Goal: Task Accomplishment & Management: Complete application form

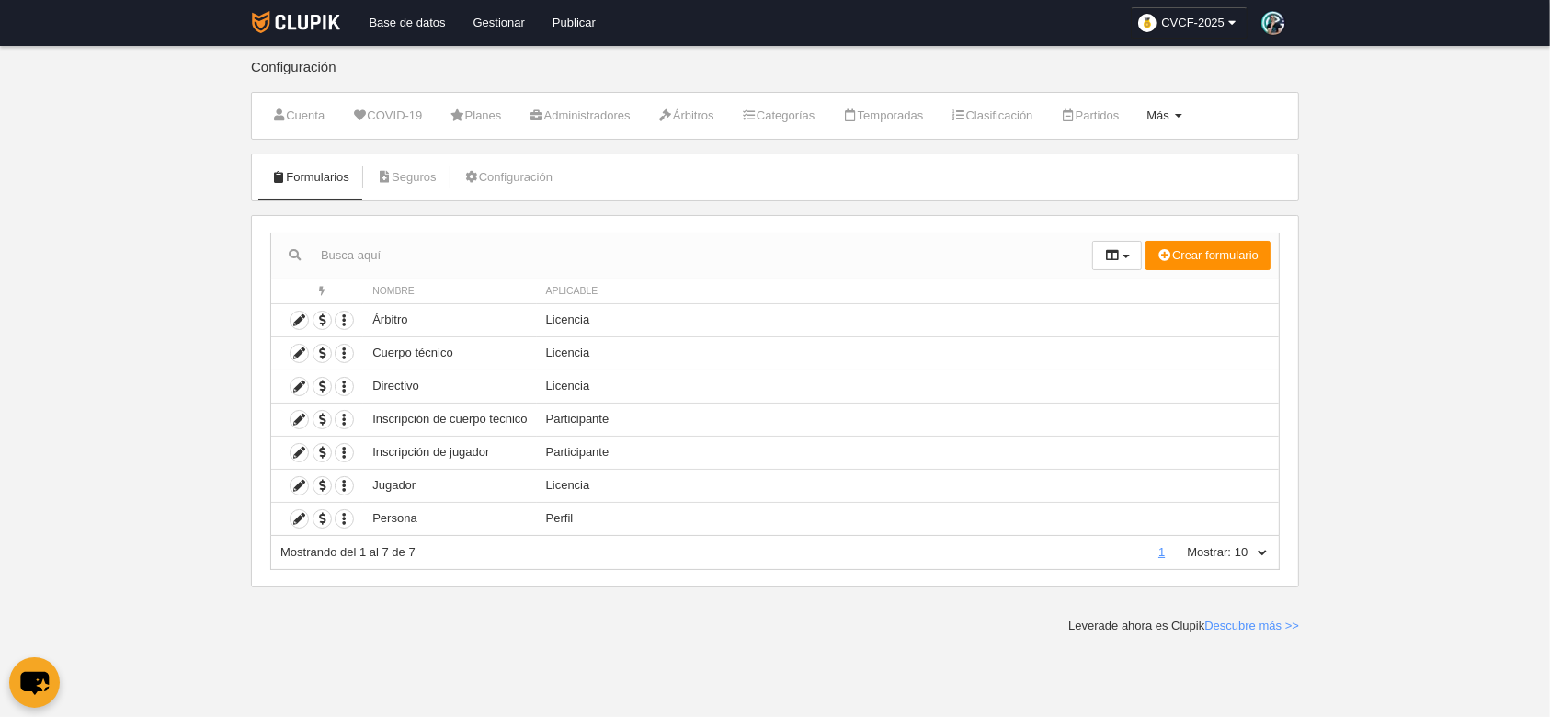
click at [1182, 122] on link "Más Menú" at bounding box center [1164, 116] width 55 height 28
click at [1103, 210] on link "Formularios" at bounding box center [1105, 219] width 171 height 29
drag, startPoint x: 536, startPoint y: 486, endPoint x: 540, endPoint y: 500, distance: 14.3
click at [612, 488] on td "Licencia" at bounding box center [908, 485] width 742 height 33
click at [301, 519] on icon at bounding box center [299, 518] width 17 height 17
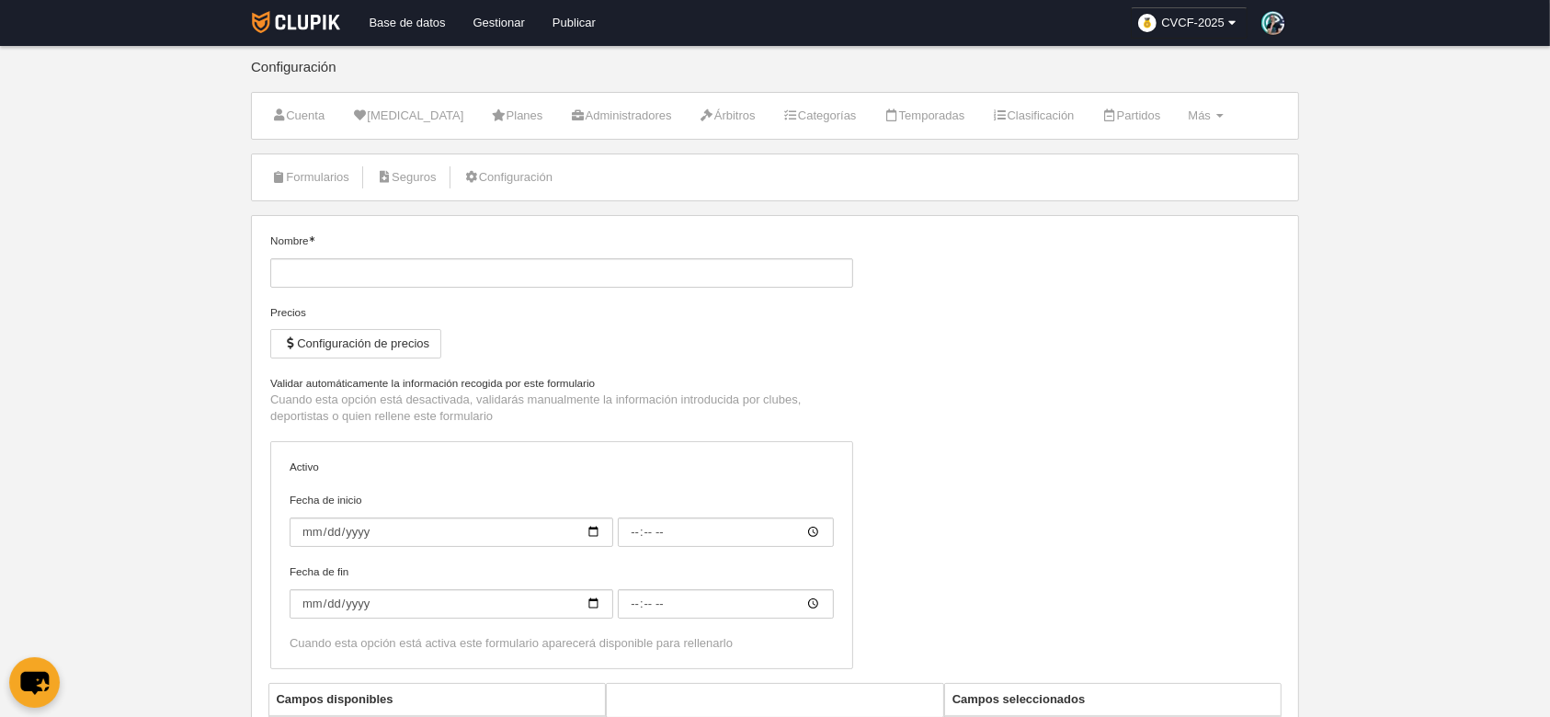
type input "Persona"
checkbox input "true"
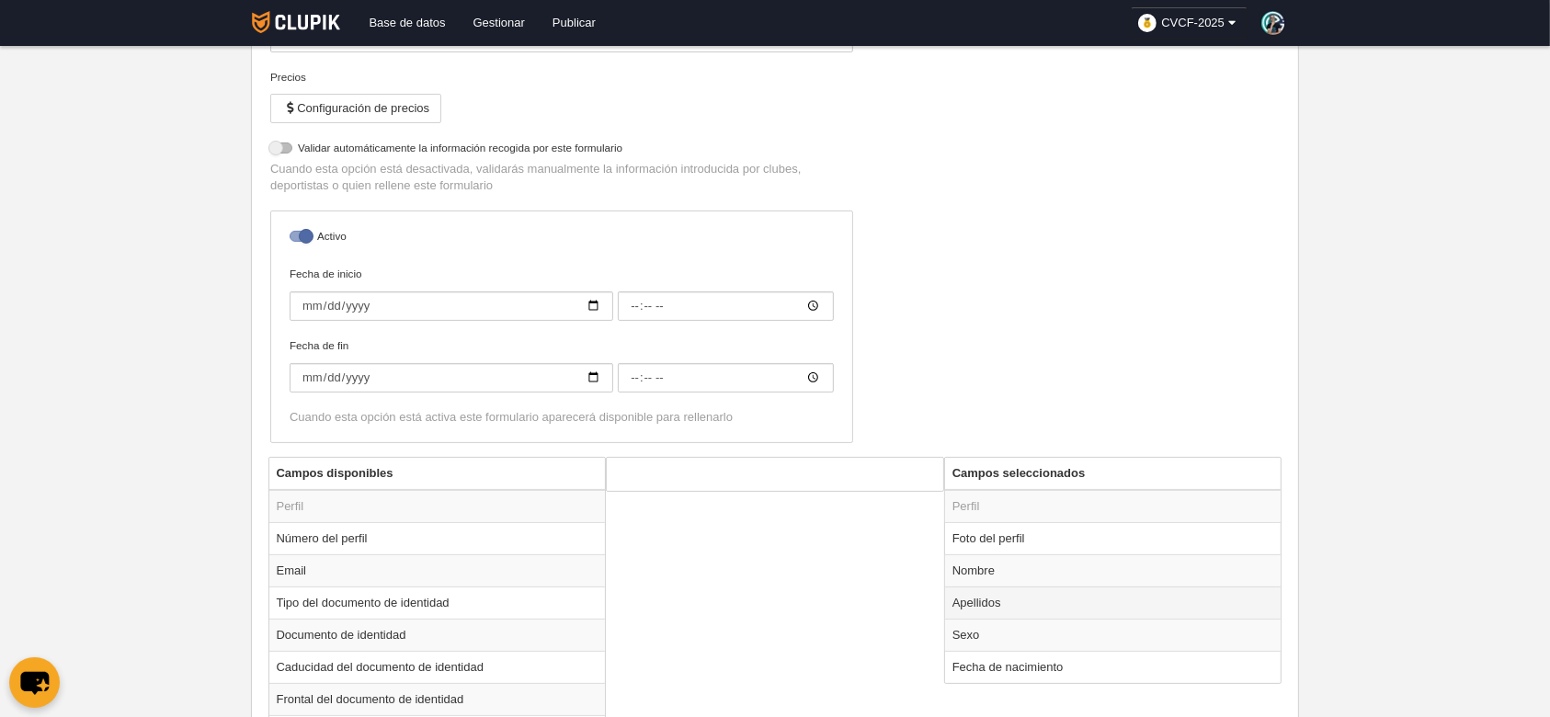
scroll to position [483, 0]
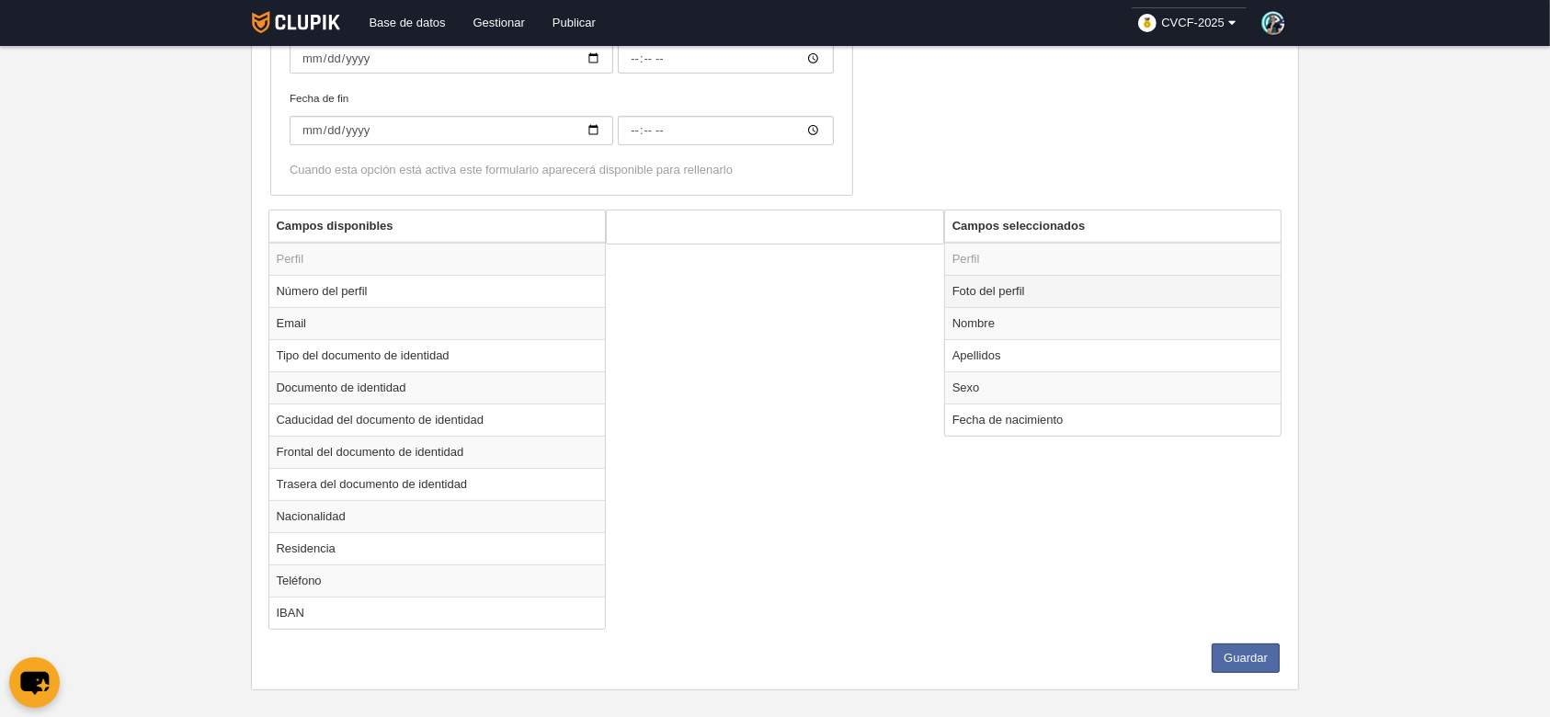
click at [1098, 278] on td "Foto del perfil" at bounding box center [1113, 291] width 337 height 32
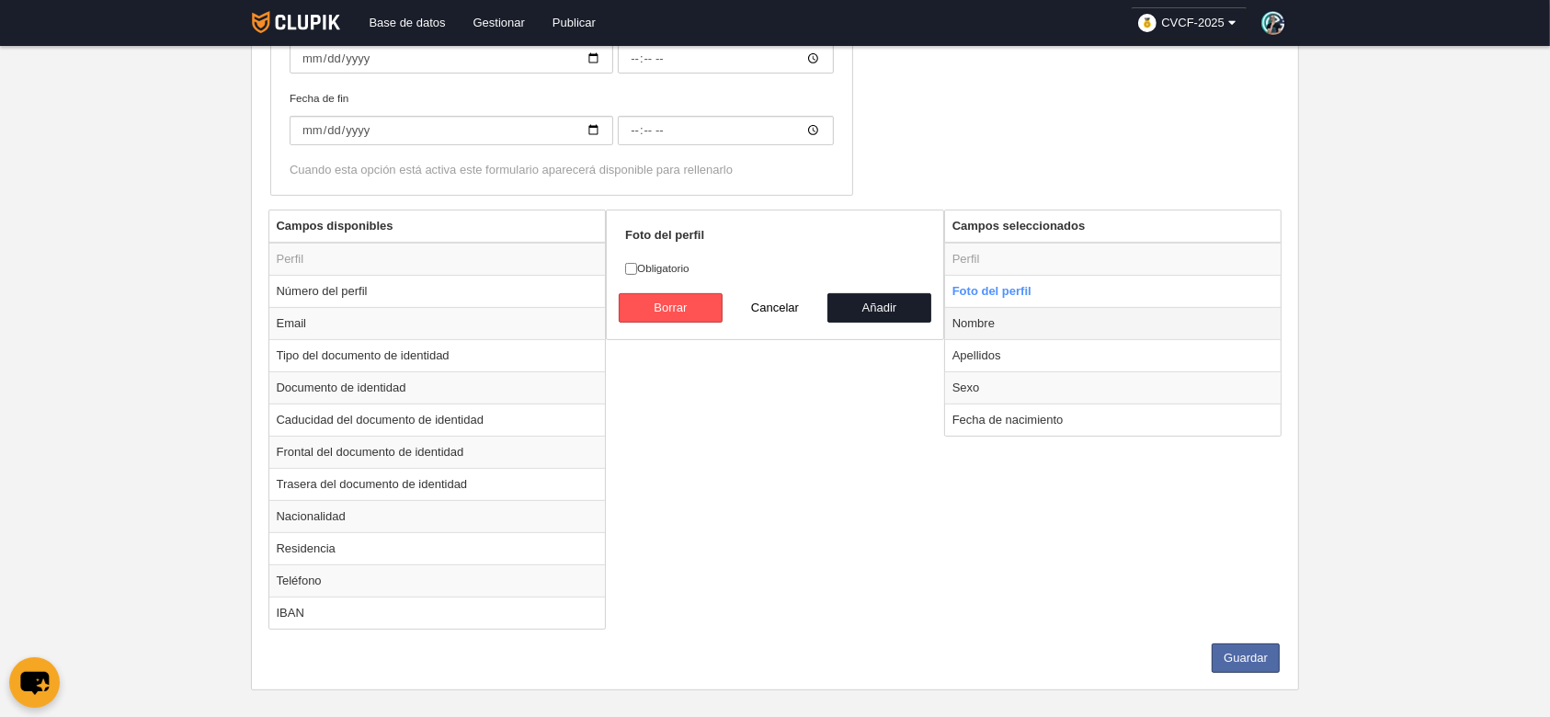
click at [1056, 316] on td "Nombre" at bounding box center [1113, 323] width 337 height 32
radio input "false"
radio input "true"
checkbox input "true"
click at [1033, 345] on td "Apellidos" at bounding box center [1113, 355] width 337 height 32
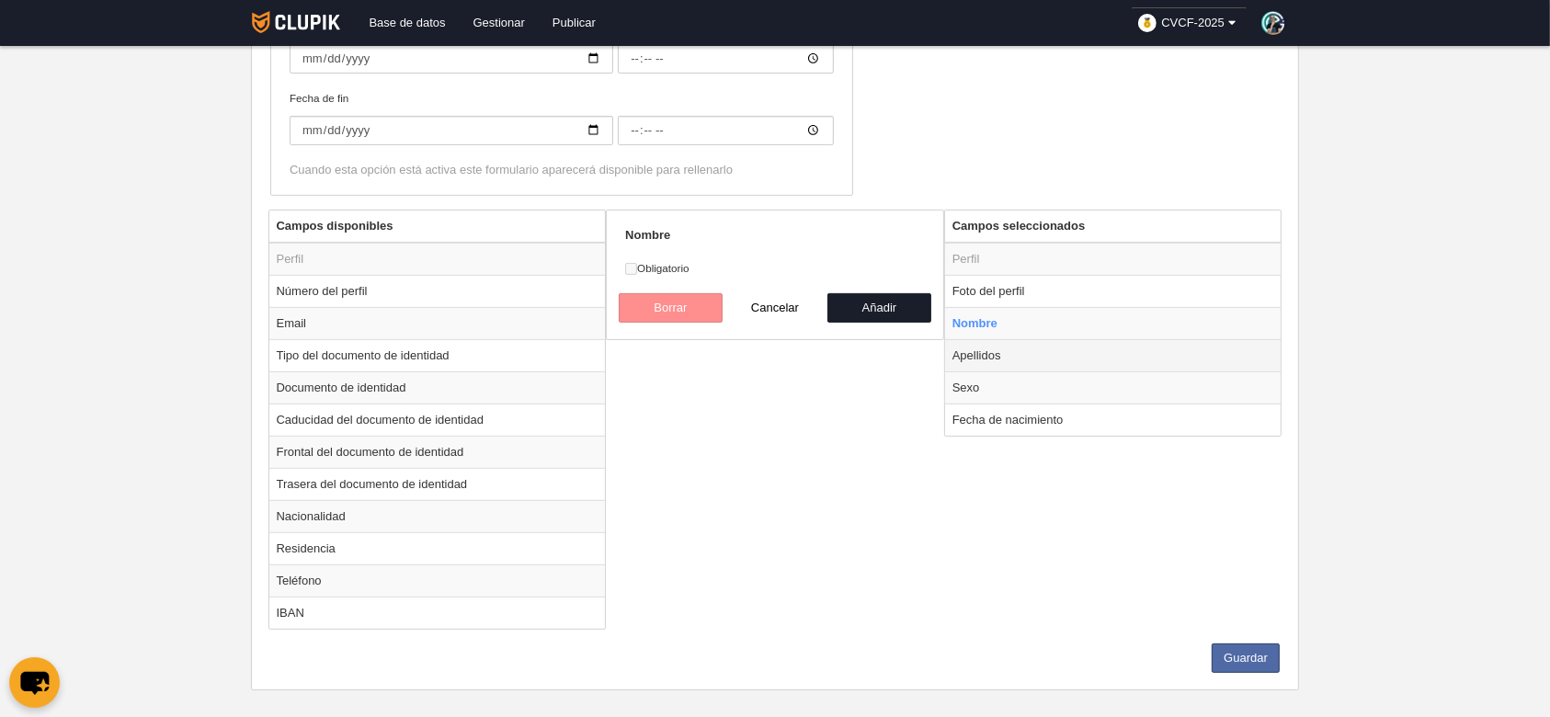
radio input "false"
radio input "true"
click at [623, 267] on div "Apellidos Obligatorio Borrar Cancelar Añadir" at bounding box center [775, 275] width 338 height 131
click at [626, 268] on input "Obligatorio" at bounding box center [631, 269] width 12 height 12
checkbox input "true"
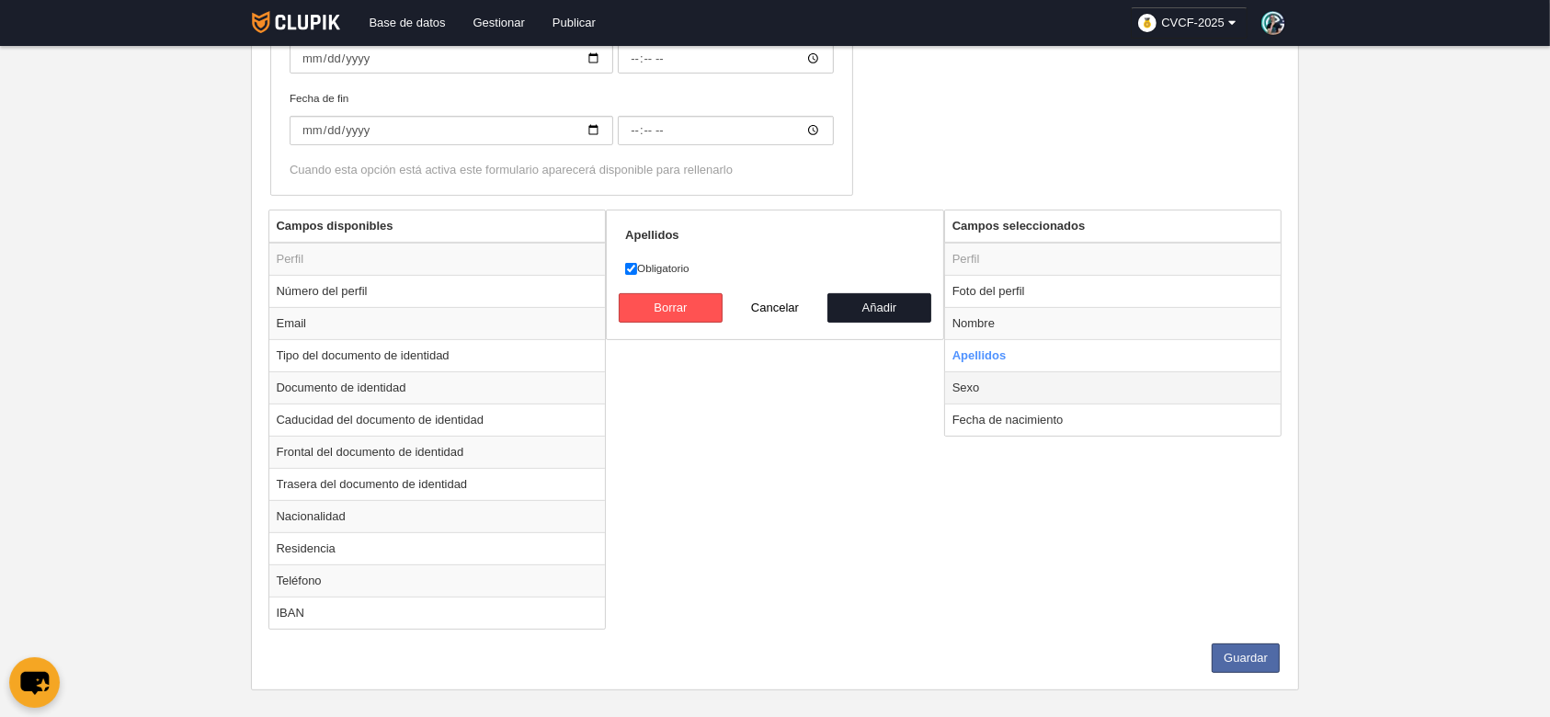
click at [1061, 388] on td "Sexo" at bounding box center [1113, 388] width 337 height 32
radio input "false"
radio input "true"
checkbox input "false"
select select
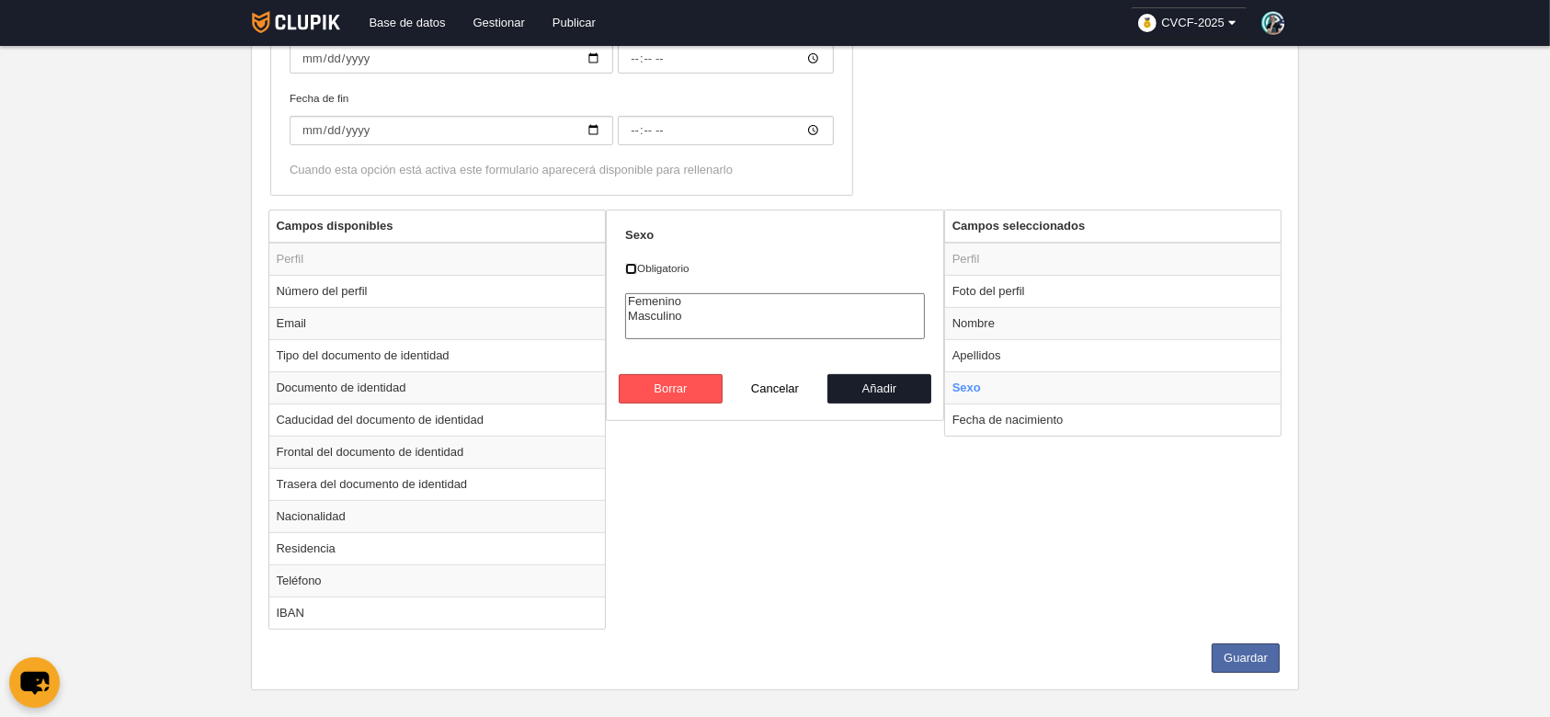
click at [633, 269] on input "Obligatorio" at bounding box center [631, 269] width 12 height 12
click at [1023, 381] on td "Sexo" at bounding box center [1113, 388] width 337 height 32
checkbox input "false"
click at [692, 391] on button "Borrar" at bounding box center [671, 388] width 105 height 29
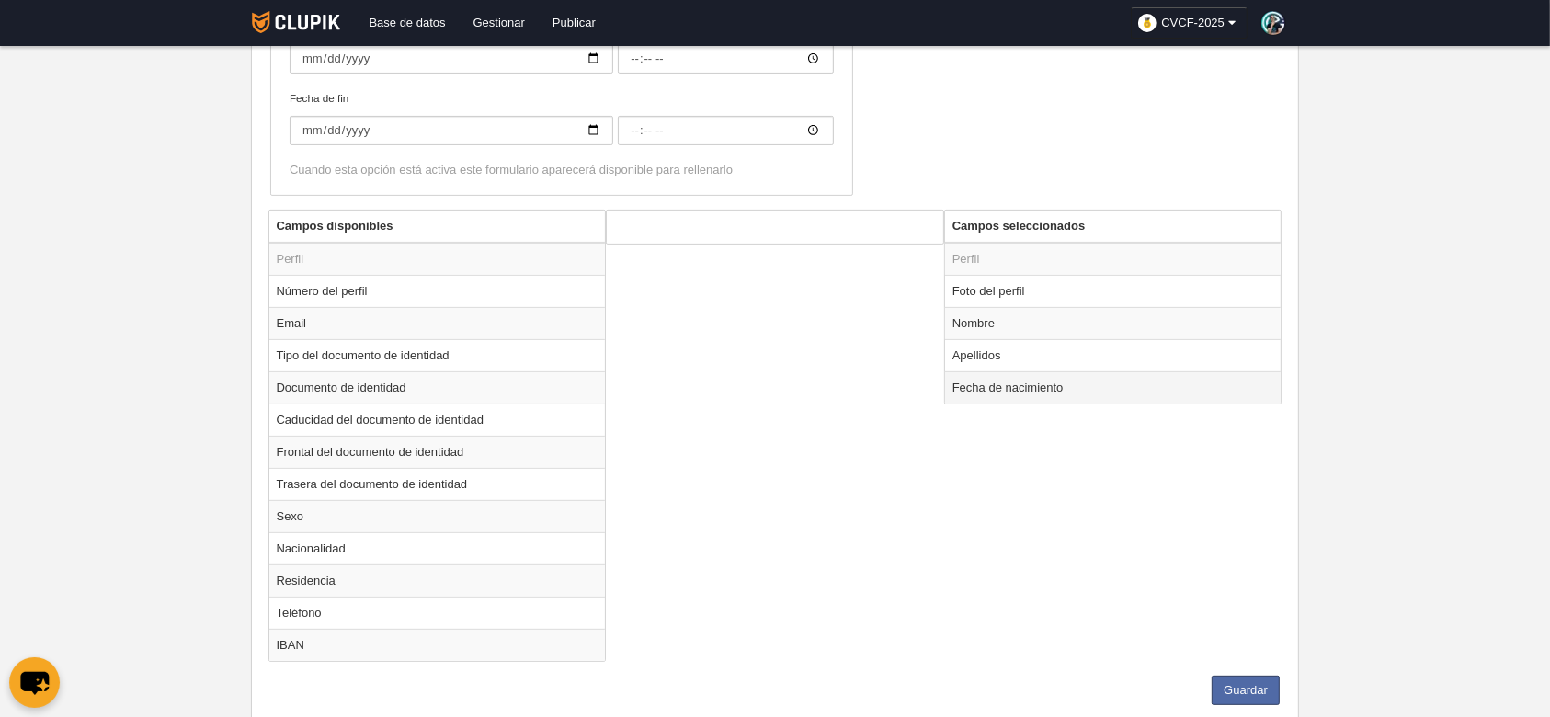
click at [1132, 390] on td "Fecha de nacimiento" at bounding box center [1113, 388] width 337 height 32
radio input "true"
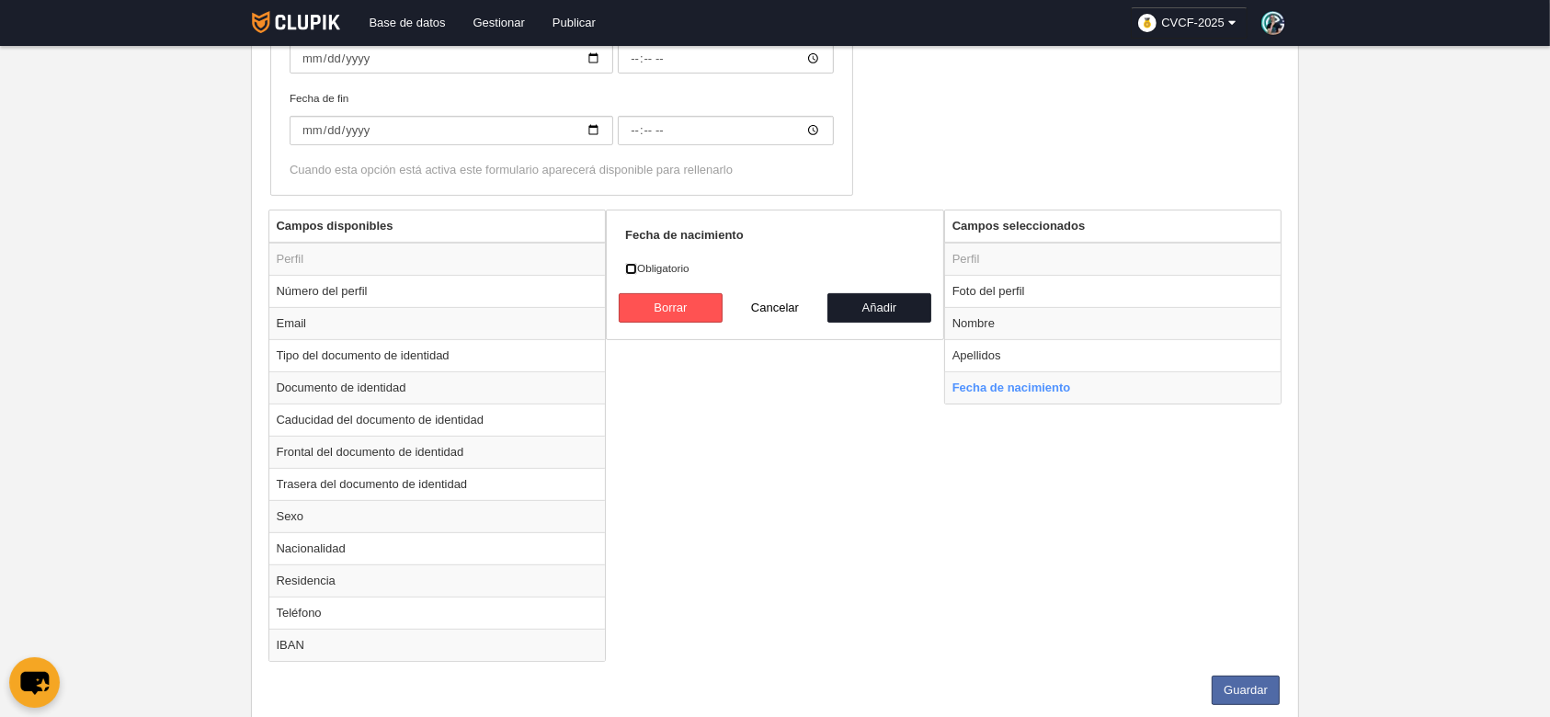
click at [629, 270] on input "Obligatorio" at bounding box center [631, 269] width 12 height 12
checkbox input "true"
click at [900, 309] on button "Añadir" at bounding box center [880, 307] width 105 height 29
radio input "false"
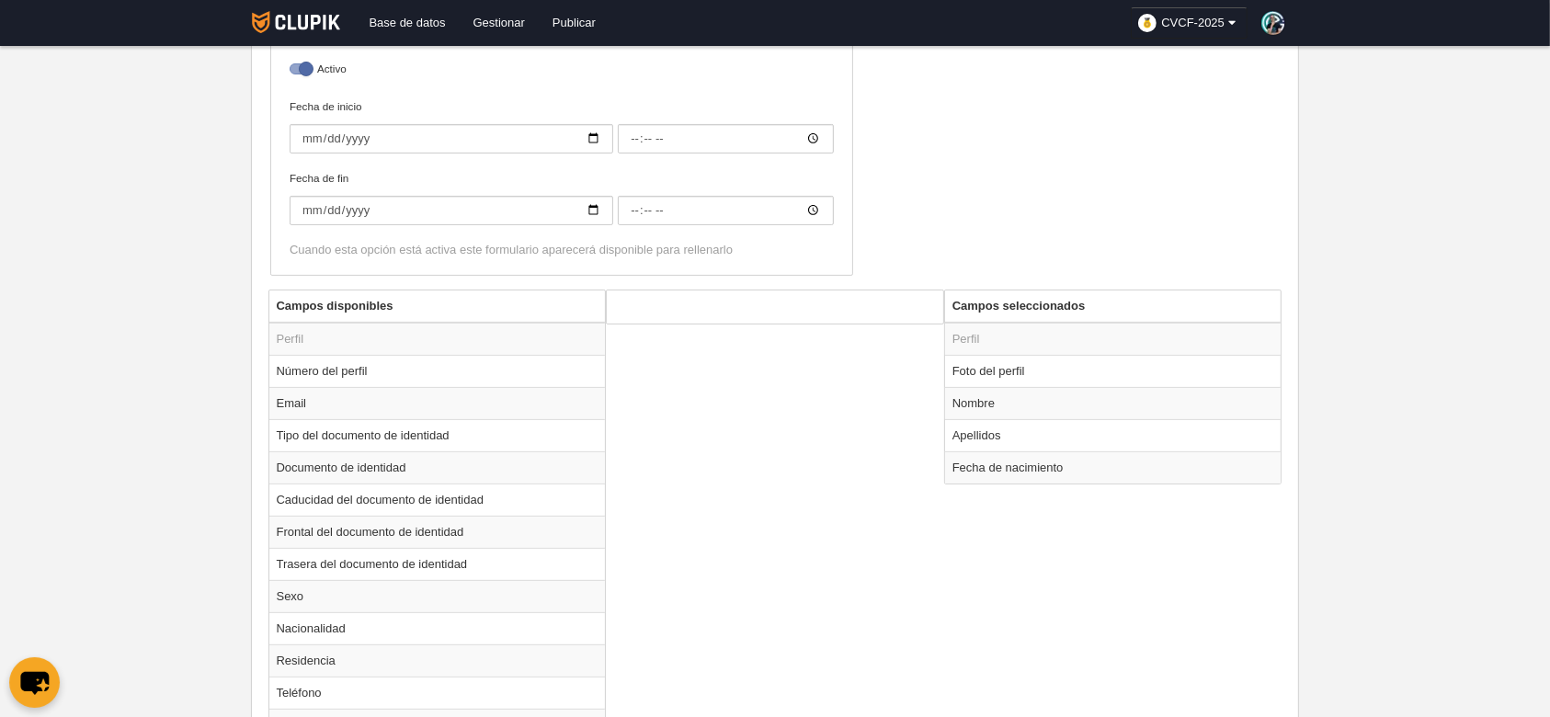
scroll to position [490, 0]
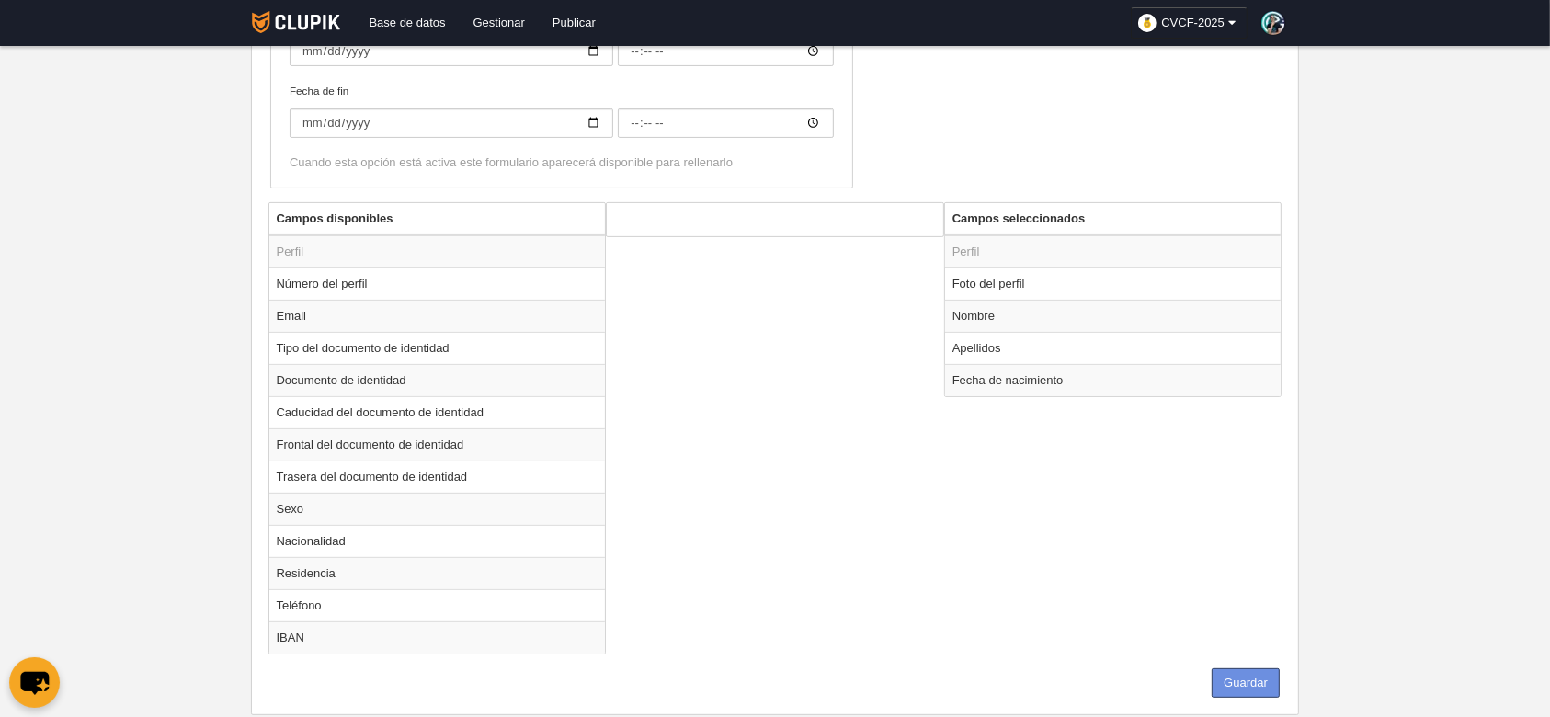
click at [1258, 686] on button "Guardar" at bounding box center [1246, 683] width 68 height 29
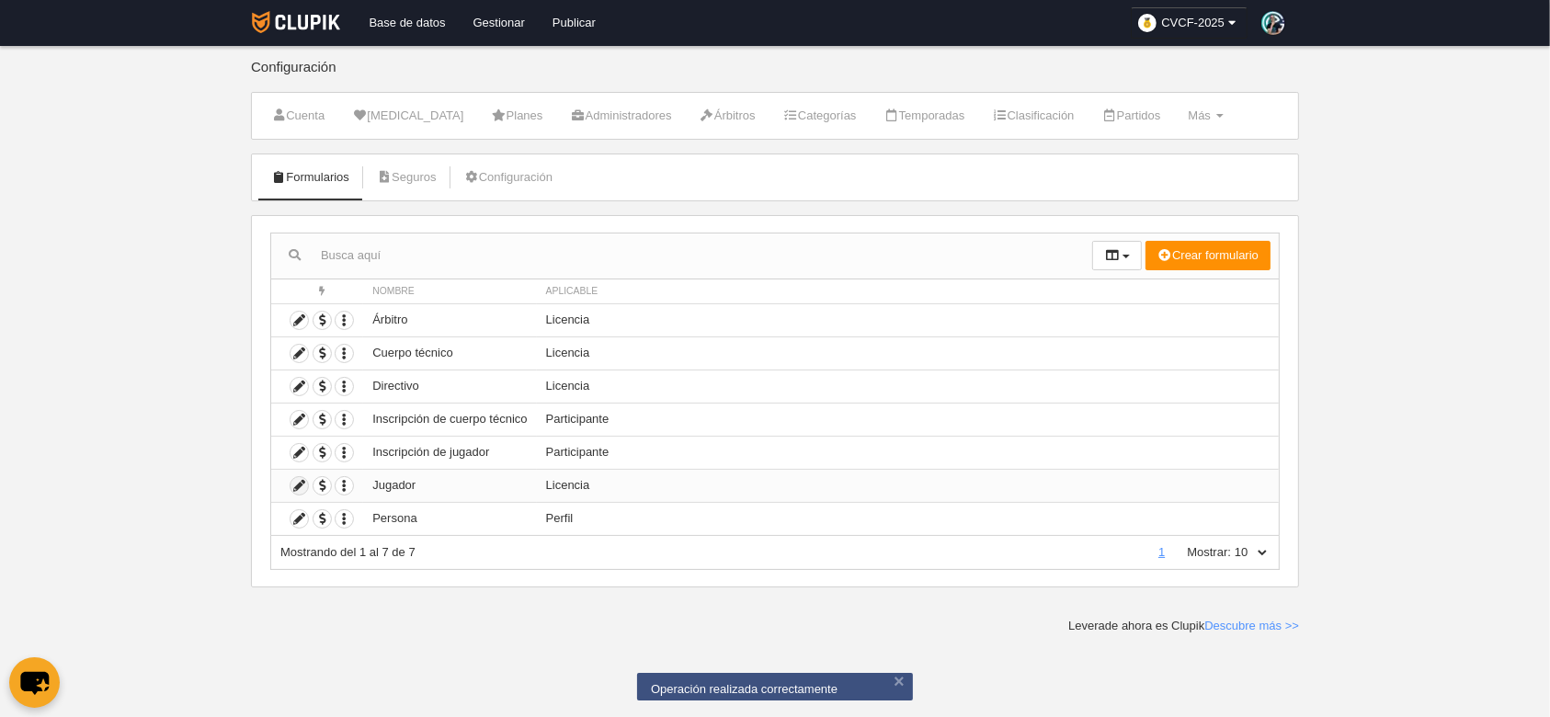
click at [299, 487] on icon at bounding box center [299, 485] width 17 height 17
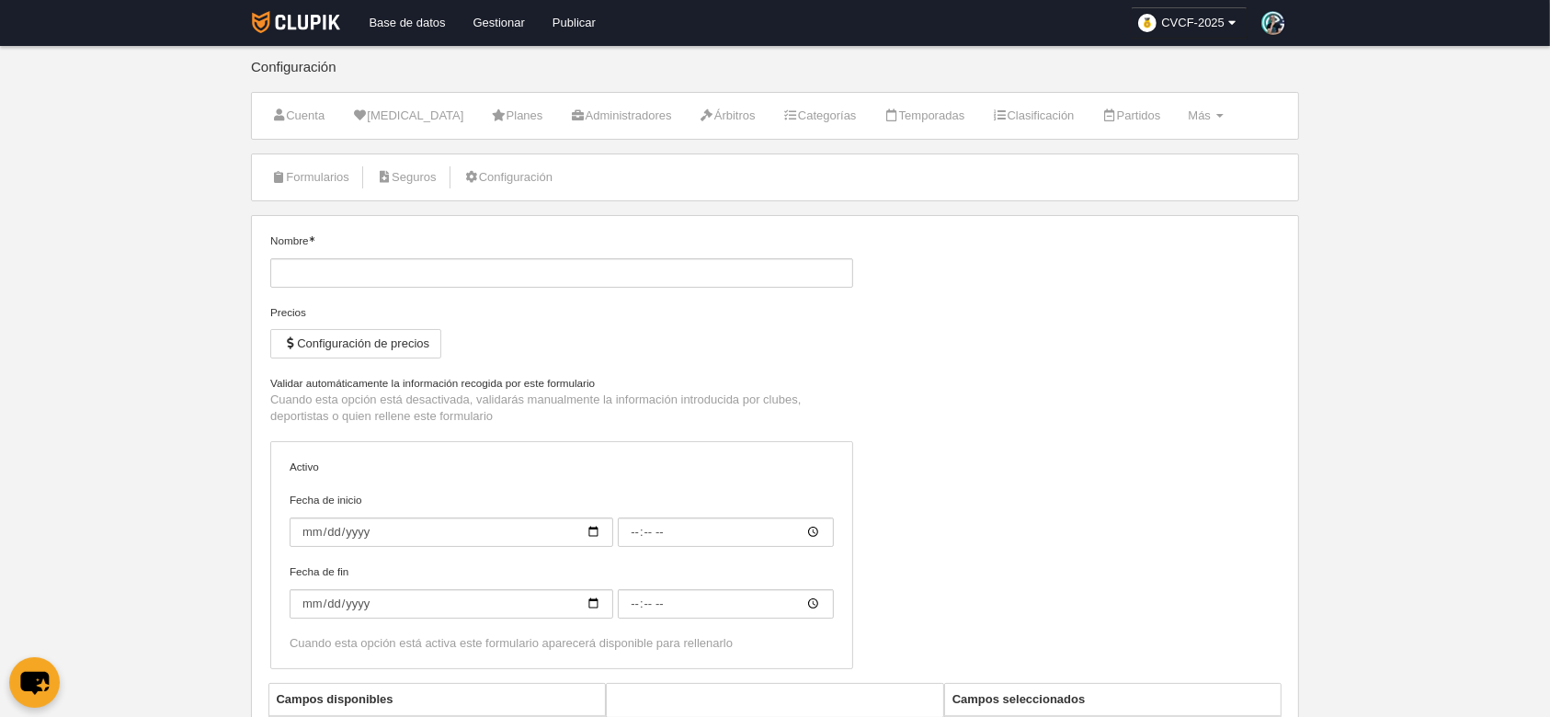
type input "Jugador"
checkbox input "true"
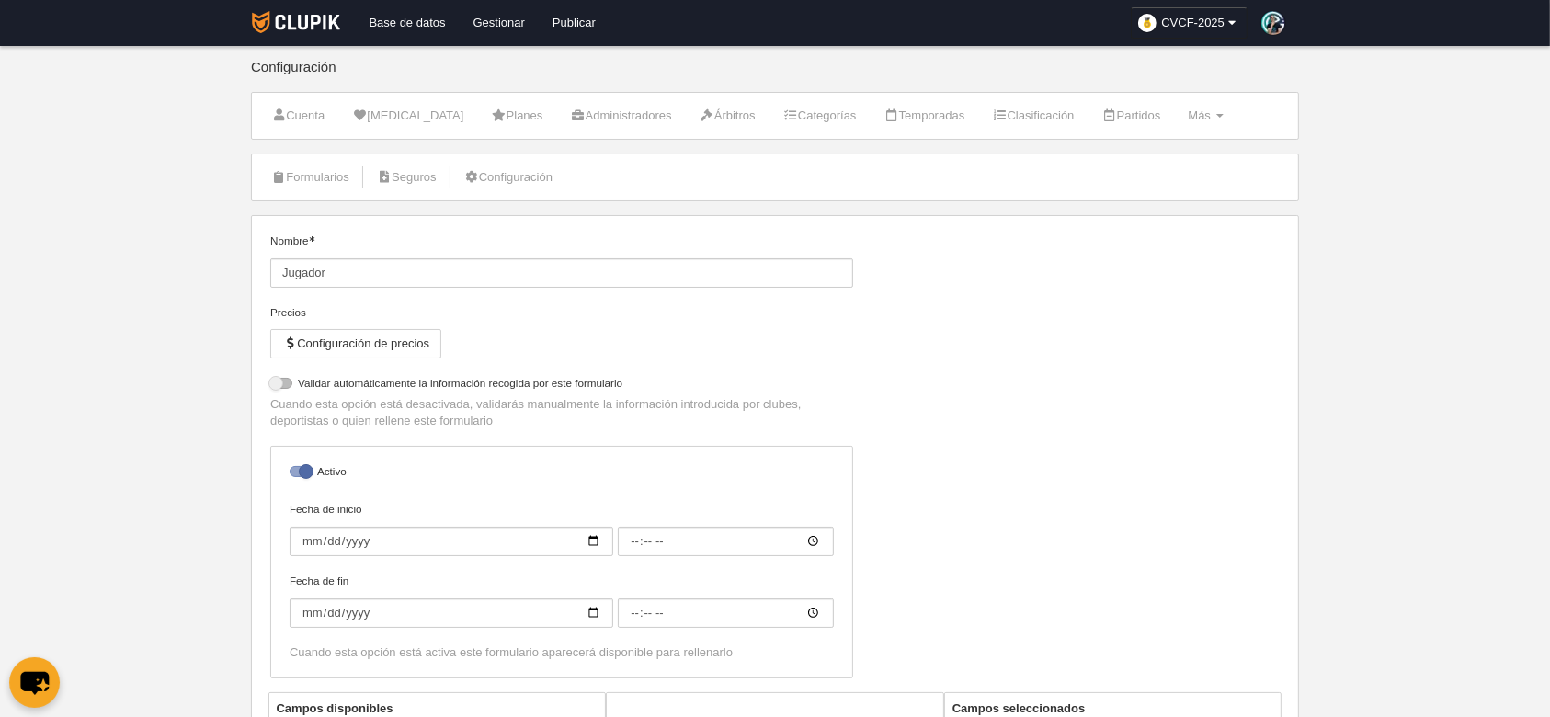
select select "selected"
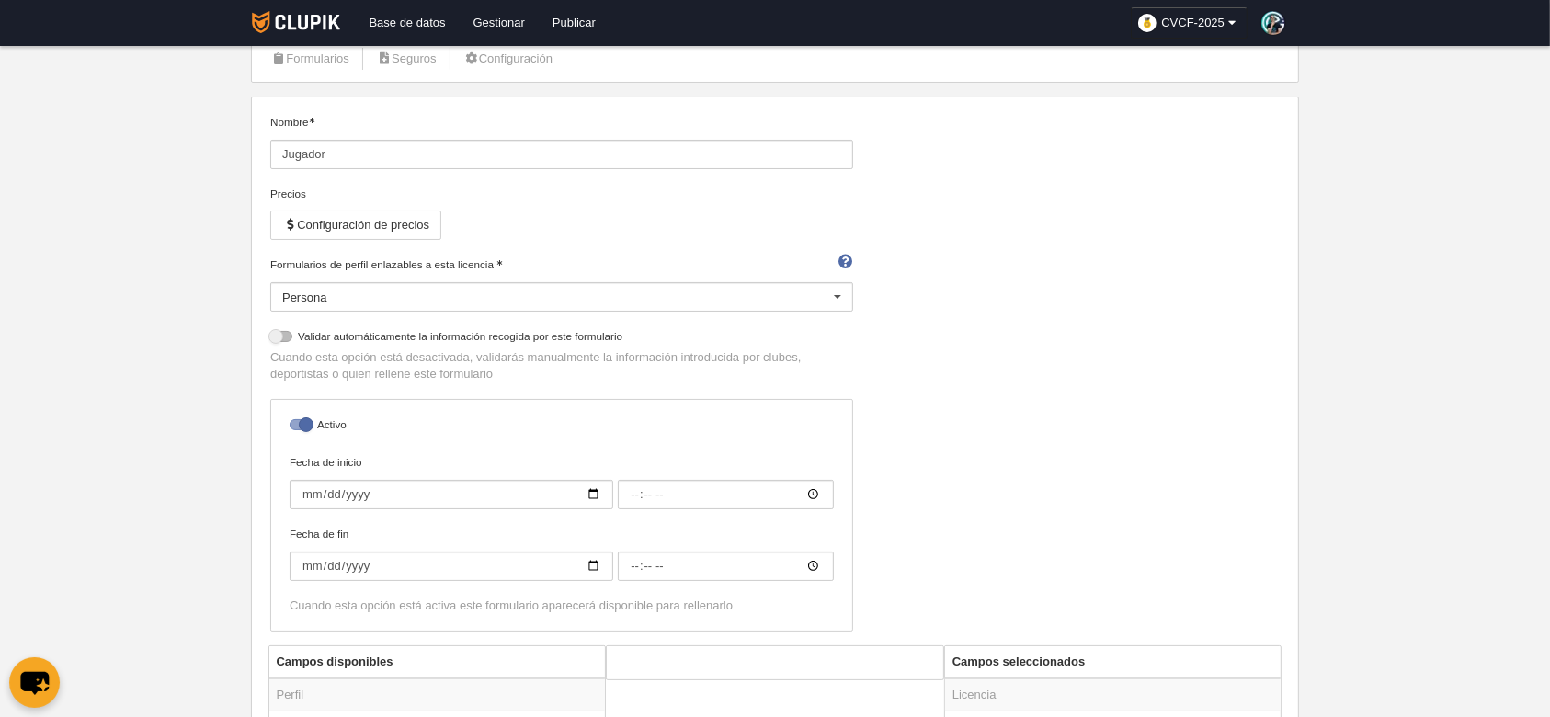
scroll to position [483, 0]
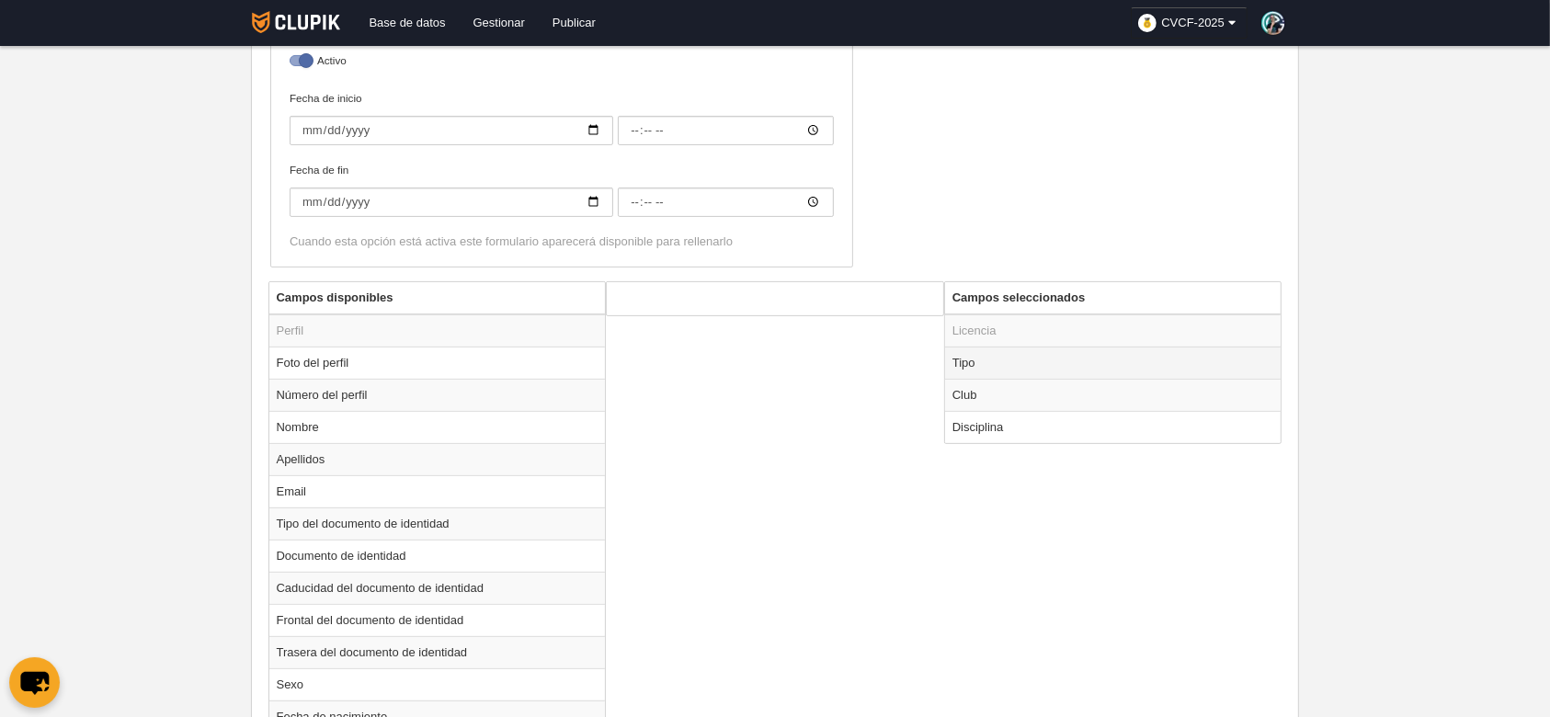
click at [1045, 350] on td "Tipo" at bounding box center [1113, 363] width 337 height 32
radio input "true"
select select "player"
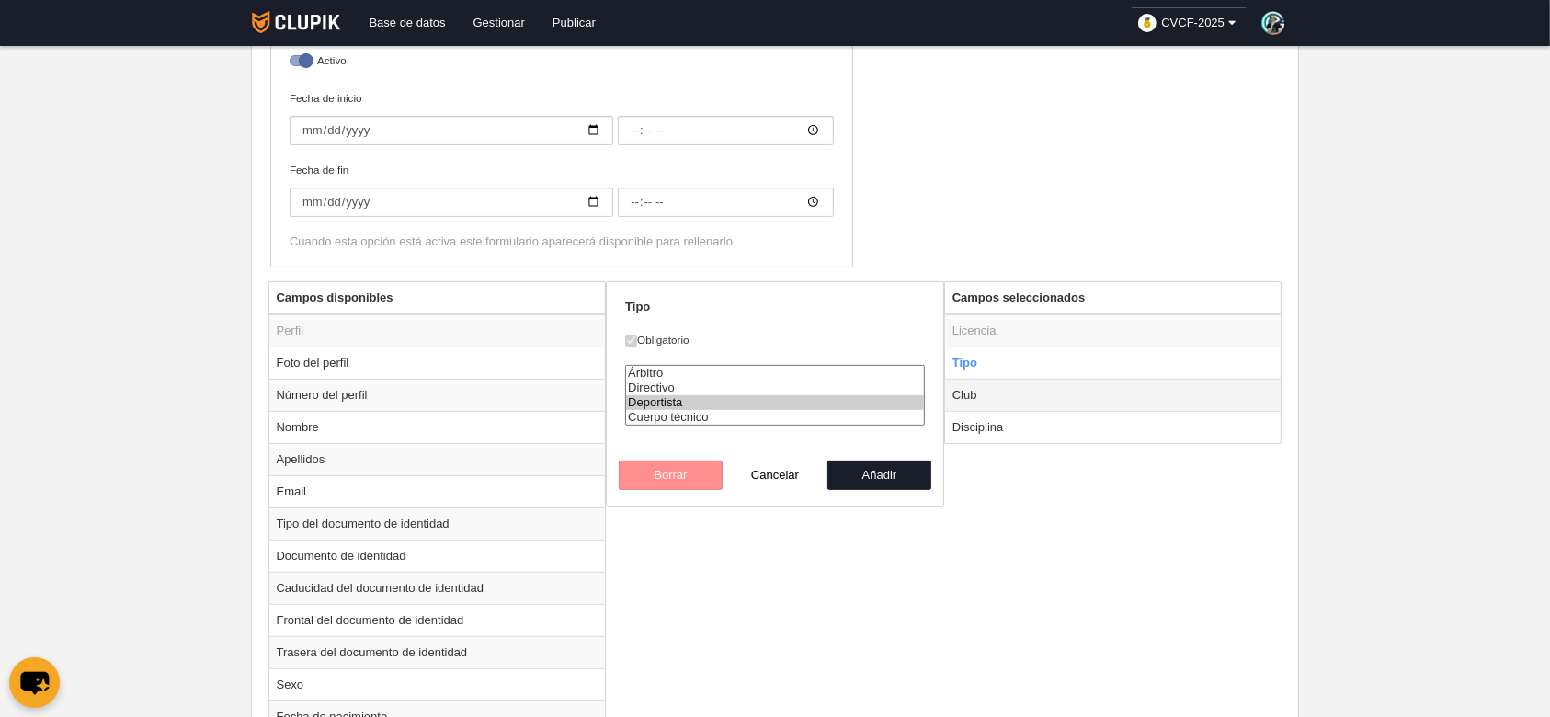
click at [1032, 385] on td "Club" at bounding box center [1113, 395] width 337 height 32
radio input "false"
radio input "true"
checkbox input "false"
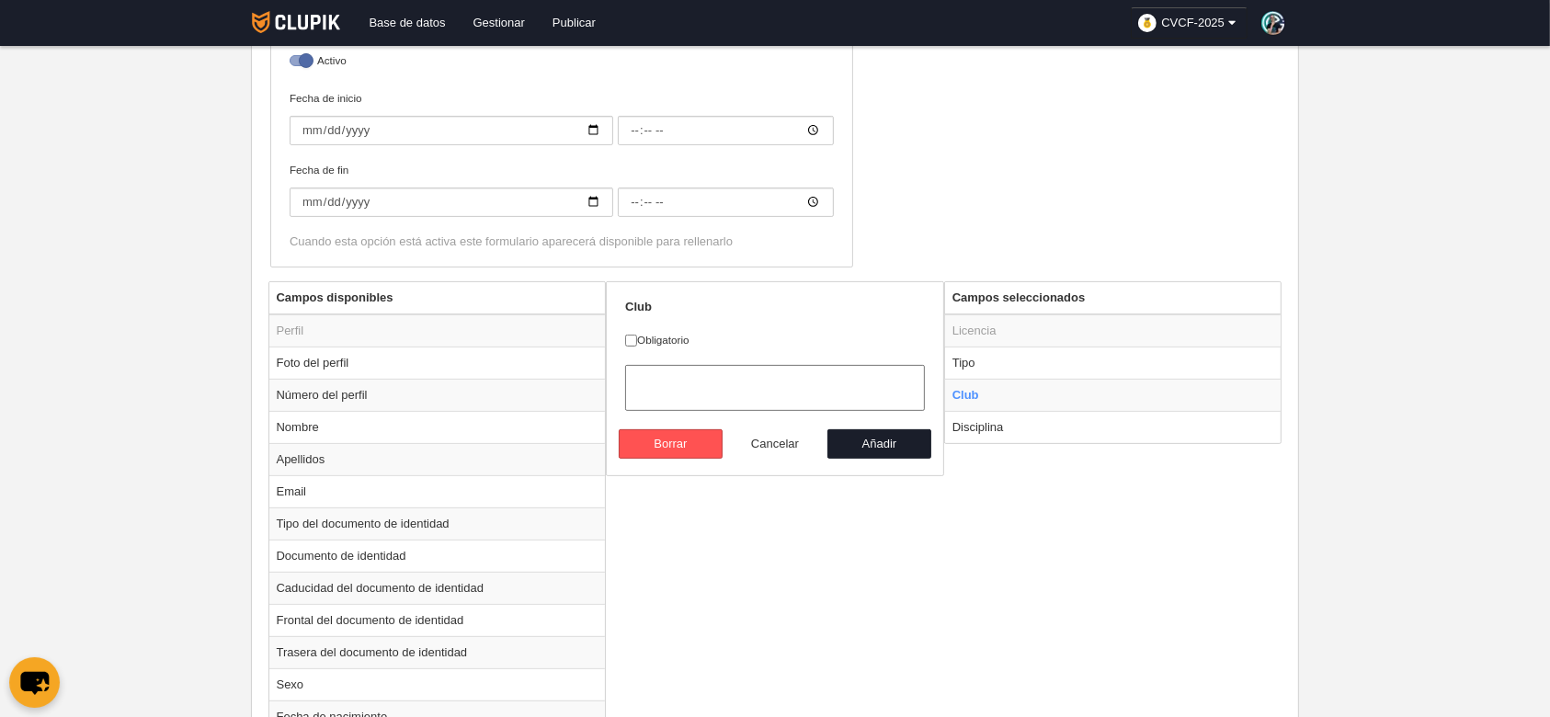
click at [787, 433] on button "Cancelar" at bounding box center [775, 443] width 105 height 29
radio input "false"
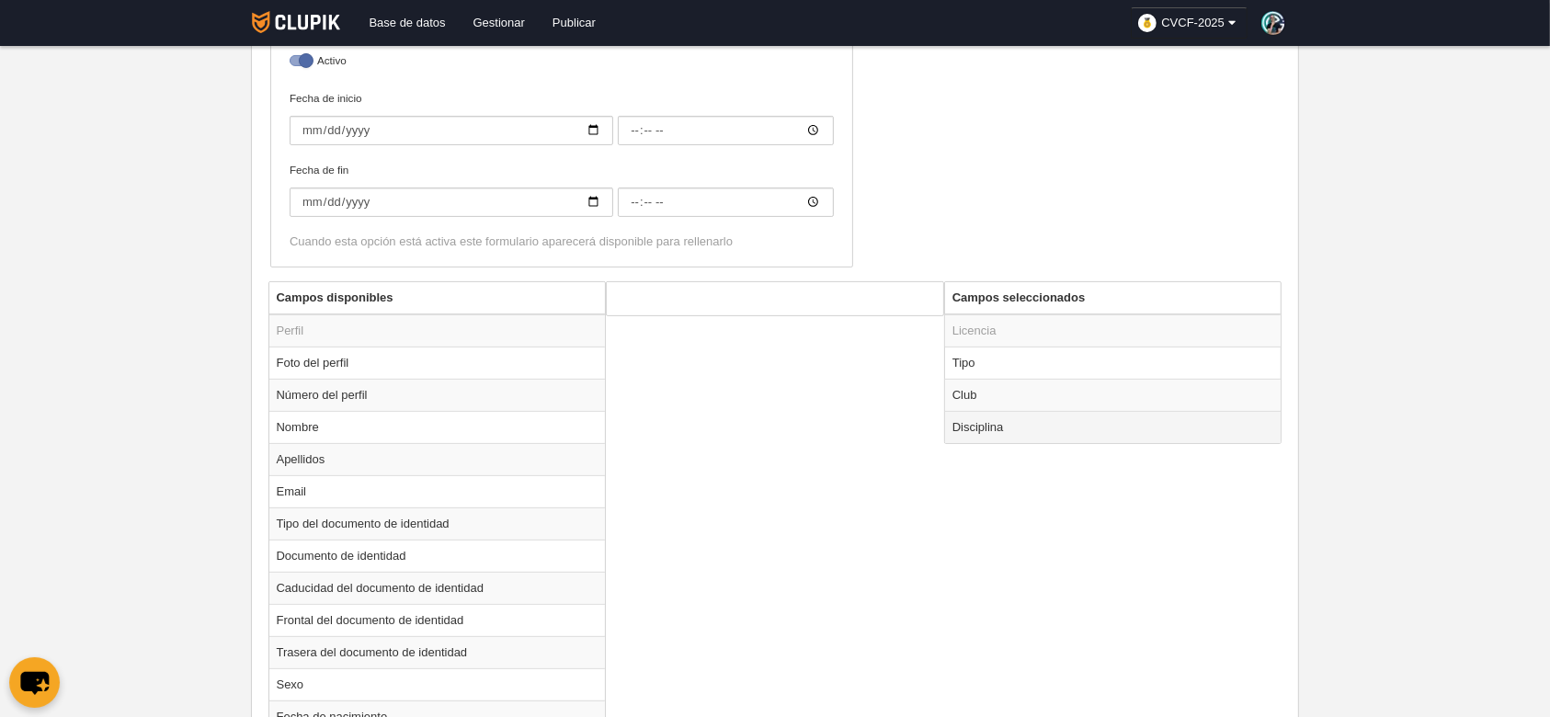
click at [1057, 417] on td "Disciplina" at bounding box center [1113, 427] width 337 height 32
radio input "true"
select select
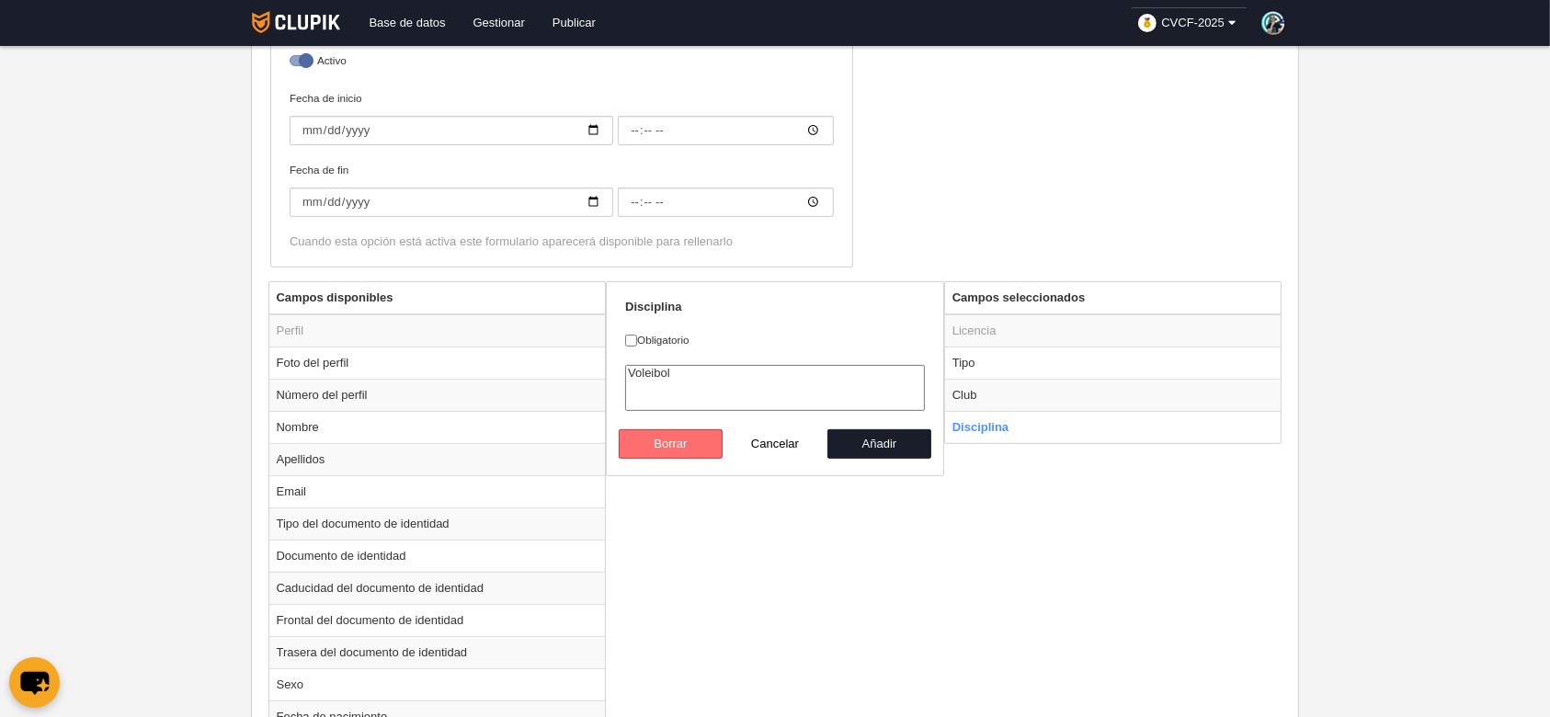
click at [706, 438] on button "Borrar" at bounding box center [671, 443] width 105 height 29
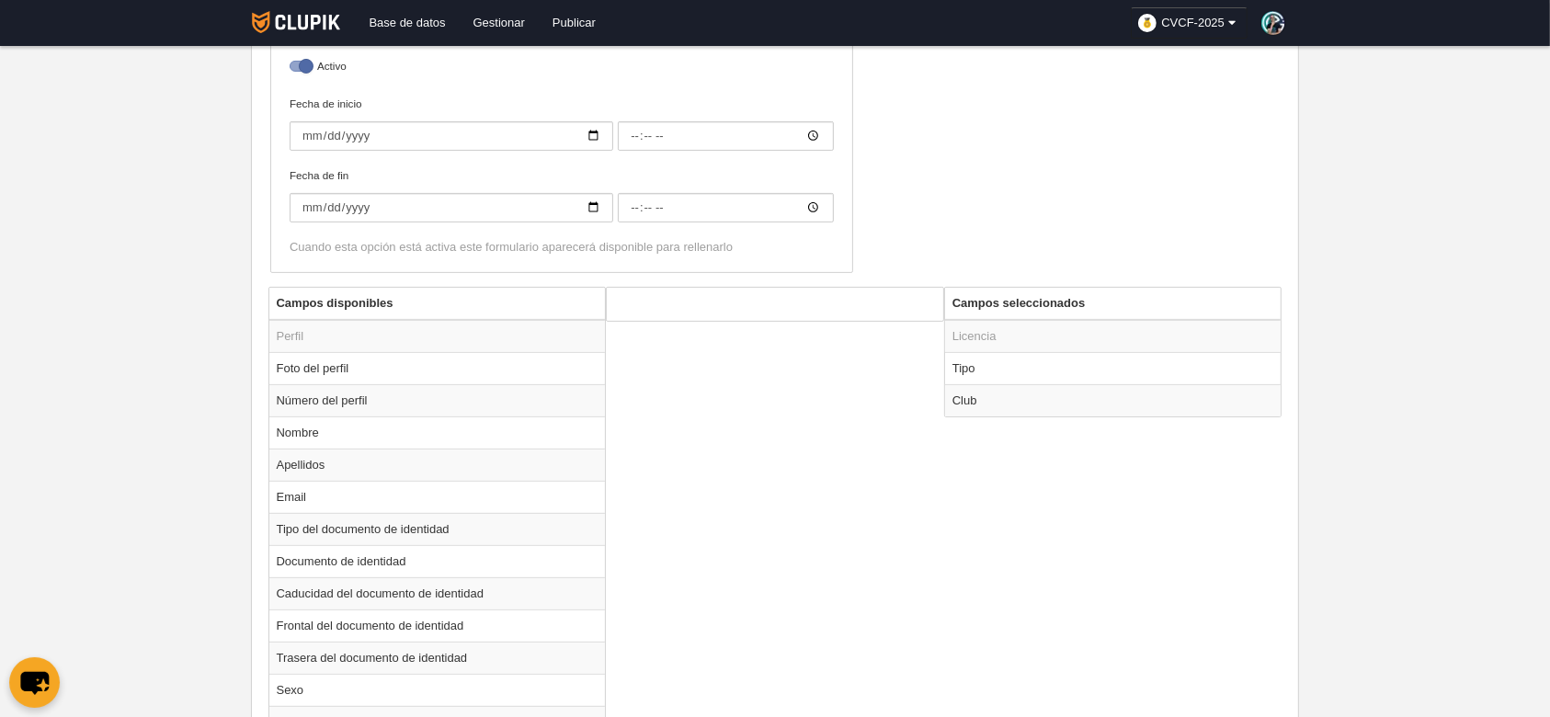
scroll to position [562, 0]
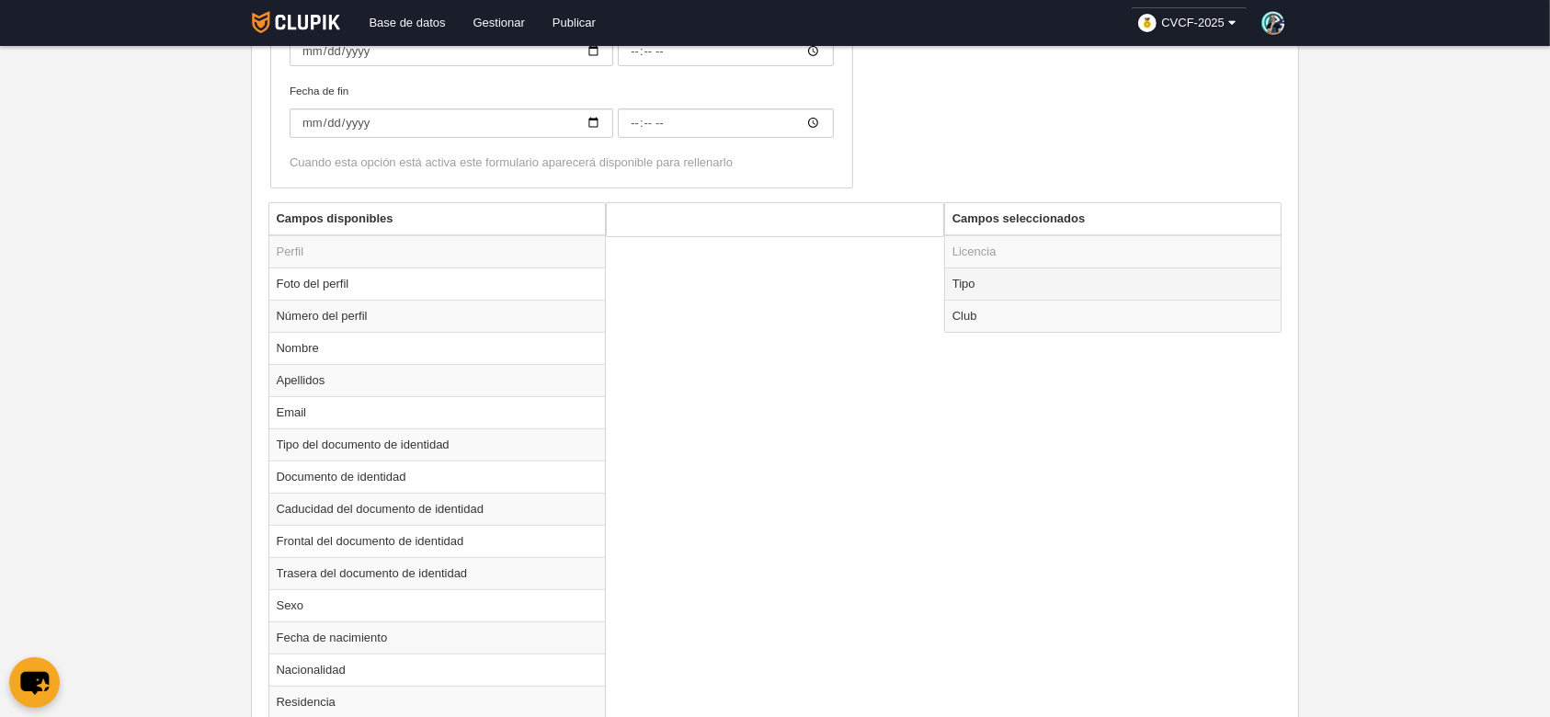
click at [1046, 287] on td "Tipo" at bounding box center [1113, 284] width 337 height 32
radio input "true"
select select "player"
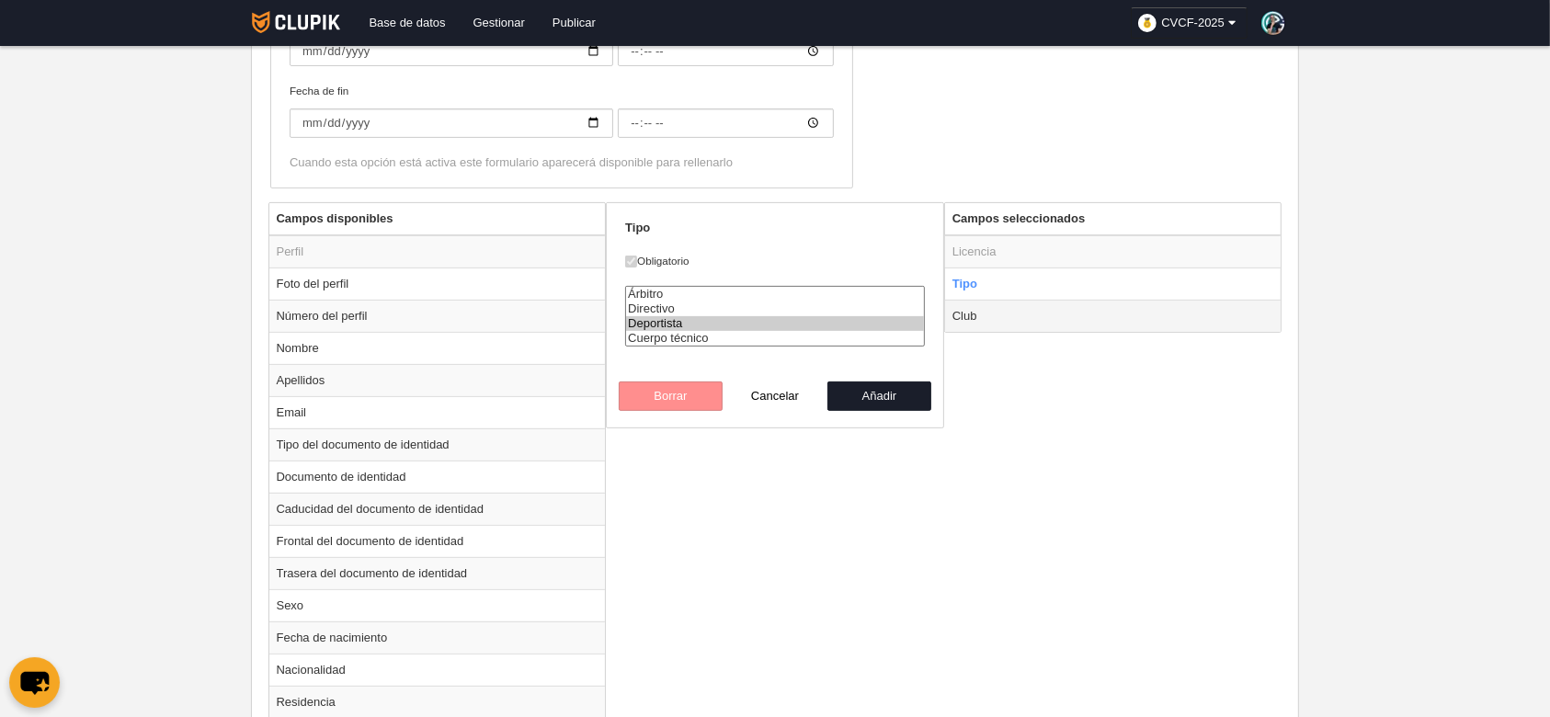
click at [1075, 307] on td "Club" at bounding box center [1113, 316] width 337 height 32
radio input "false"
radio input "true"
checkbox input "false"
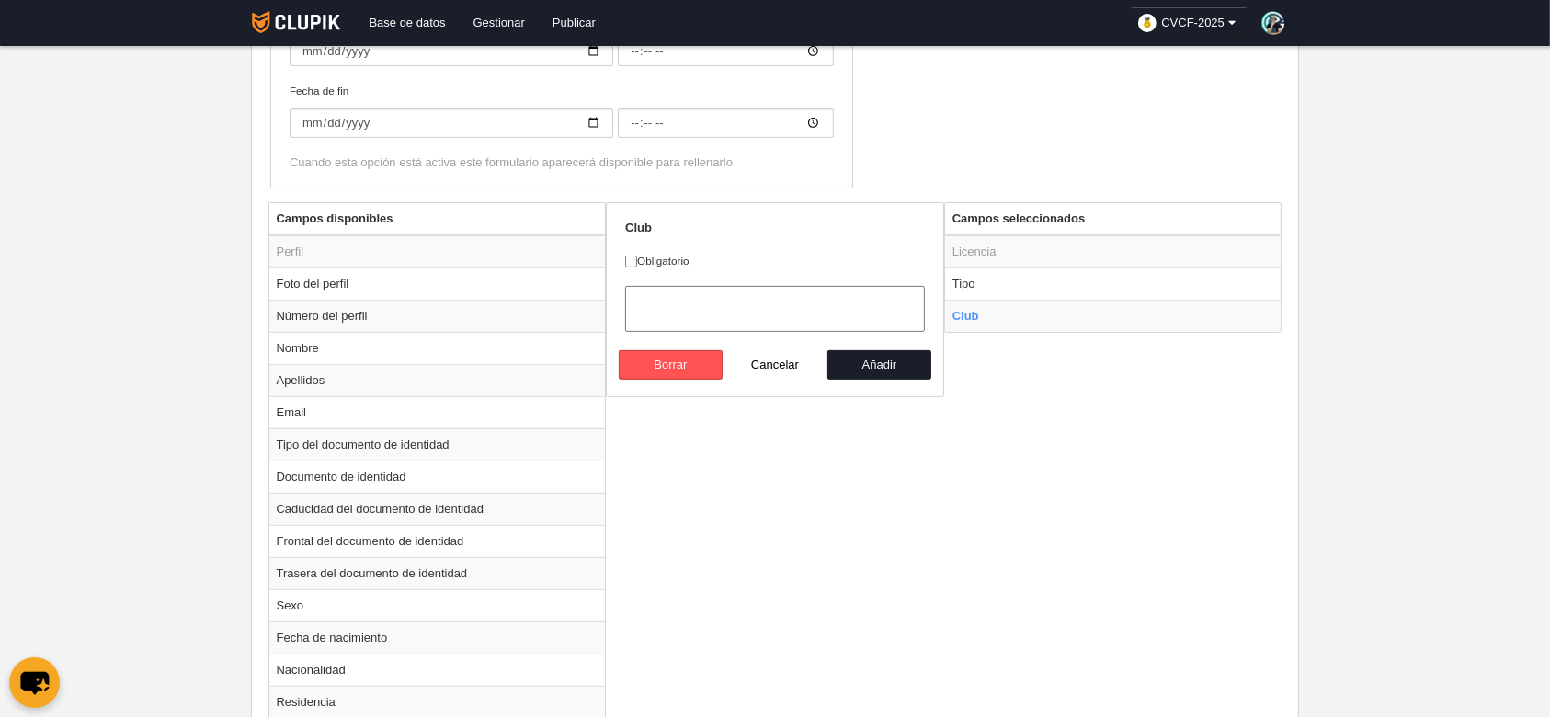
click at [864, 463] on div "Campos disponibles Perfil Foto del perfil Número del perfil Nombre Apellidos Em…" at bounding box center [775, 661] width 1023 height 918
click at [763, 358] on button "Cancelar" at bounding box center [775, 364] width 105 height 29
radio input "false"
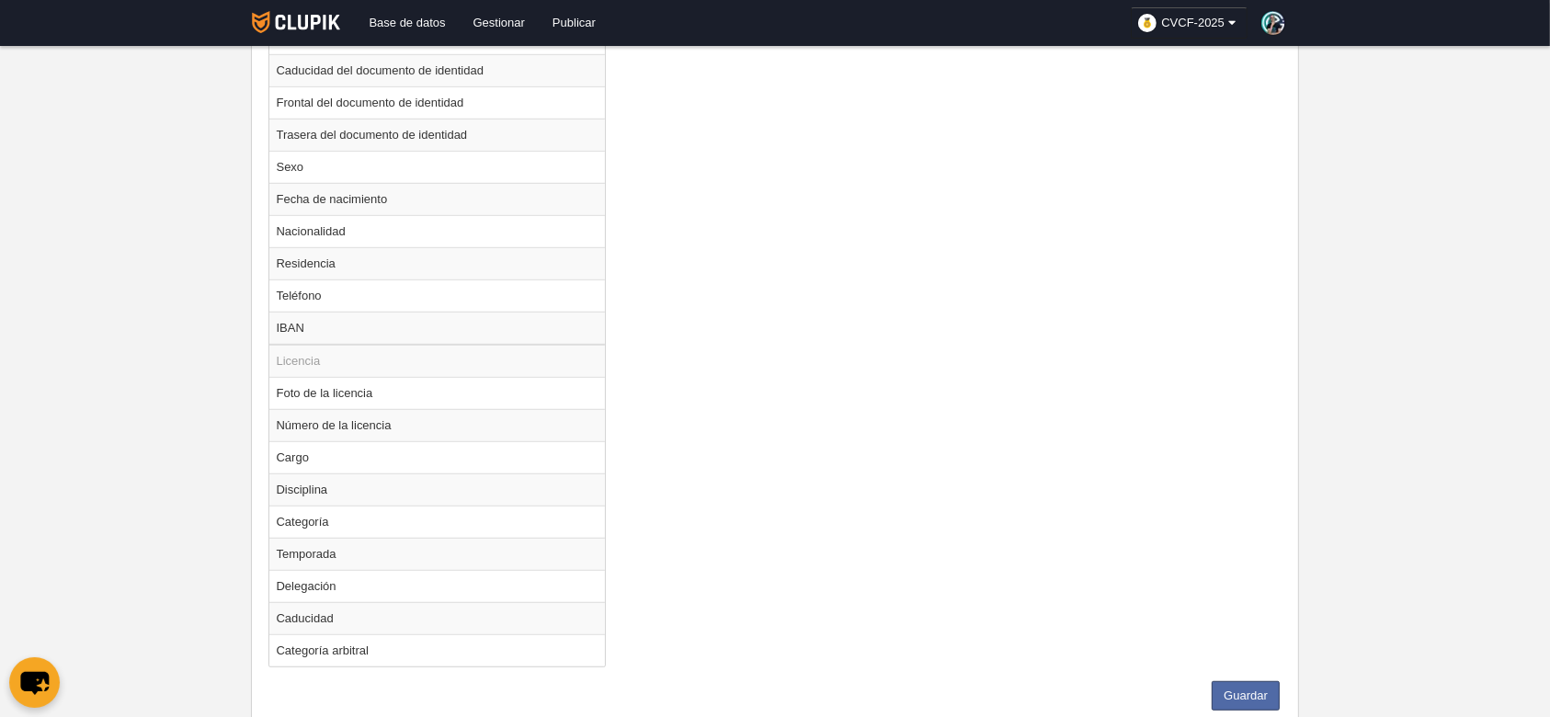
scroll to position [1052, 0]
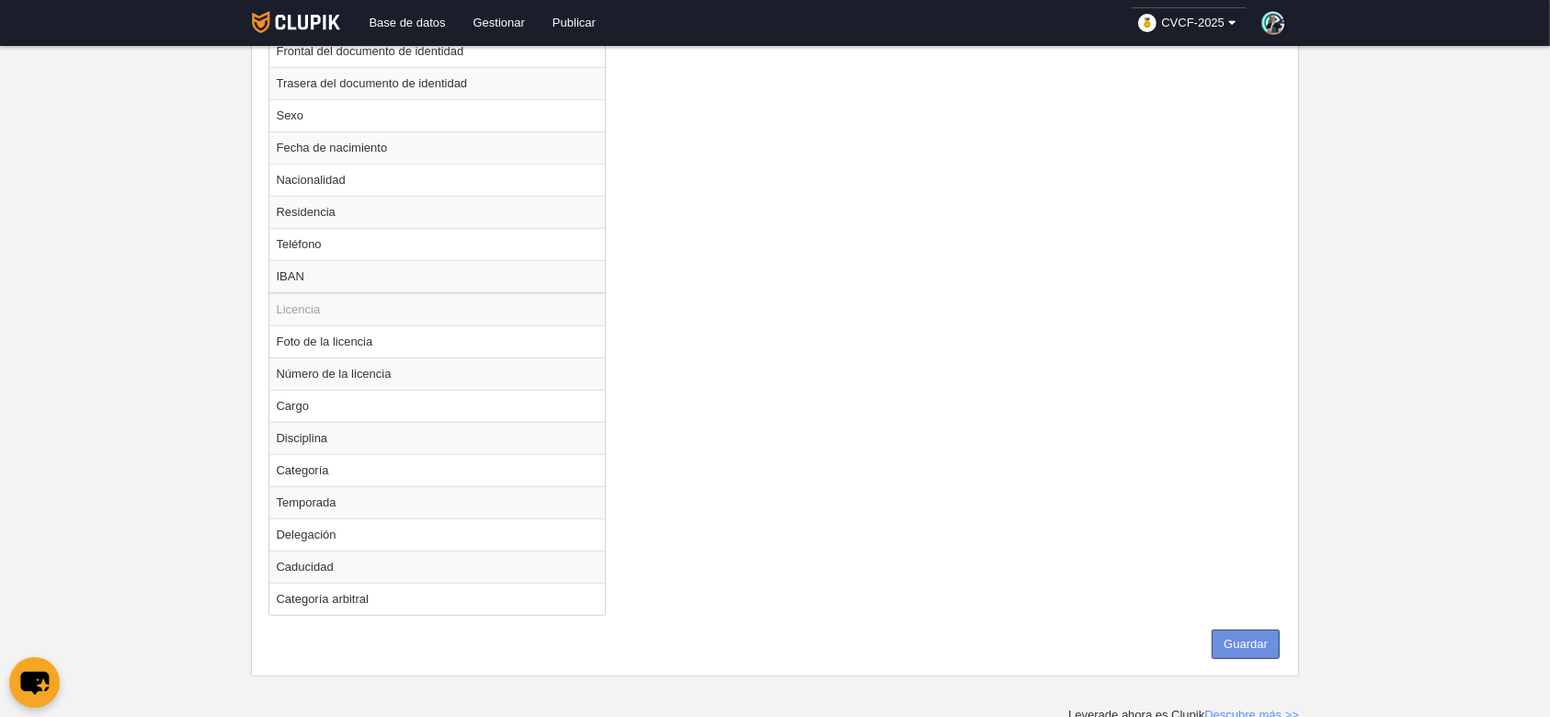
click at [1232, 638] on button "Guardar" at bounding box center [1246, 644] width 68 height 29
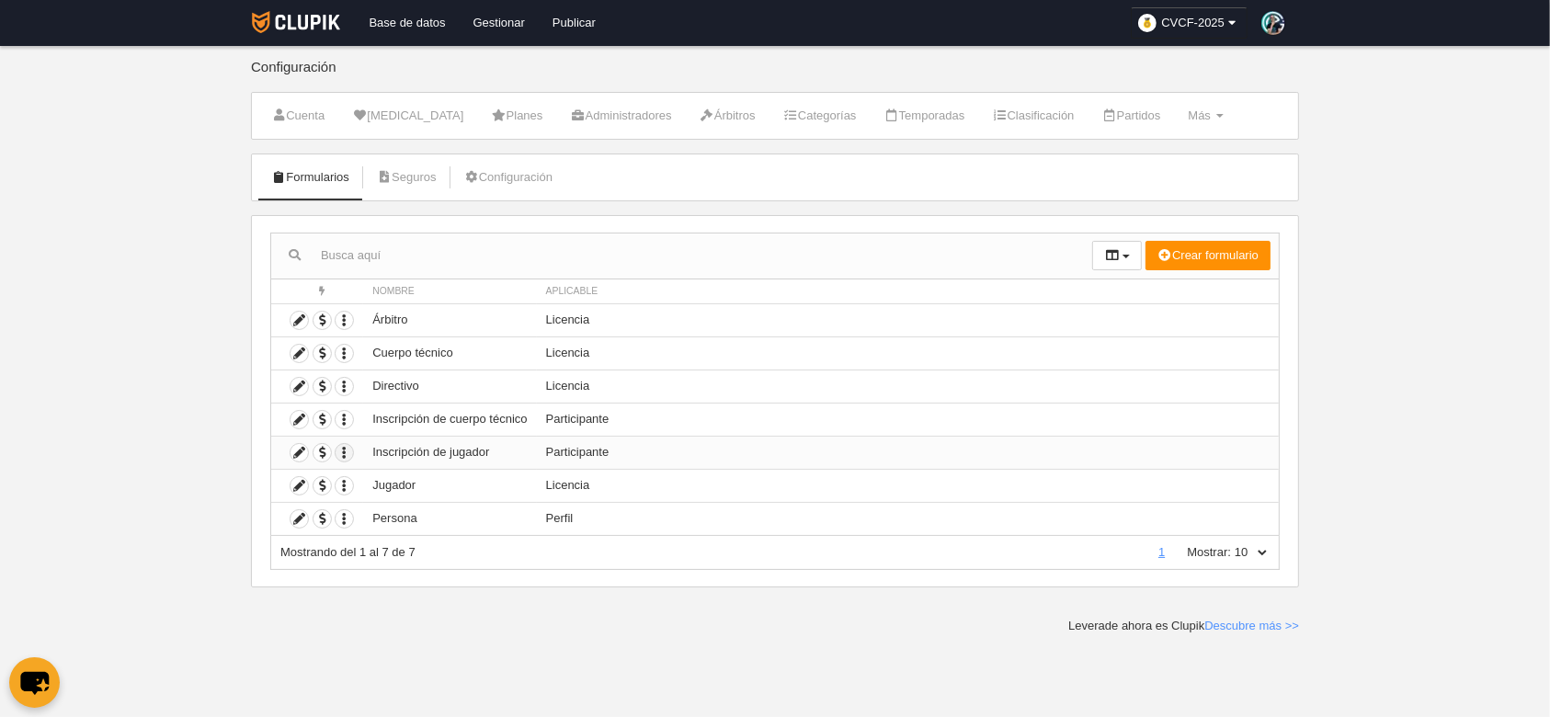
drag, startPoint x: 371, startPoint y: 451, endPoint x: 349, endPoint y: 452, distance: 22.1
click at [349, 452] on tr "Duplicar formulario Borrar formulario Inscripción de jugador Participante" at bounding box center [775, 452] width 1008 height 33
drag, startPoint x: 365, startPoint y: 416, endPoint x: 474, endPoint y: 417, distance: 108.5
click at [474, 417] on td "Inscripción de cuerpo técnico" at bounding box center [449, 419] width 173 height 33
click at [295, 419] on icon at bounding box center [299, 419] width 17 height 17
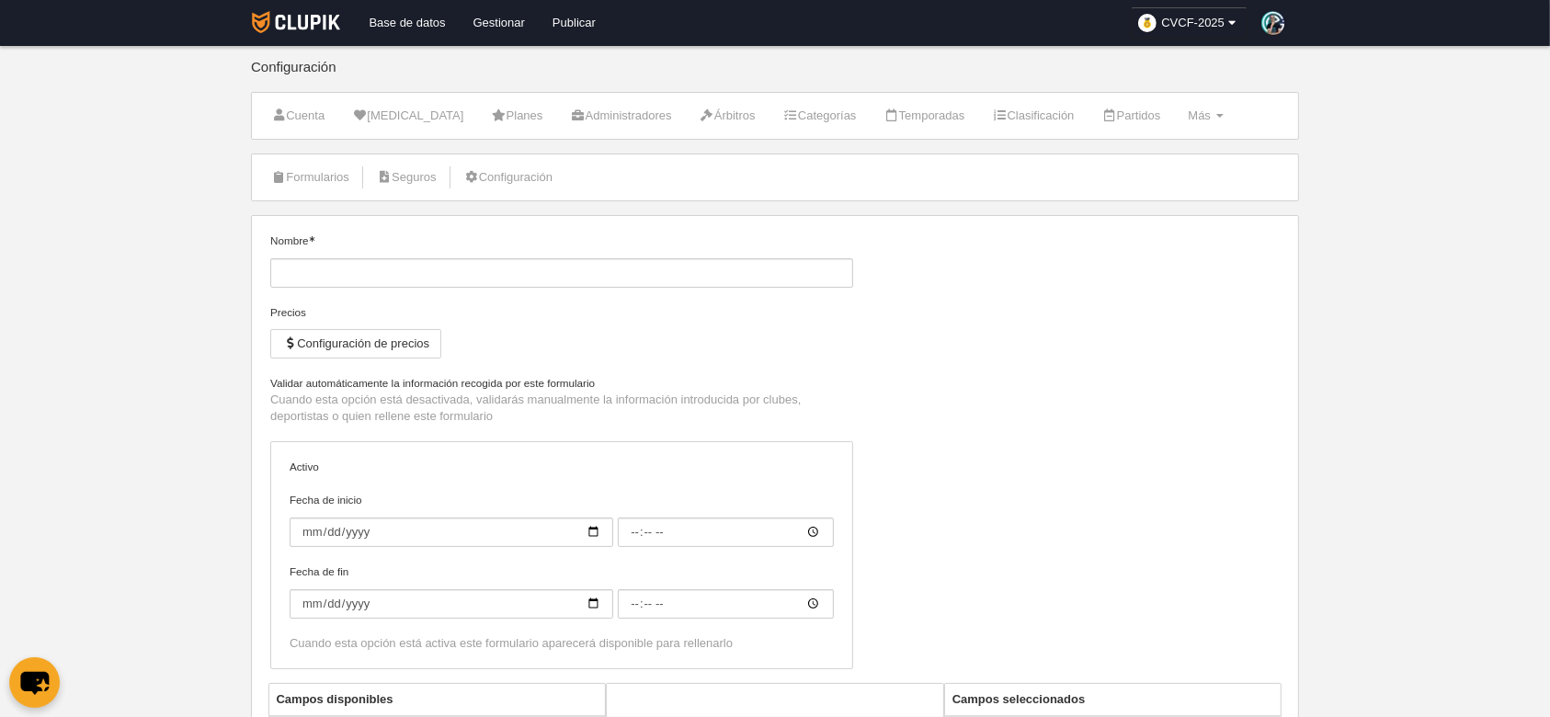
type input "Inscripción de cuerpo técnico"
checkbox input "true"
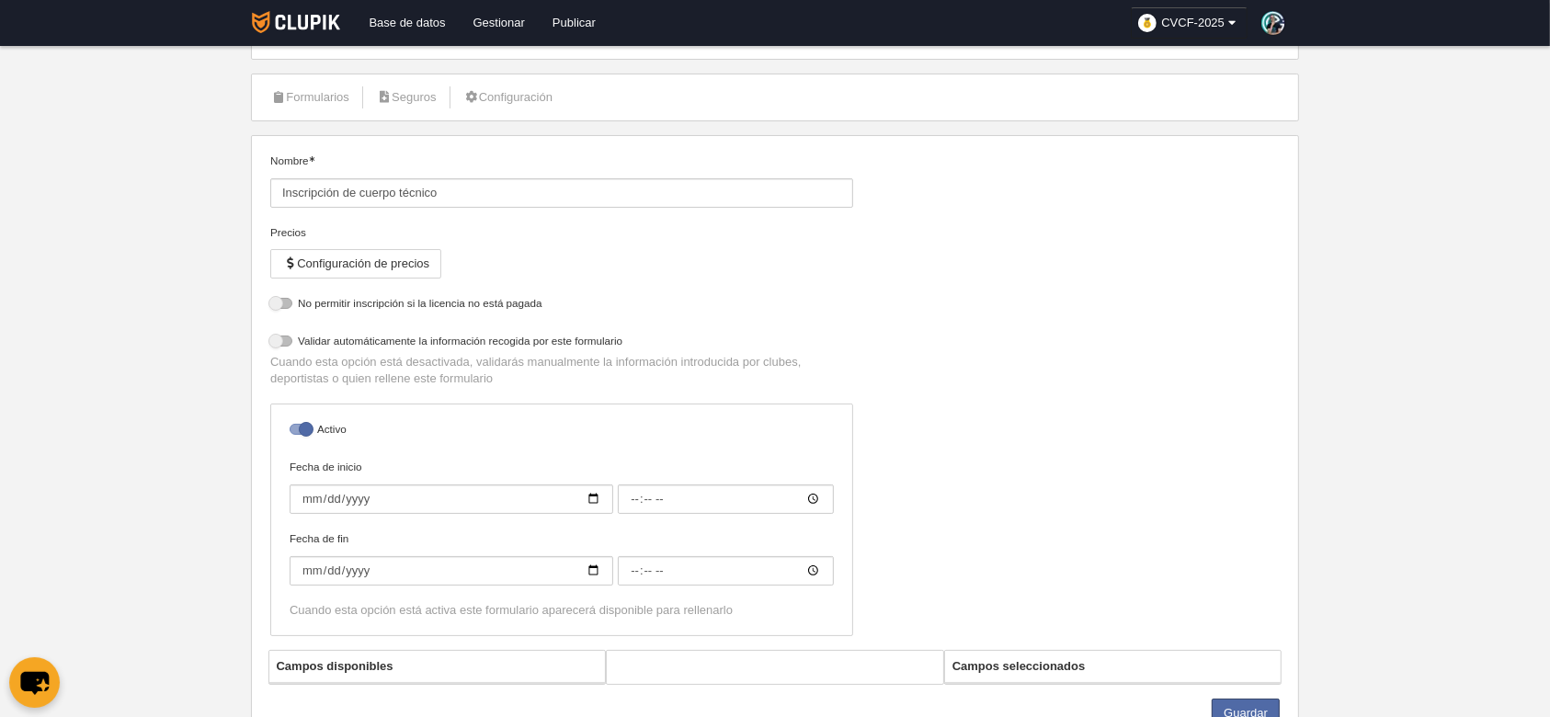
select select "selected"
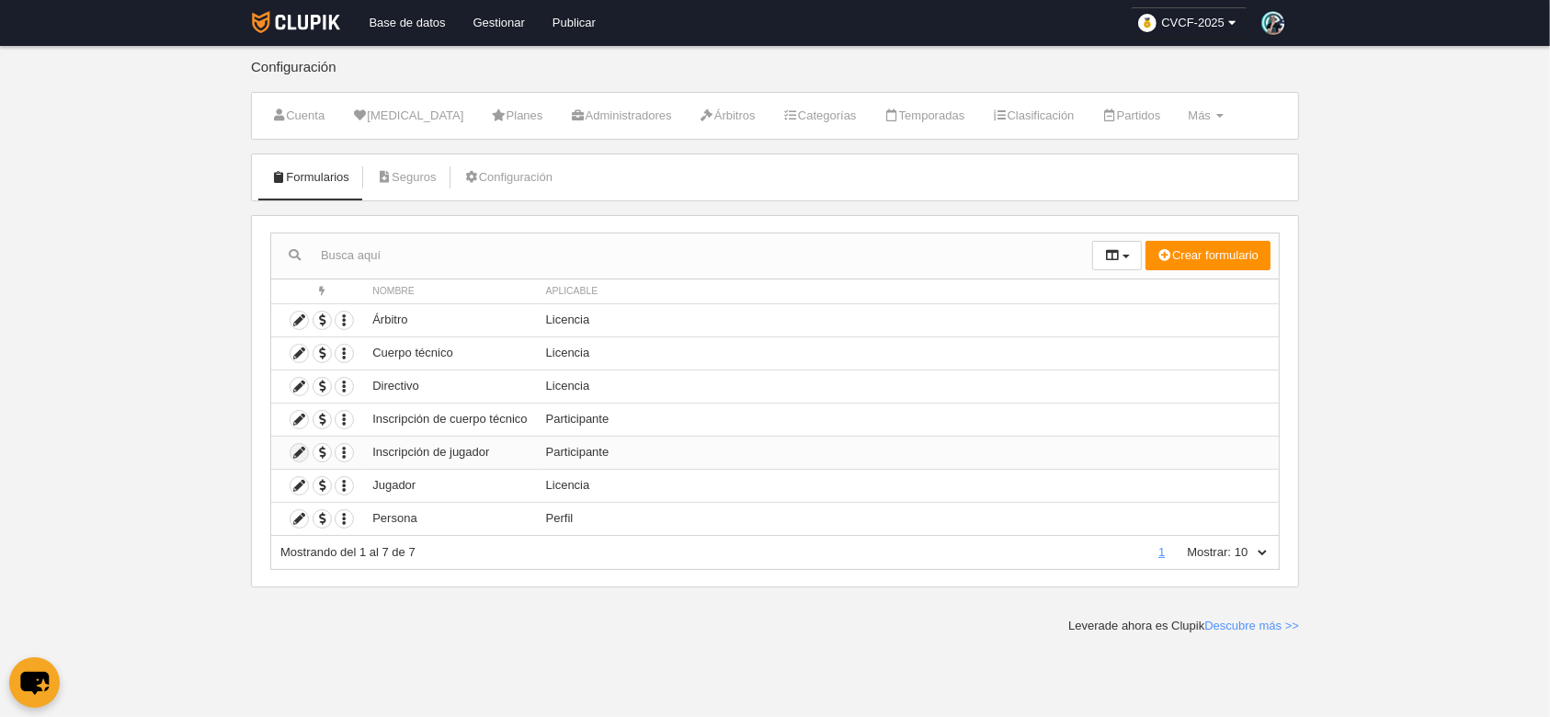
click at [297, 445] on icon at bounding box center [299, 452] width 17 height 17
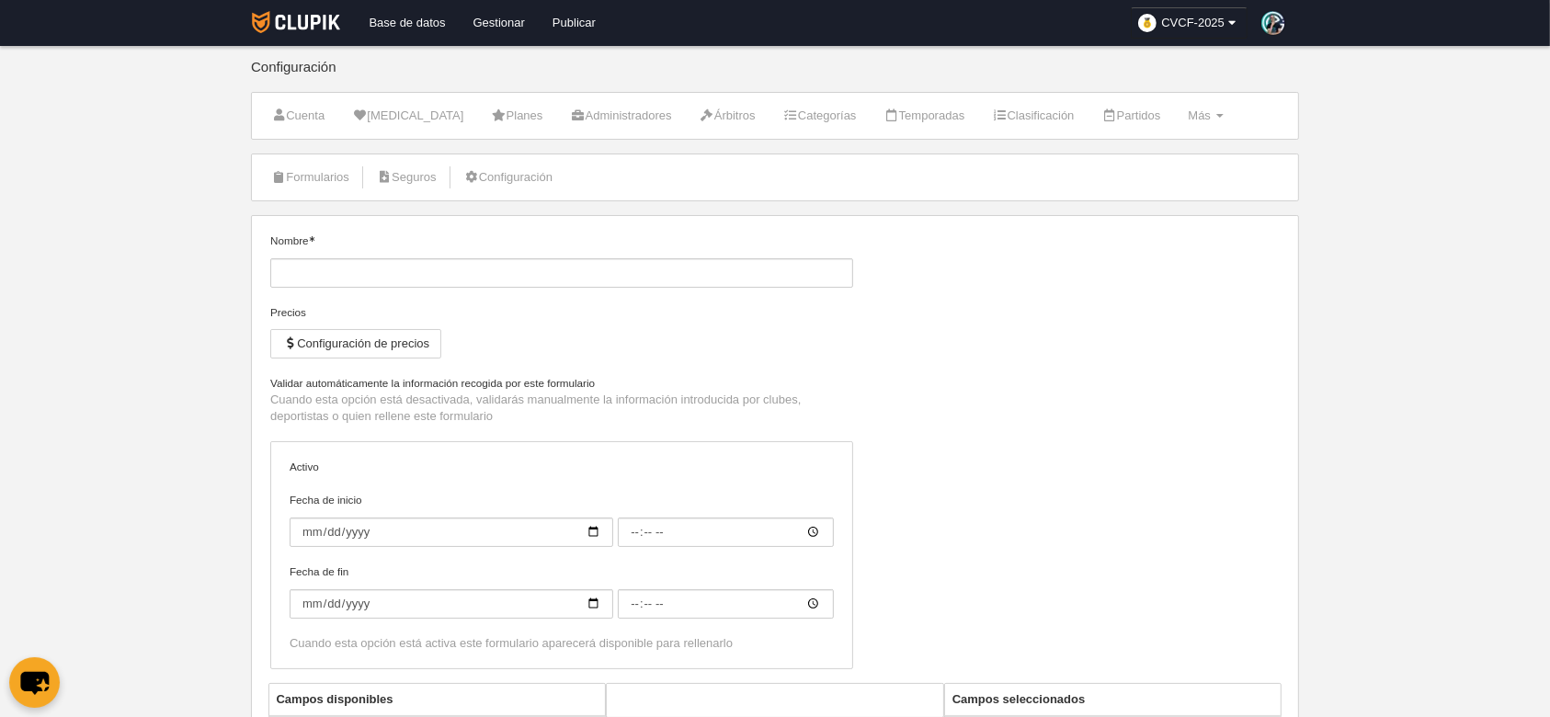
type input "Inscripción de jugador"
checkbox input "true"
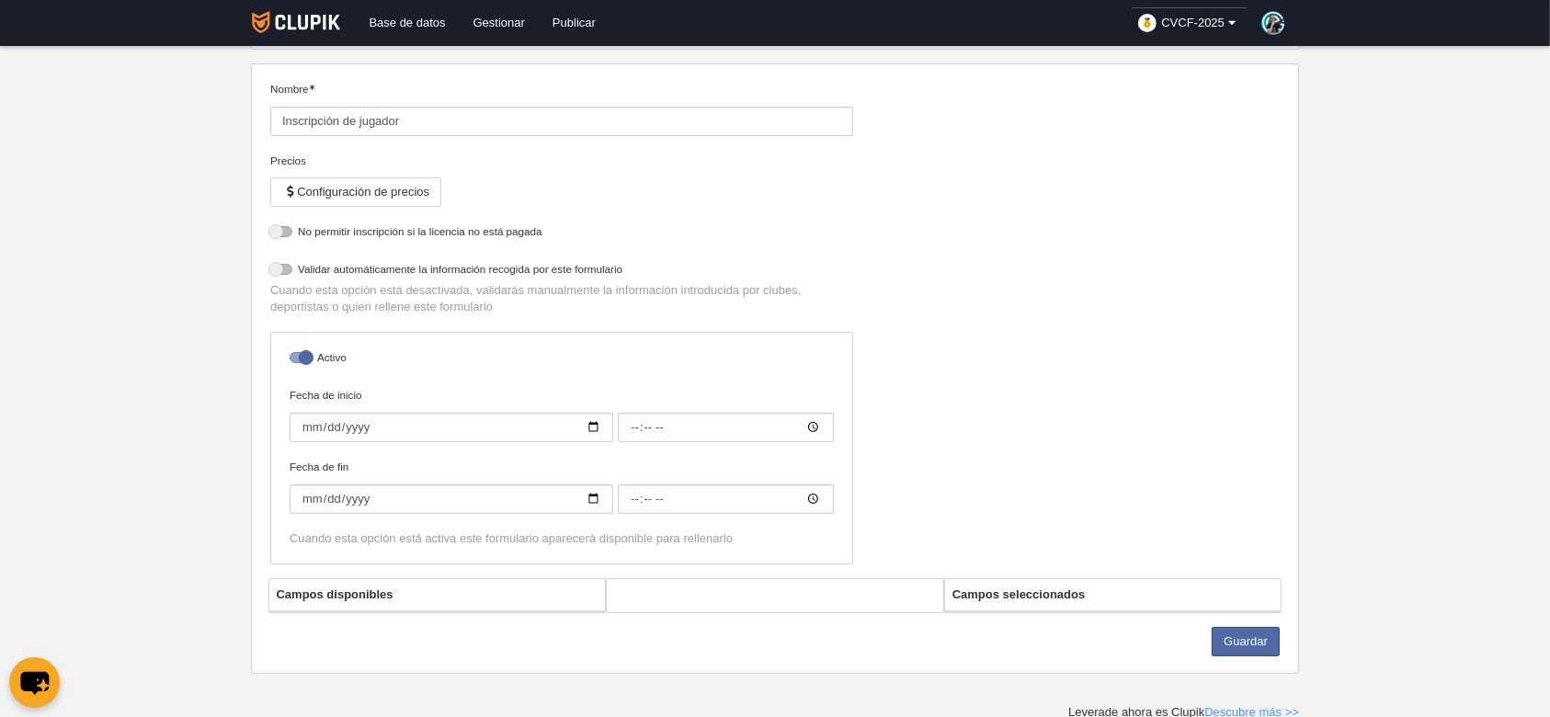
select select "selected"
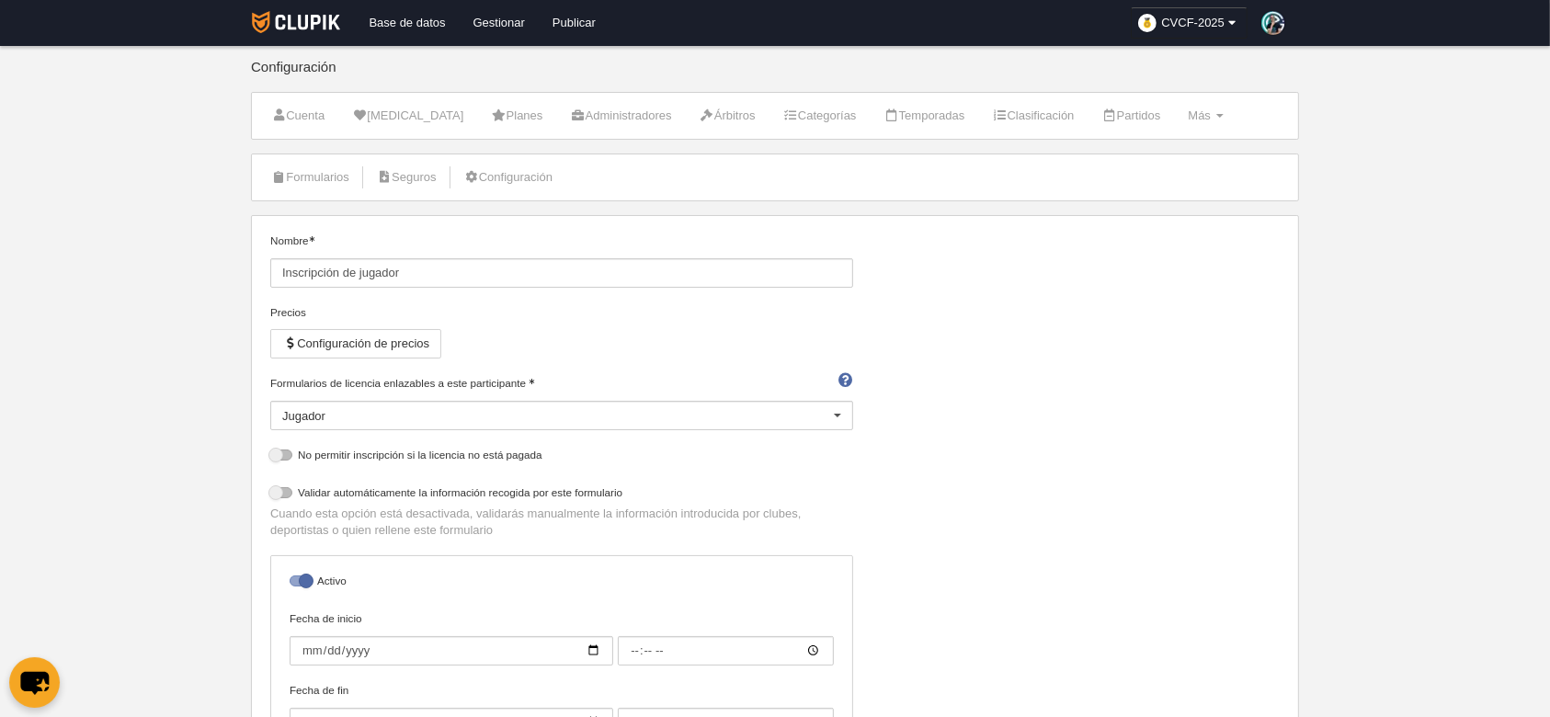
click at [1198, 93] on li "Más Menú Delegaciones Campos Formularios Cargos Reglas de numeración Agenda" at bounding box center [1205, 116] width 55 height 46
click at [1202, 120] on link "Más Menú" at bounding box center [1205, 116] width 55 height 28
click at [1121, 189] on link "Campos" at bounding box center [1146, 190] width 171 height 29
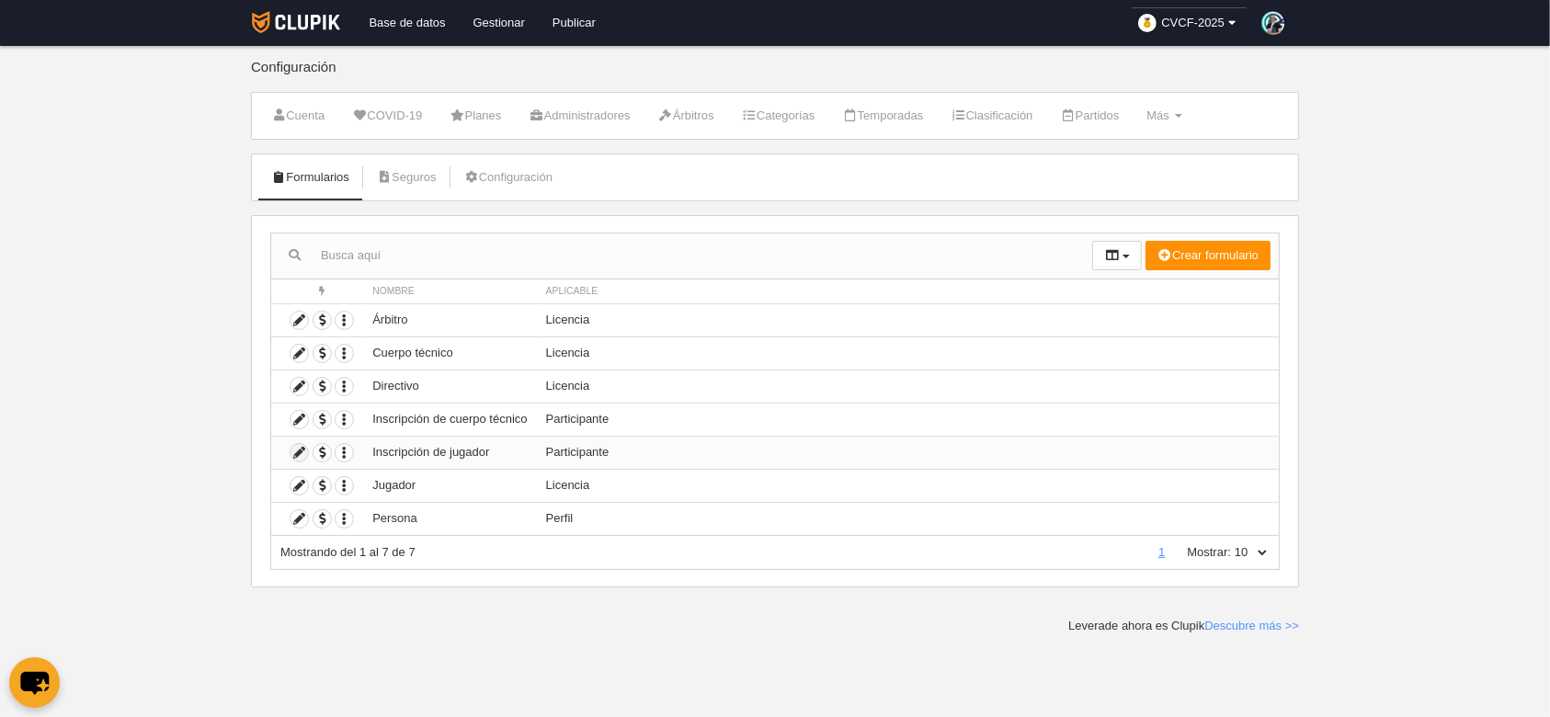
click at [298, 450] on icon at bounding box center [299, 452] width 17 height 17
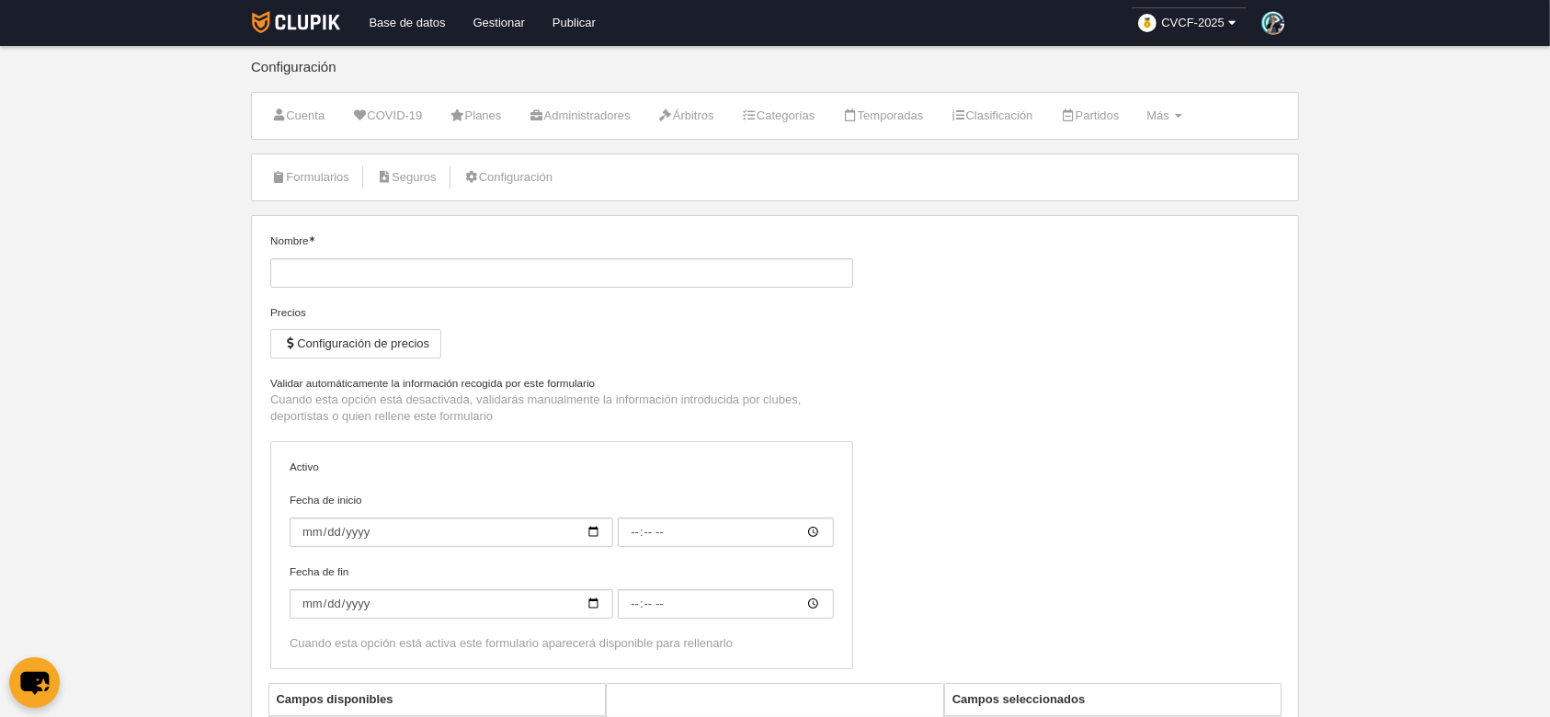
type input "Inscripción de jugador"
checkbox input "true"
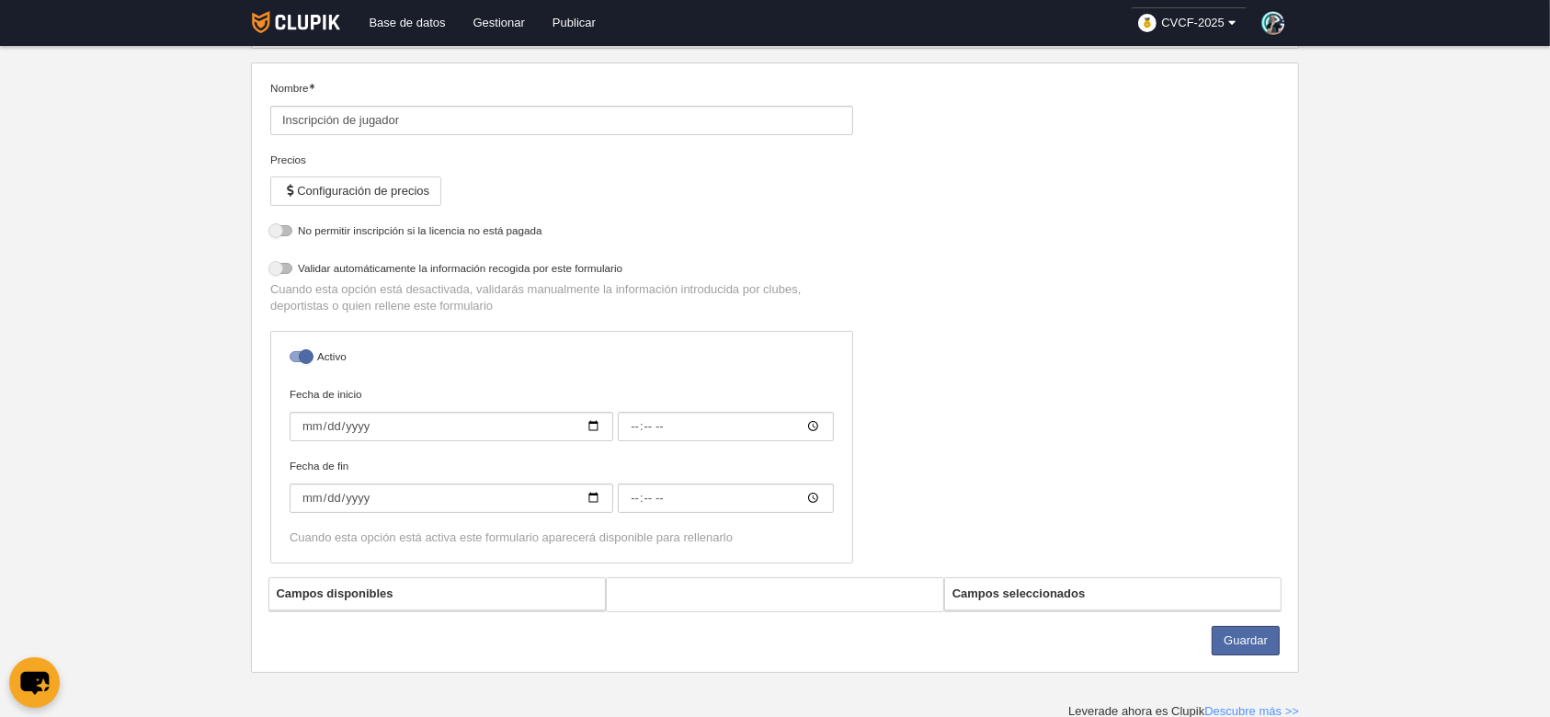
select select "selected"
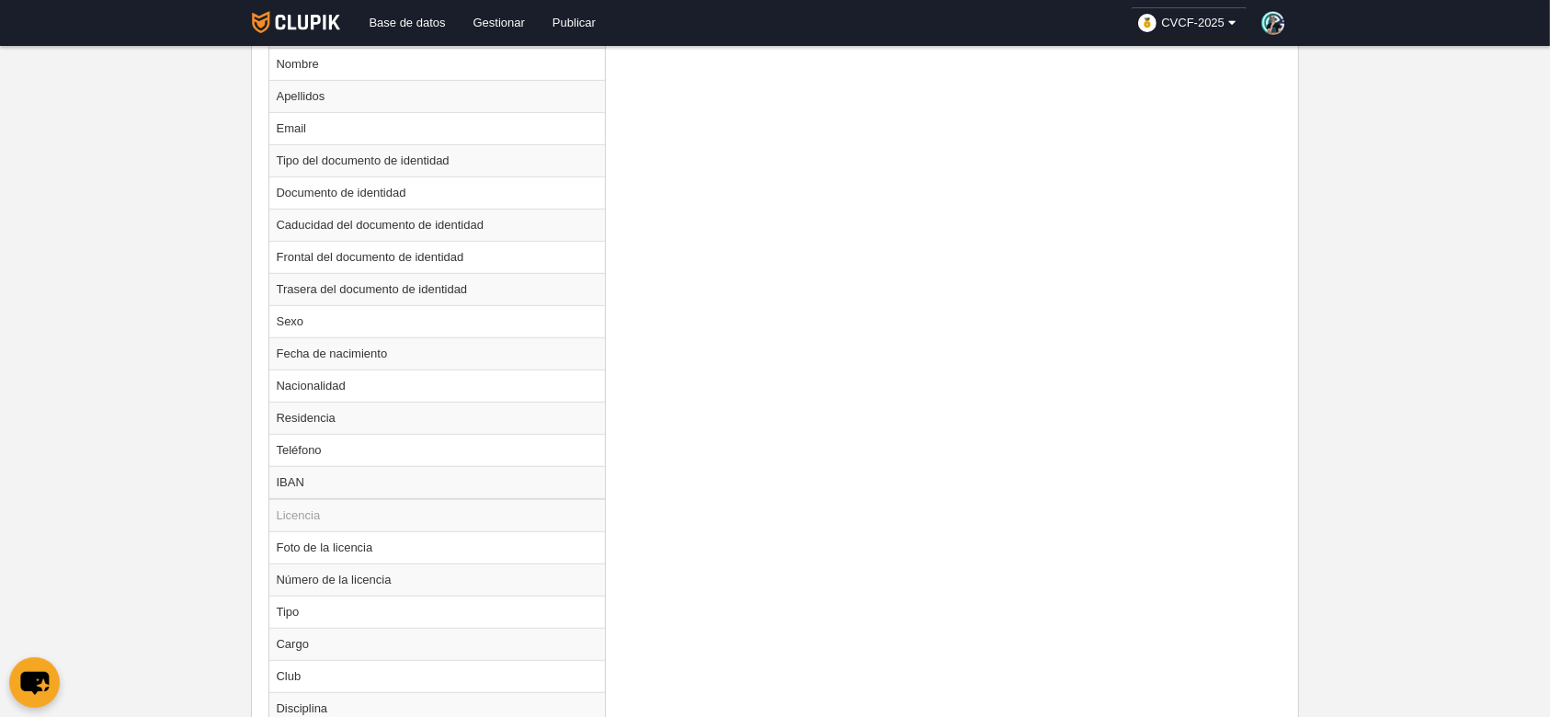
scroll to position [1252, 0]
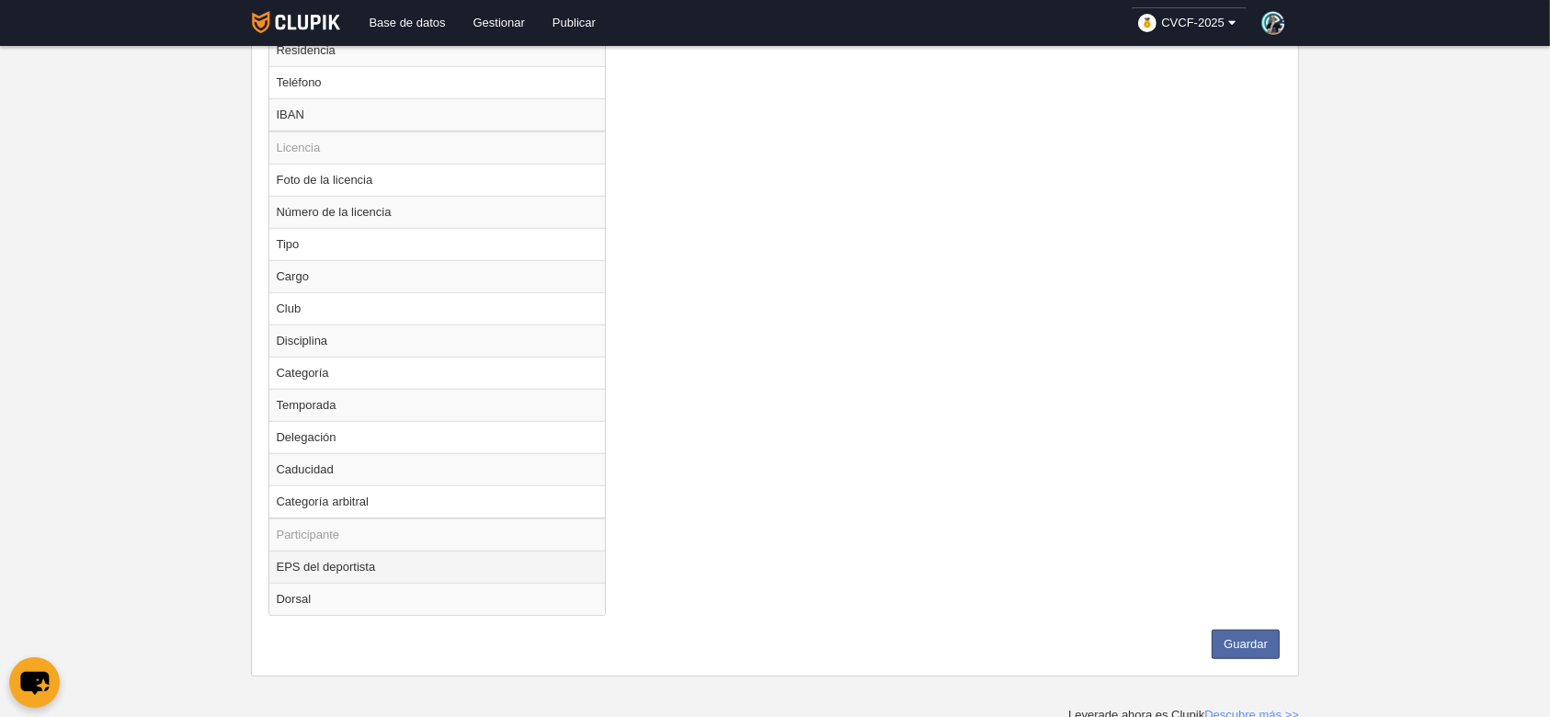
click at [405, 562] on td "EPS del deportista" at bounding box center [437, 567] width 337 height 32
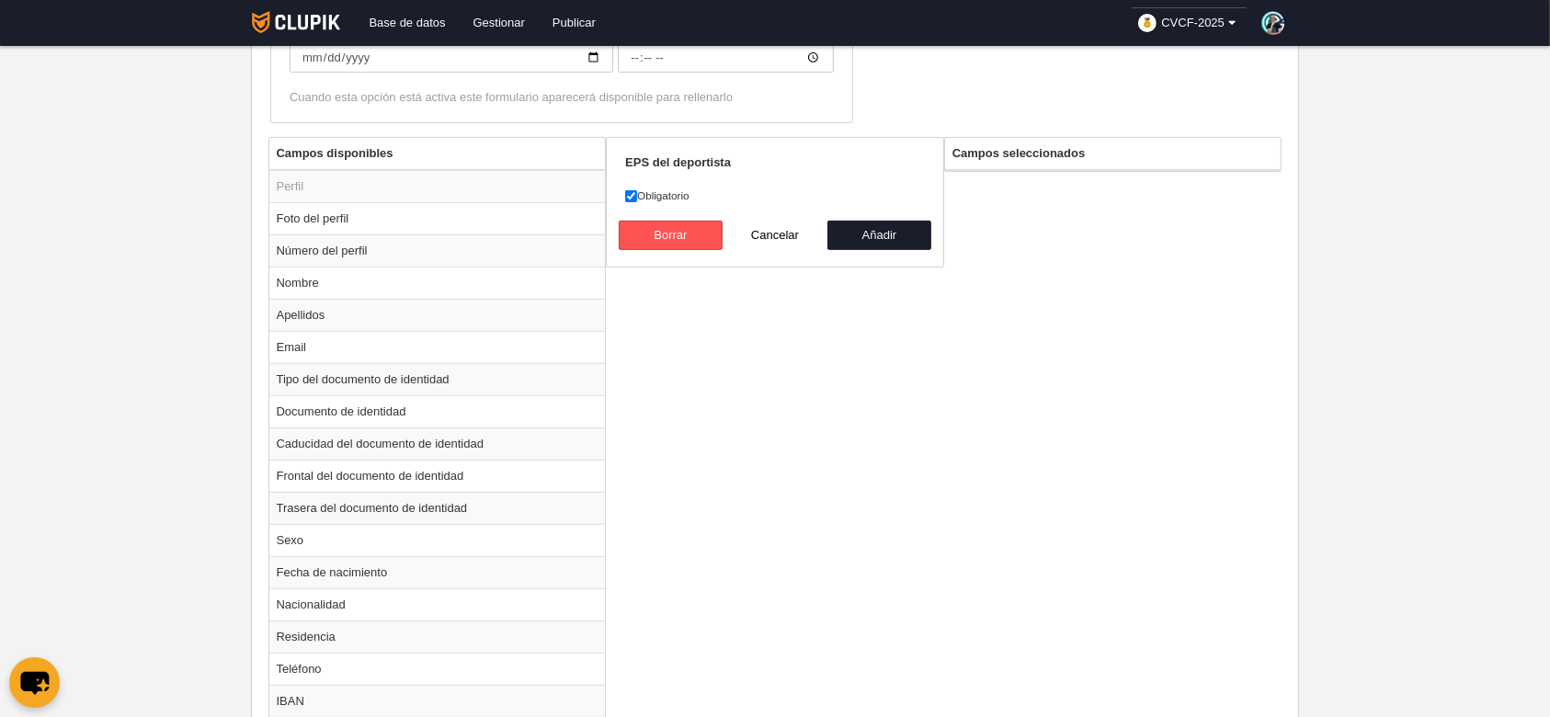
scroll to position [394, 0]
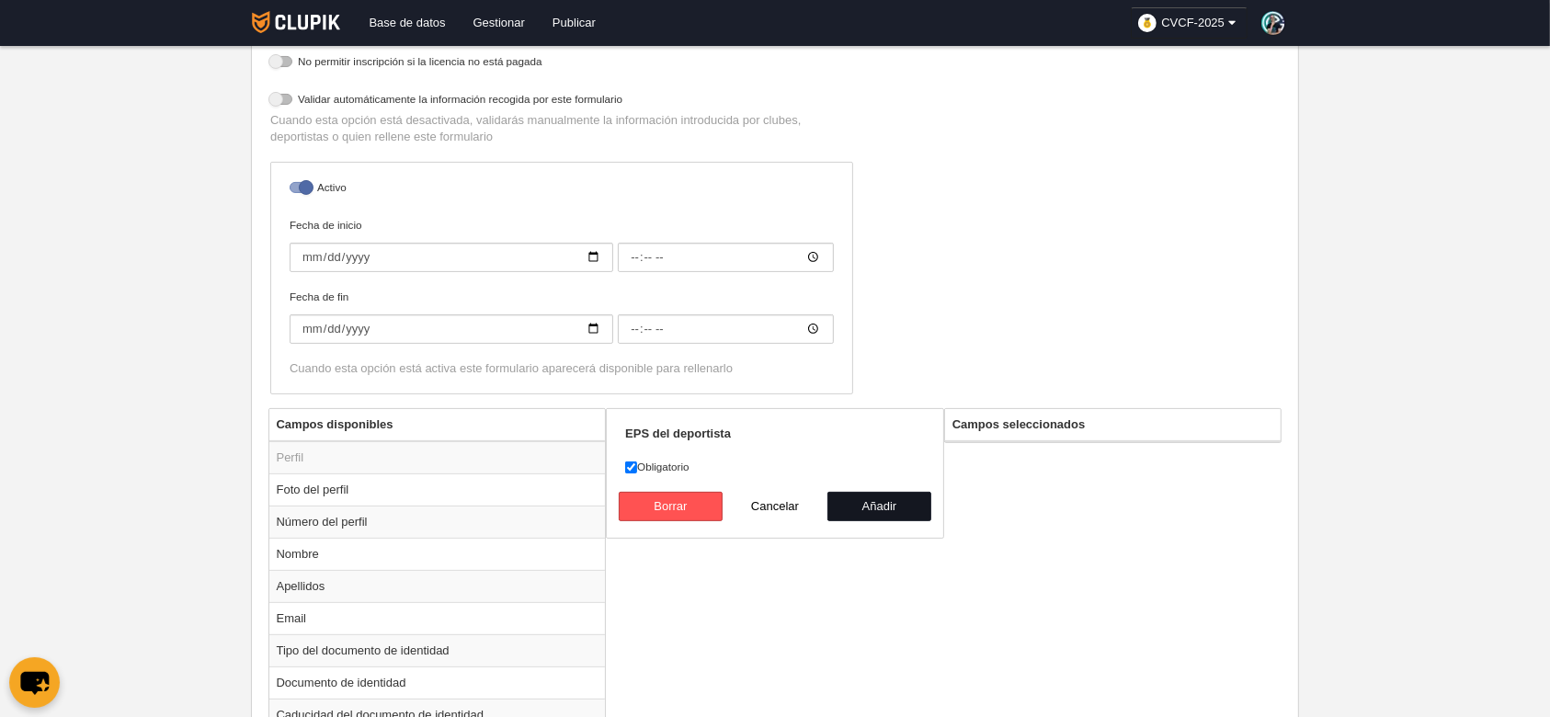
click at [861, 506] on button "Añadir" at bounding box center [880, 506] width 105 height 29
radio input "false"
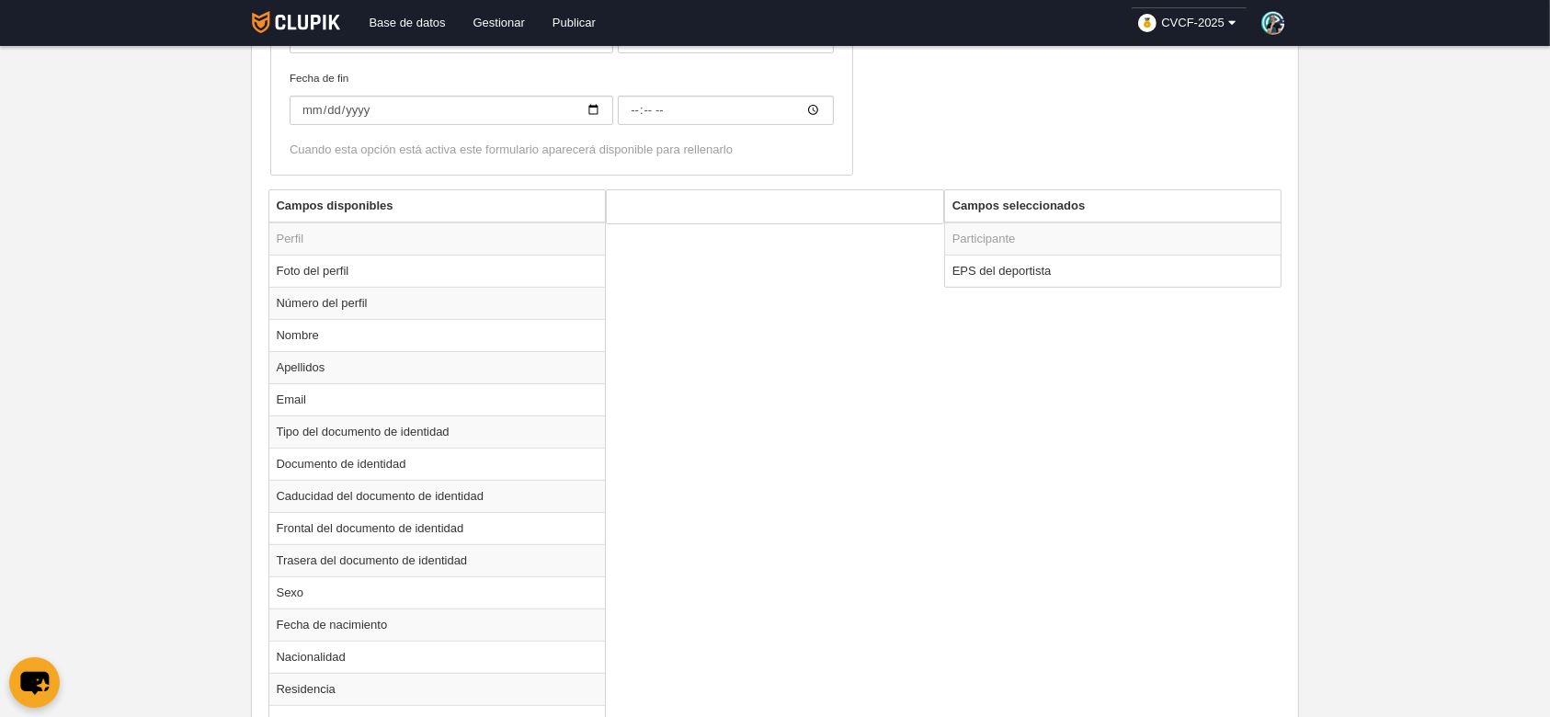
scroll to position [1220, 0]
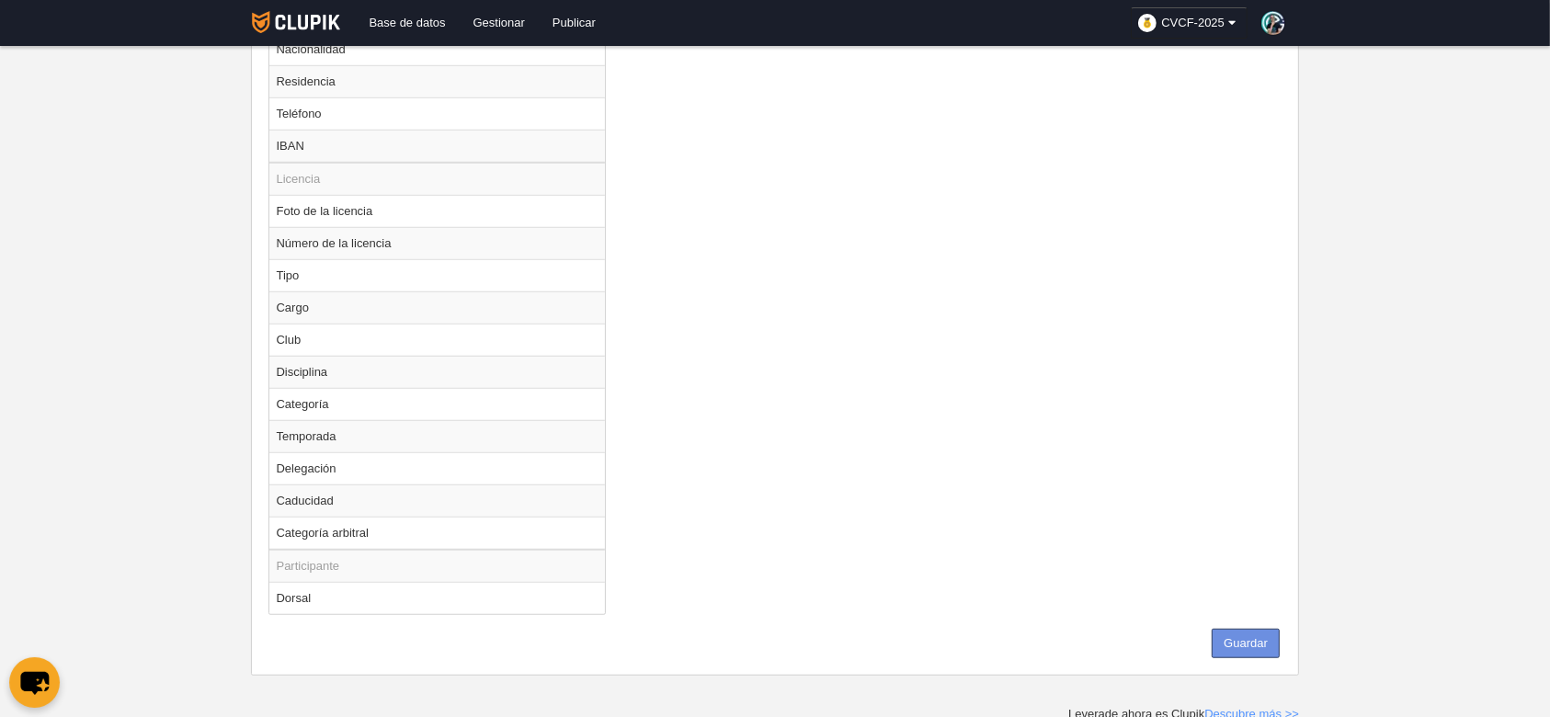
click at [1251, 645] on button "Guardar" at bounding box center [1246, 643] width 68 height 29
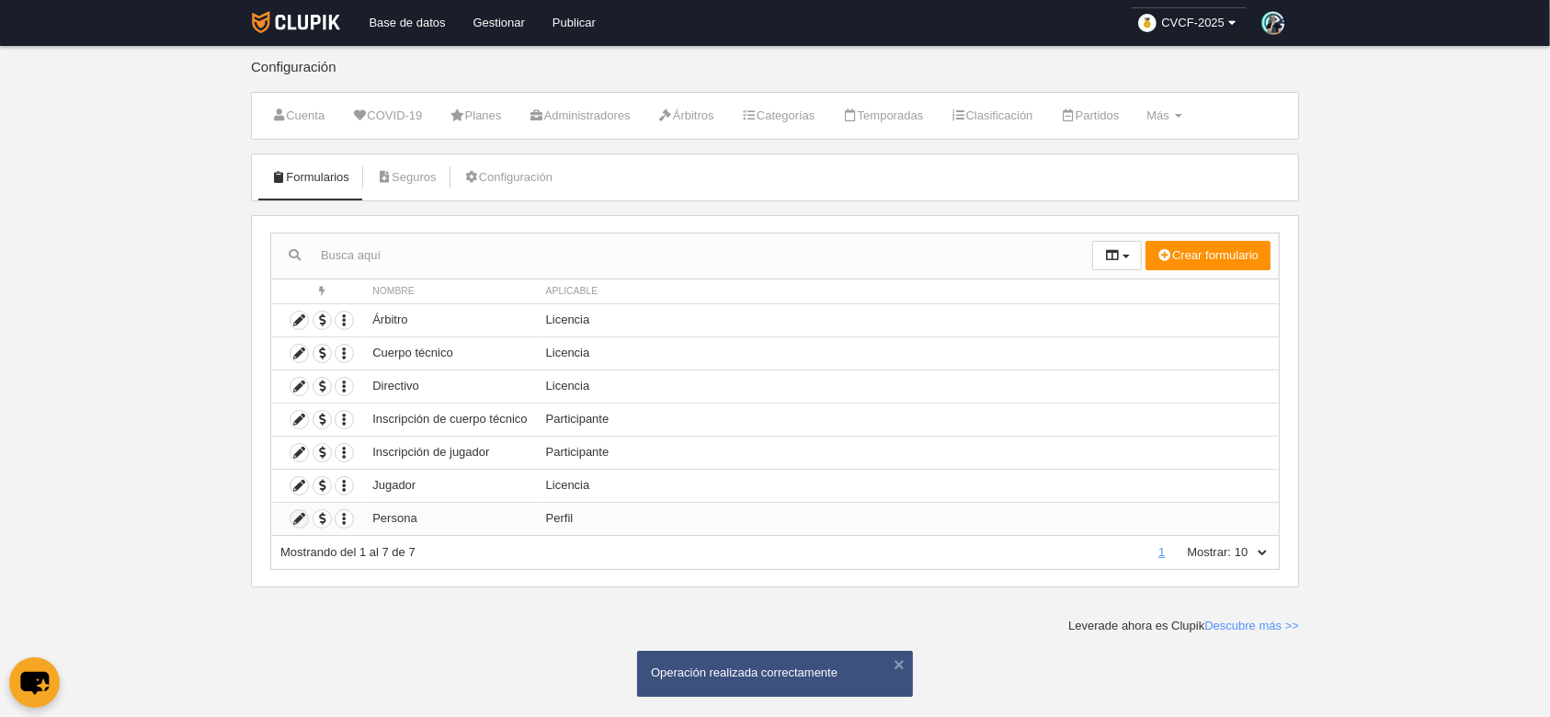
click at [294, 518] on icon at bounding box center [299, 518] width 17 height 17
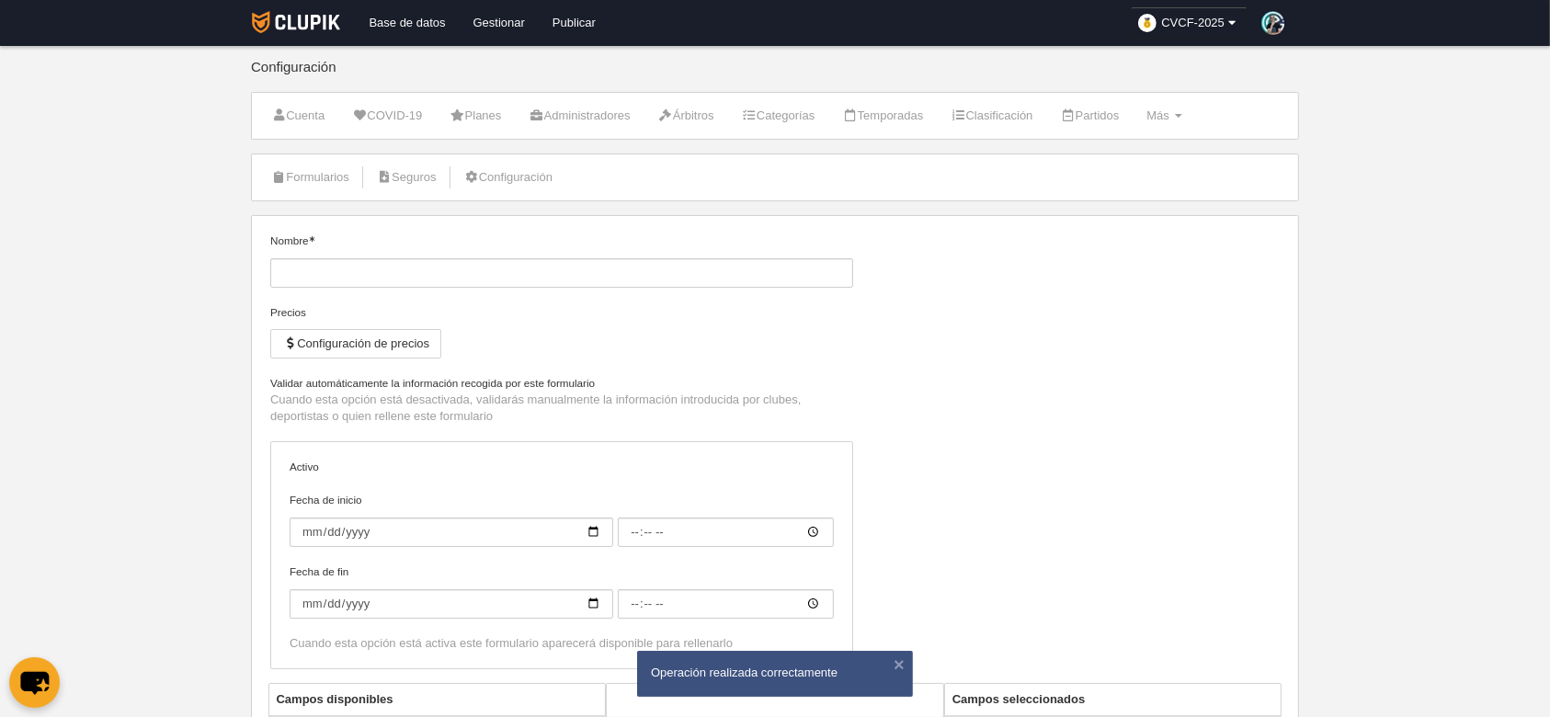
type input "Persona"
checkbox input "true"
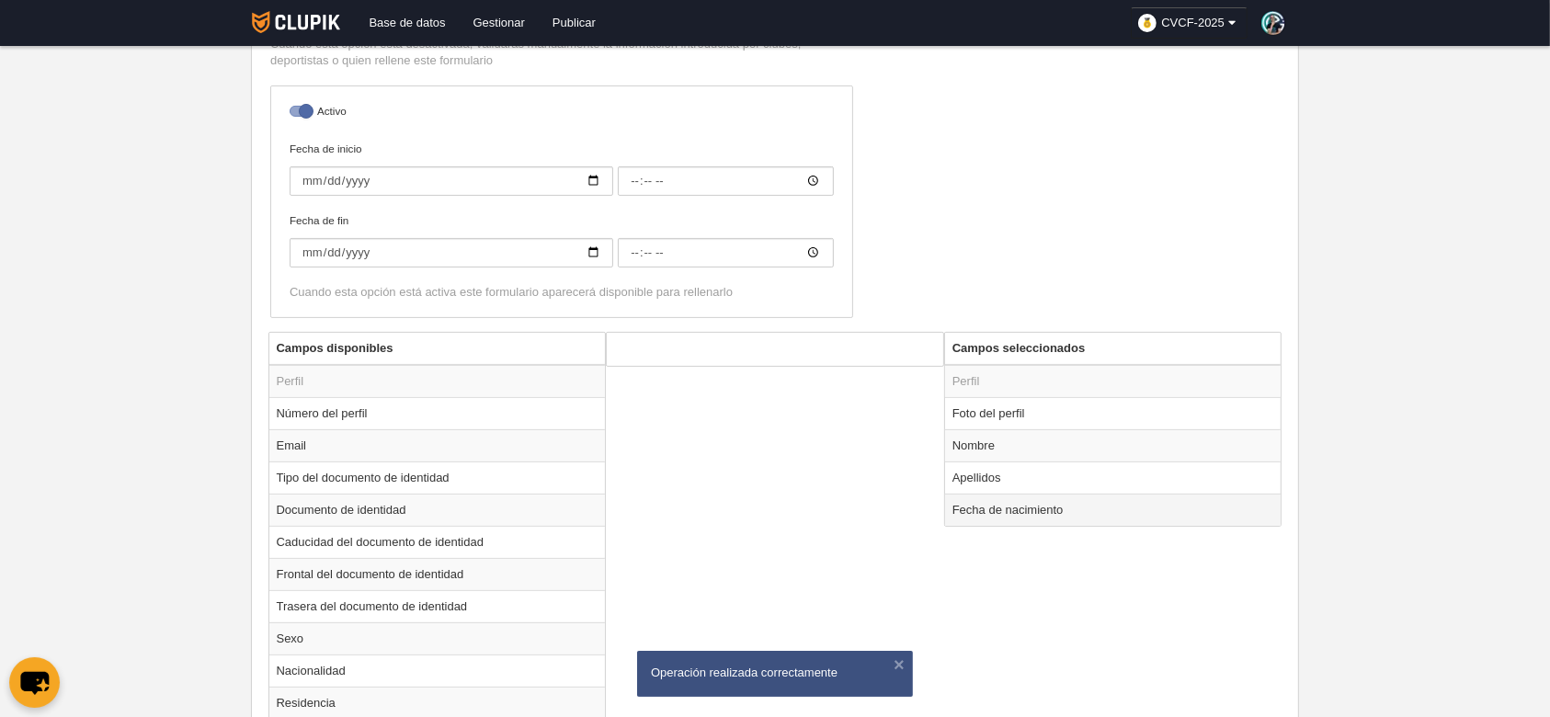
scroll to position [483, 0]
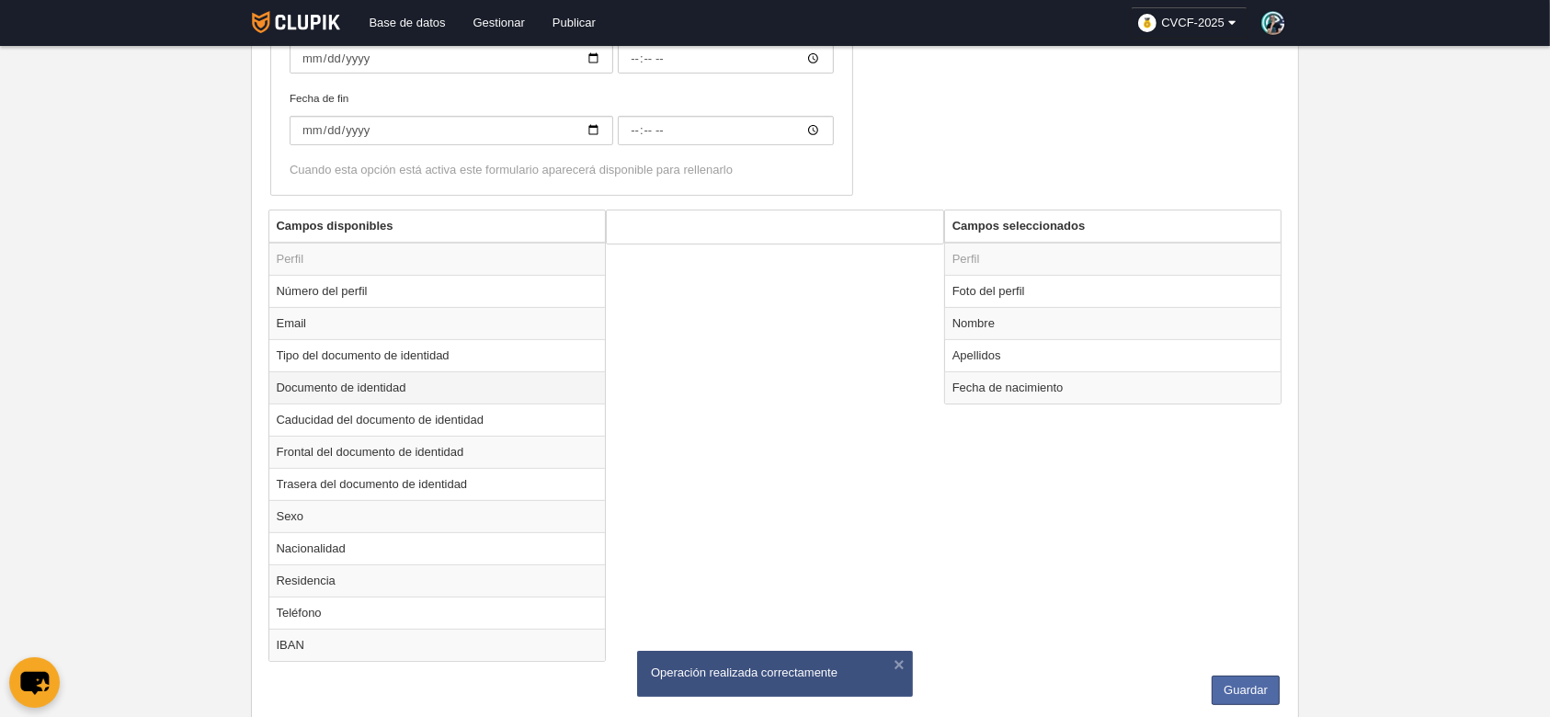
click at [422, 397] on td "Documento de identidad" at bounding box center [437, 388] width 337 height 32
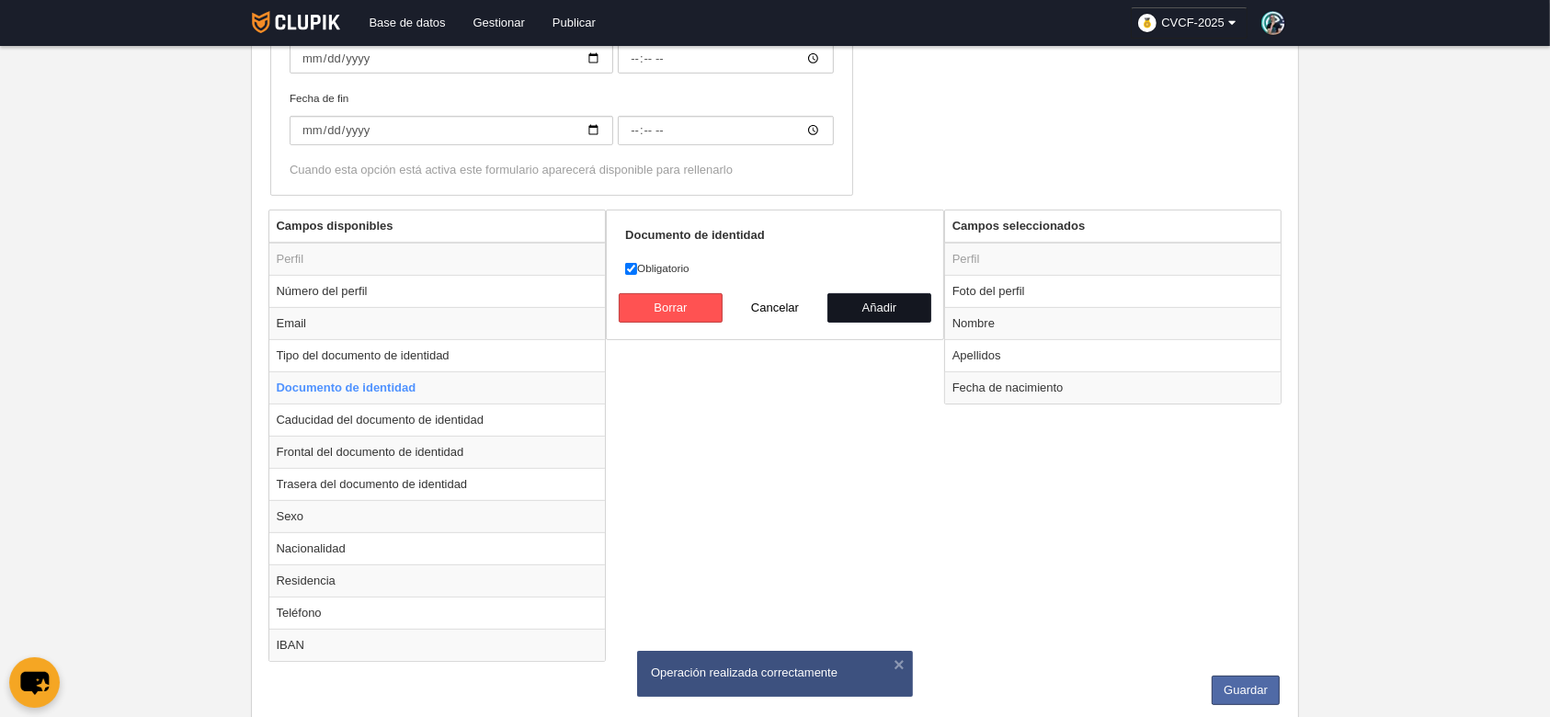
click at [853, 305] on button "Añadir" at bounding box center [880, 307] width 105 height 29
radio input "false"
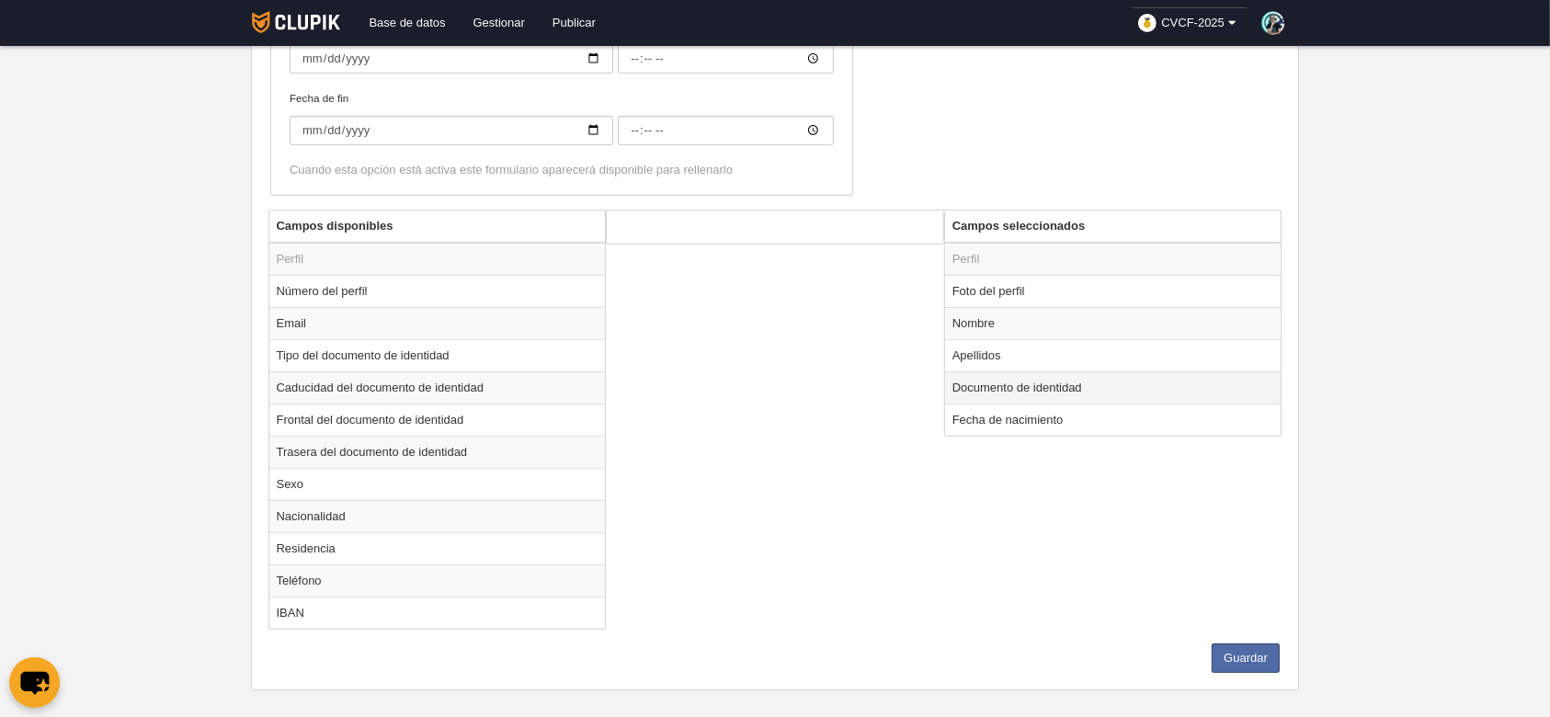
click at [1152, 387] on td "Documento de identidad" at bounding box center [1113, 388] width 337 height 32
radio input "true"
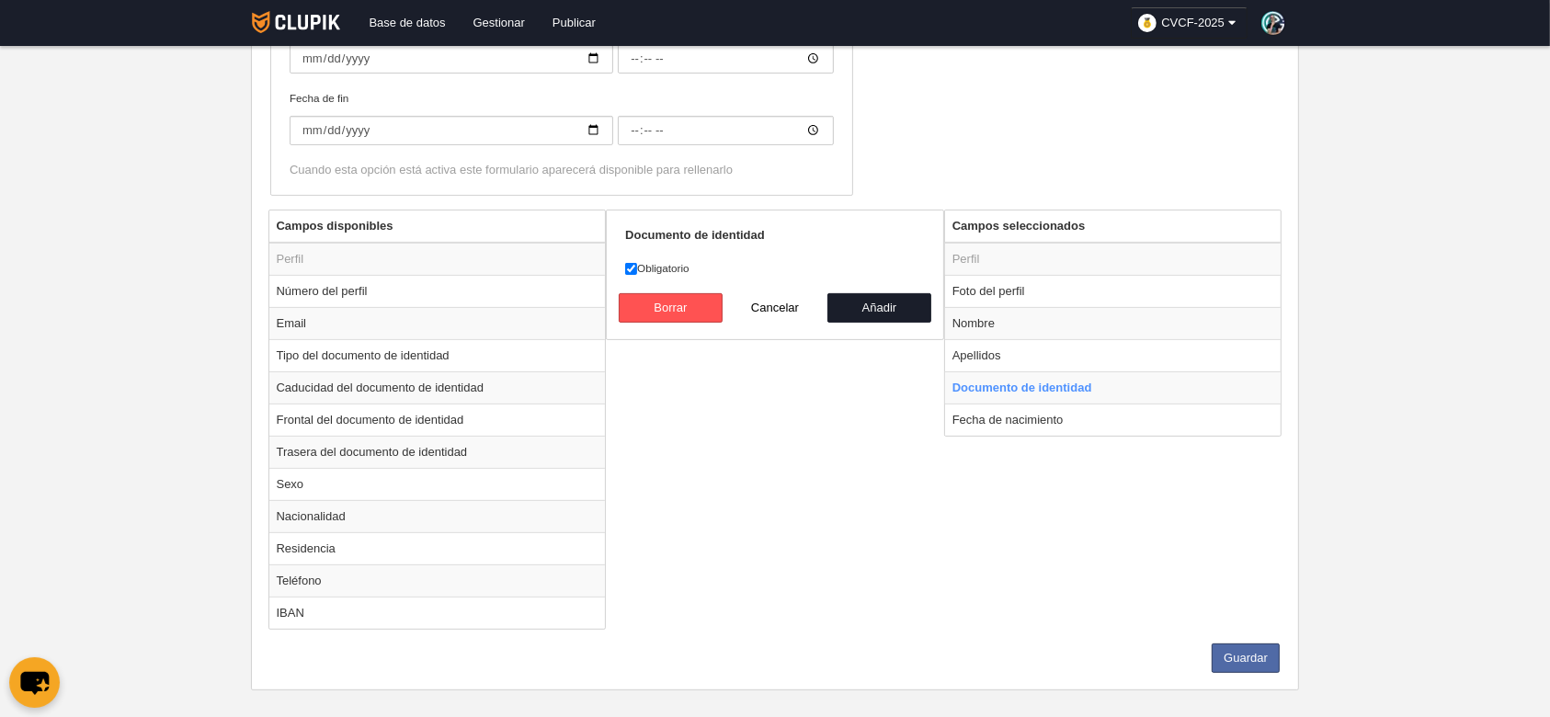
click at [871, 502] on div "Campos disponibles Perfil Número del perfil Email Tipo del documento de identid…" at bounding box center [775, 427] width 1023 height 434
click at [1238, 656] on button "Guardar" at bounding box center [1246, 658] width 68 height 29
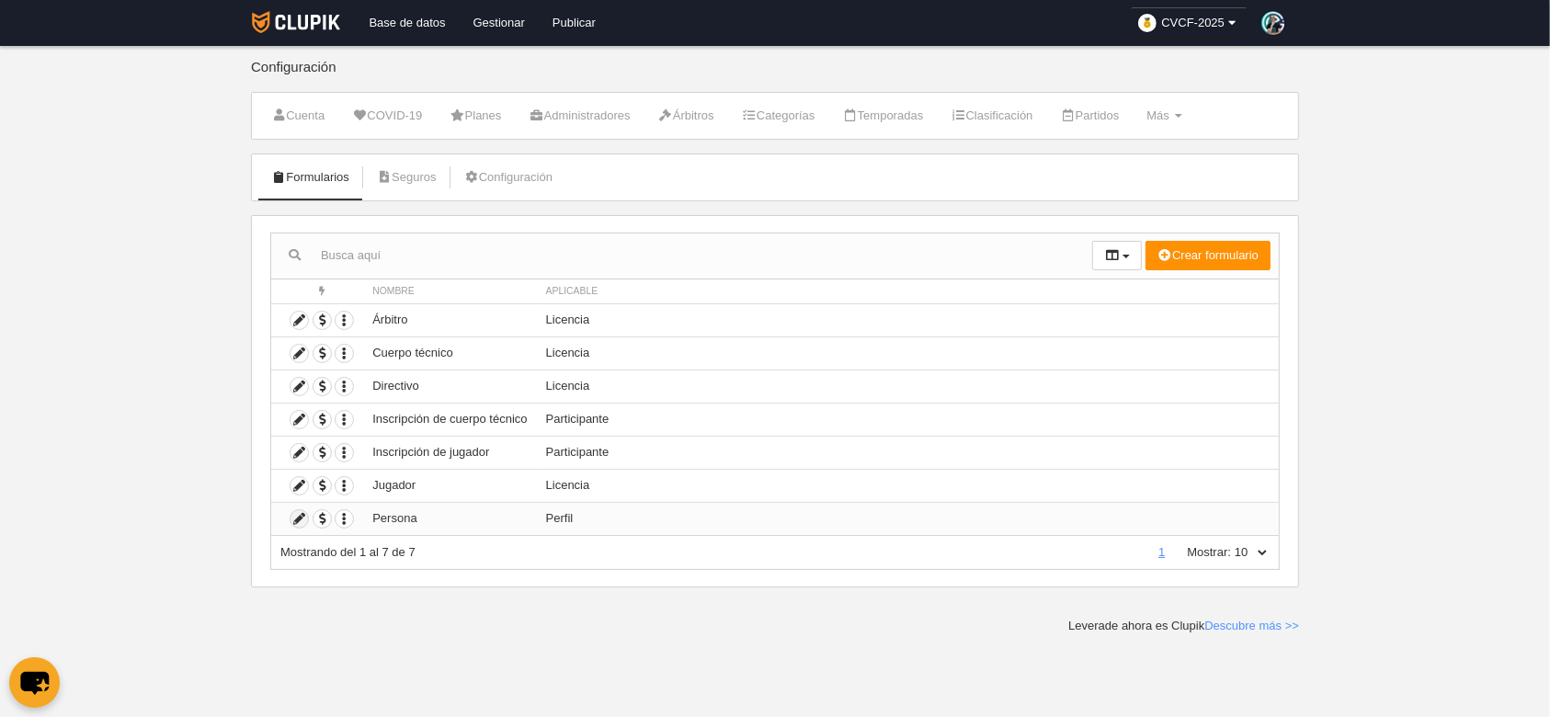
click at [301, 517] on icon at bounding box center [299, 518] width 17 height 17
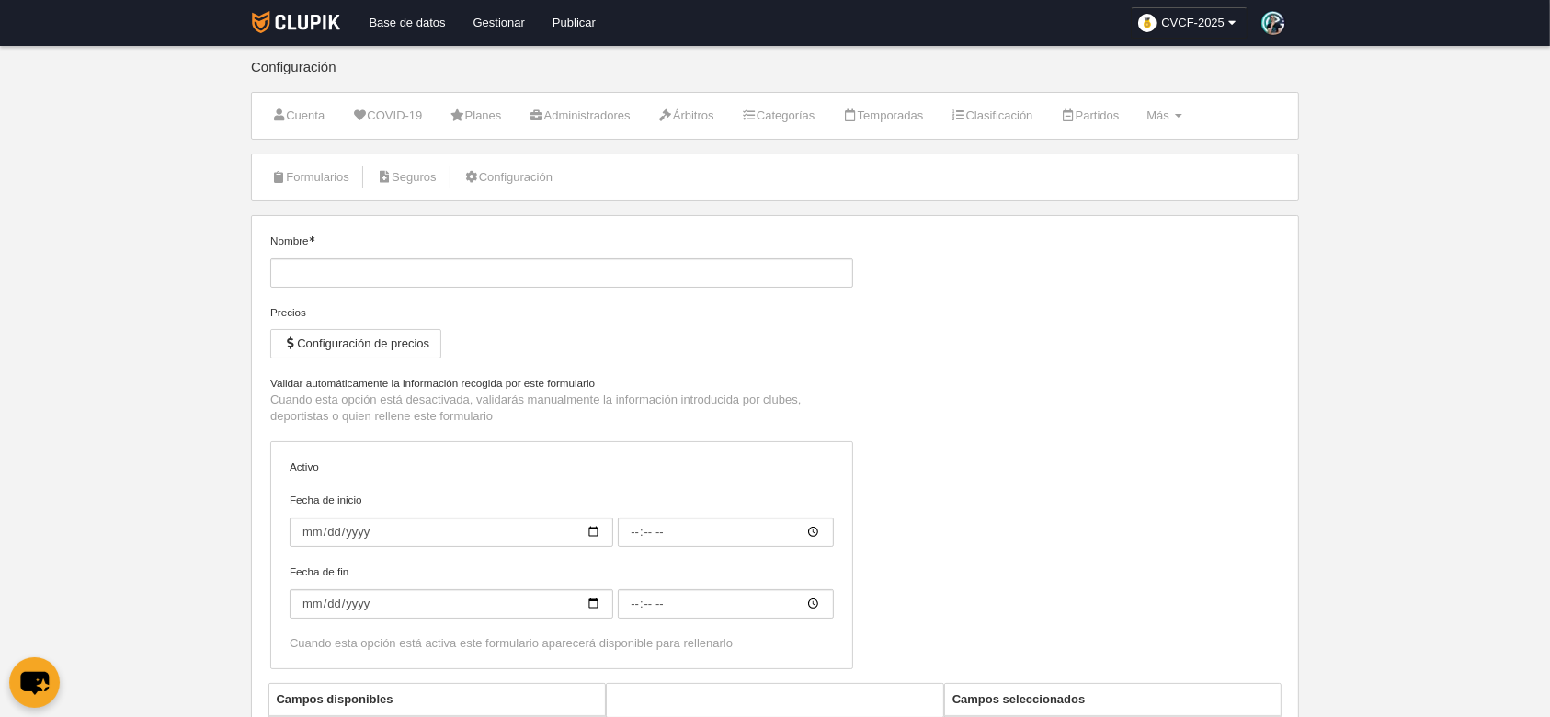
type input "Persona"
checkbox input "true"
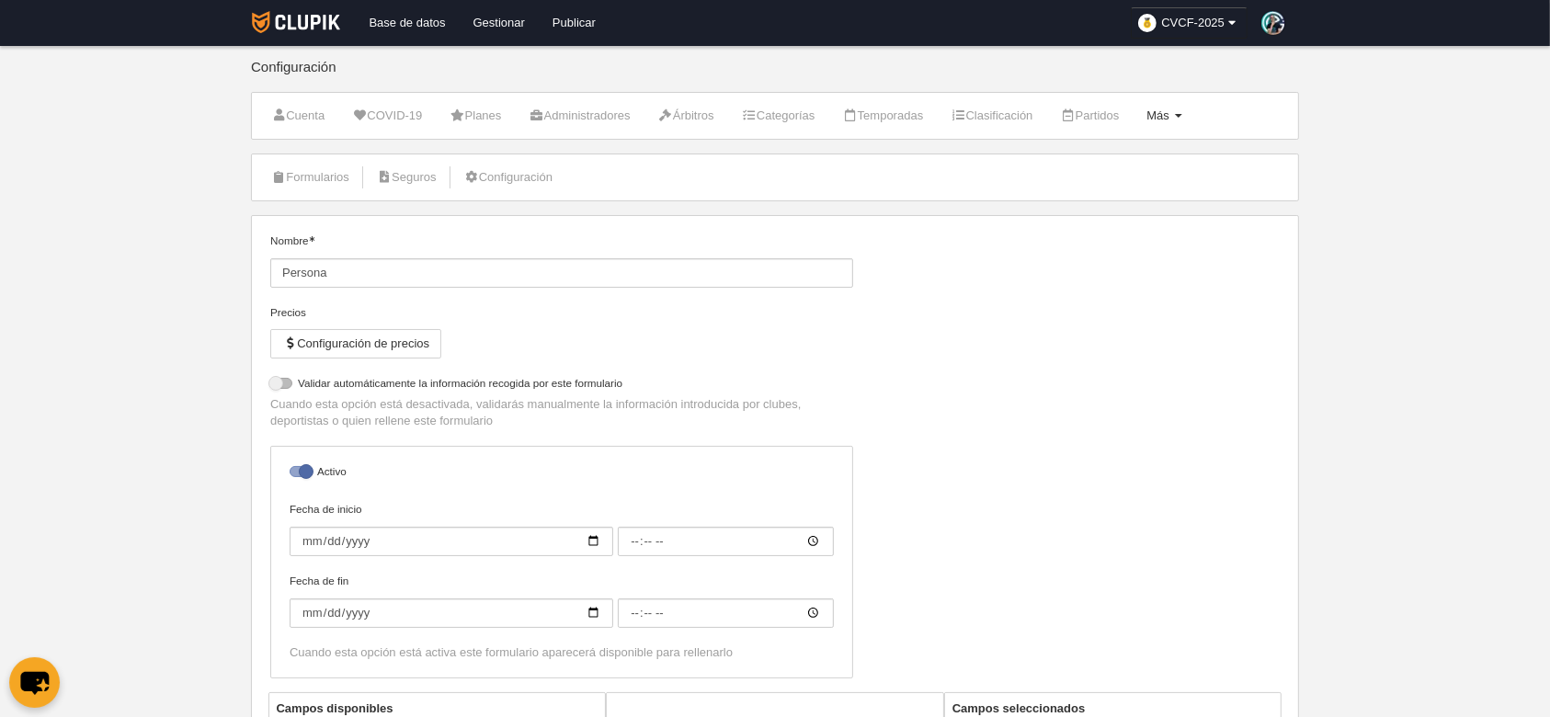
click at [1192, 107] on link "Más Menú" at bounding box center [1164, 116] width 55 height 28
click at [1142, 176] on link "Campos" at bounding box center [1105, 190] width 171 height 29
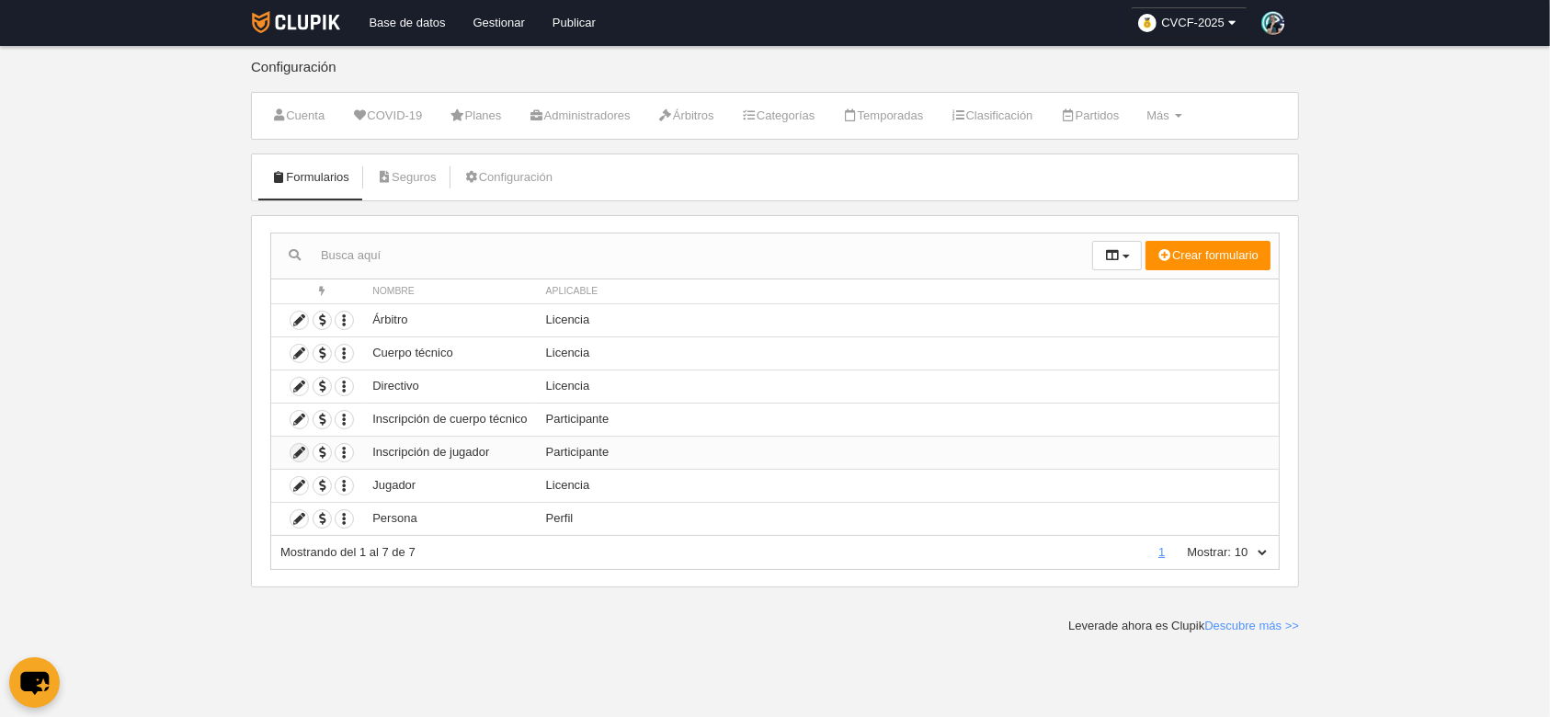
click at [301, 456] on icon at bounding box center [299, 452] width 17 height 17
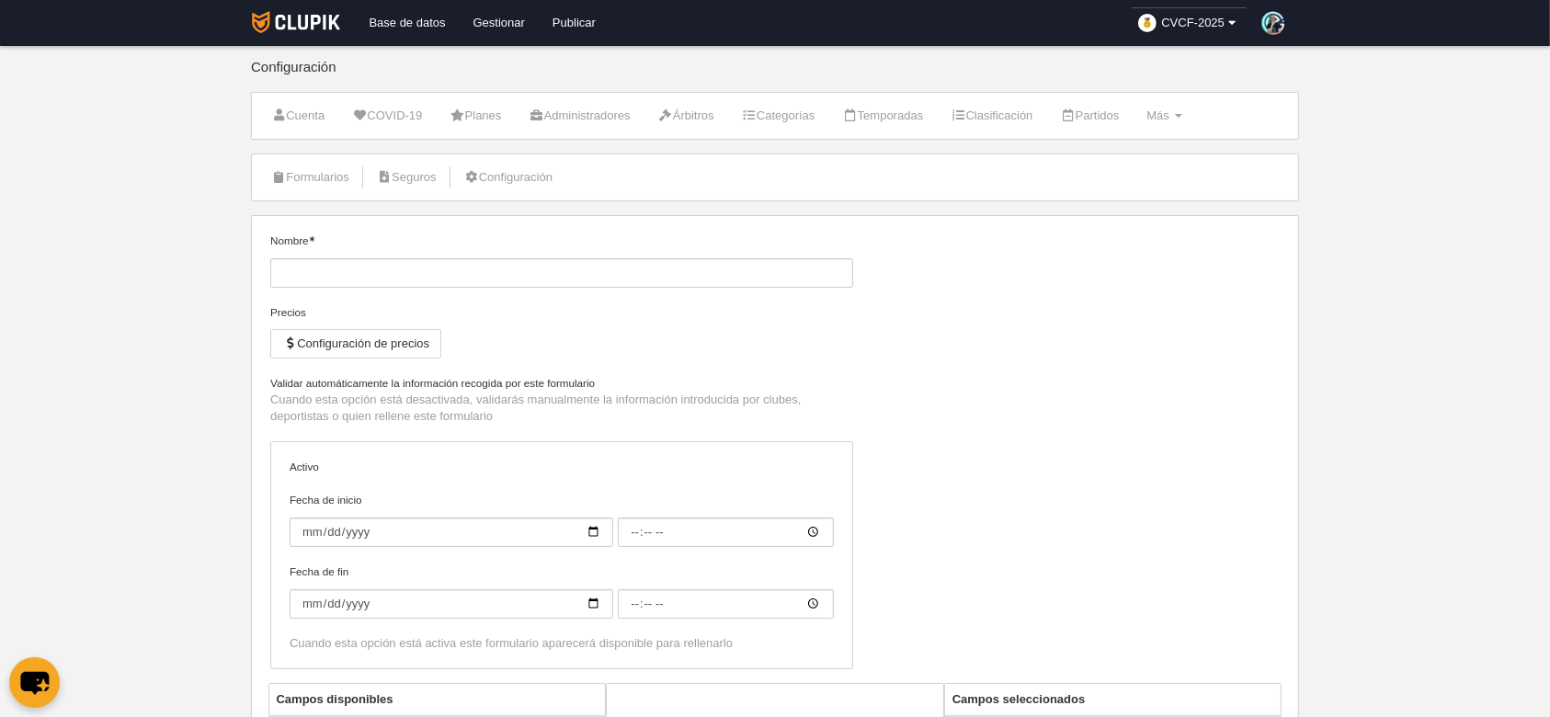
type input "Inscripción de jugador"
checkbox input "true"
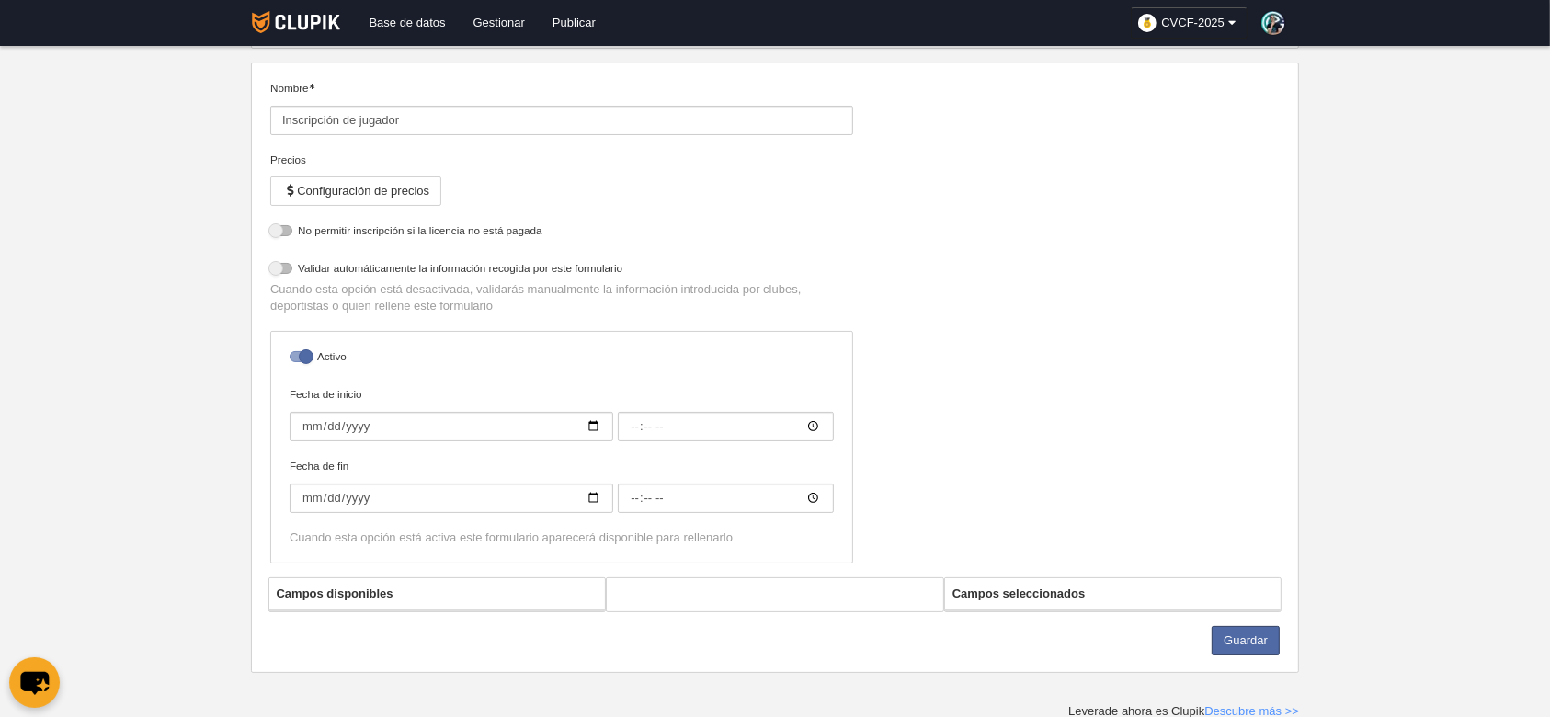
select select "selected"
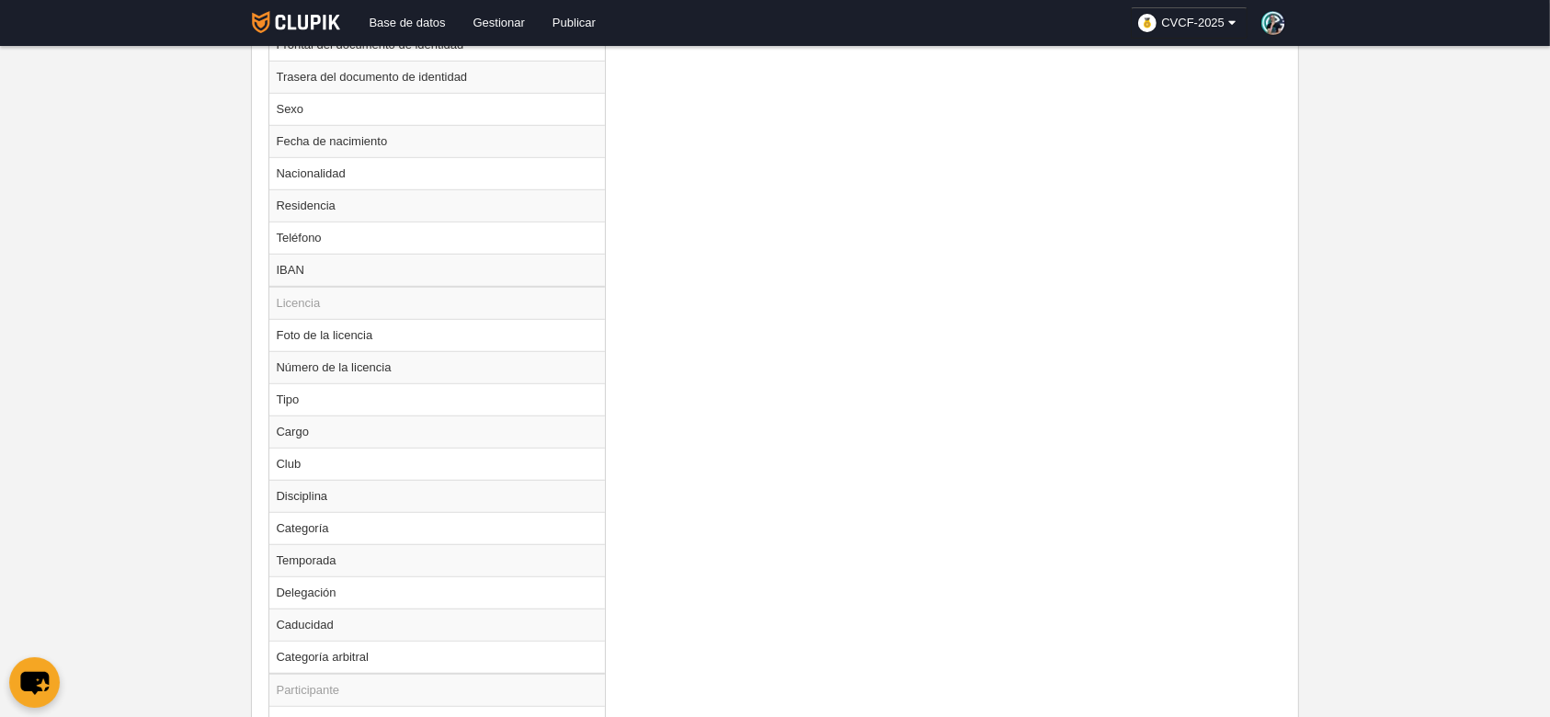
scroll to position [1133, 0]
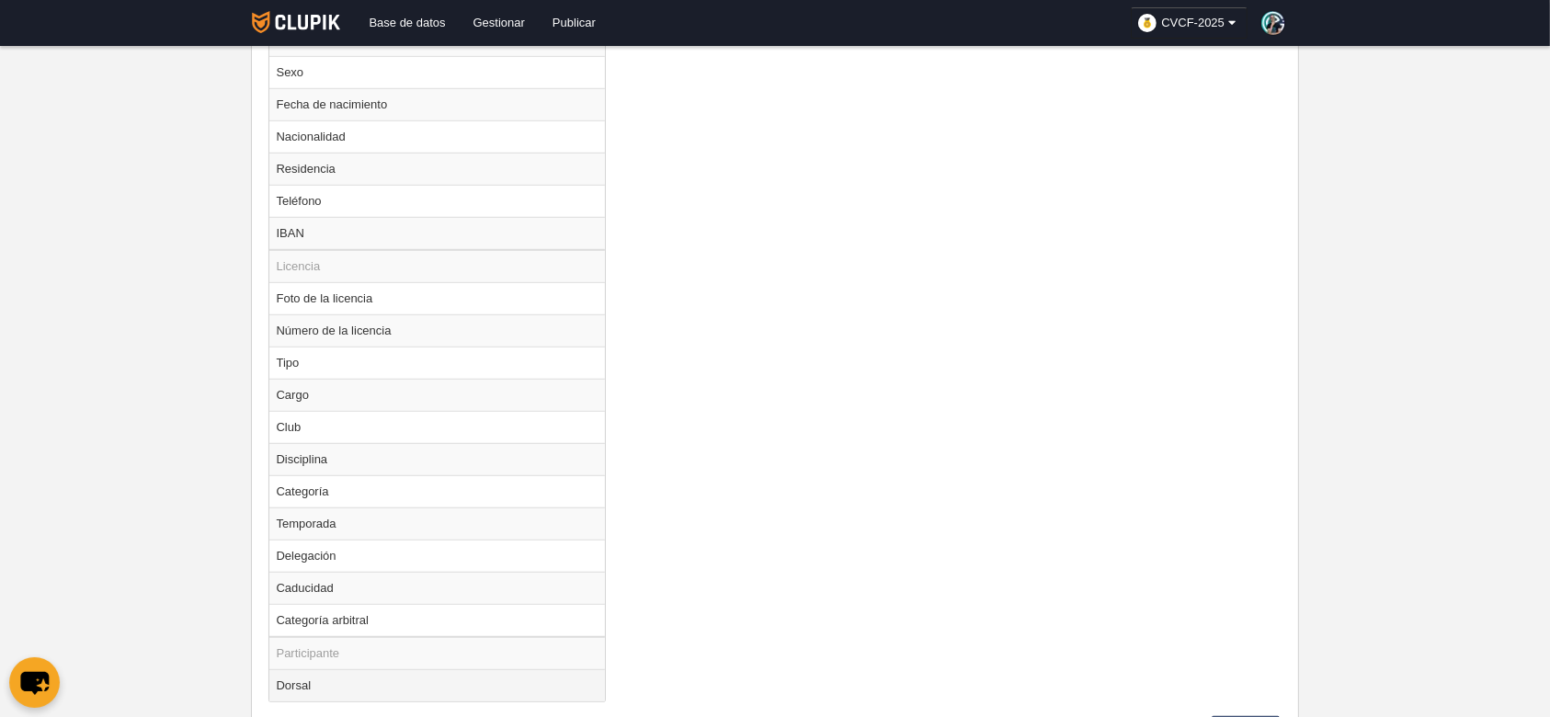
click at [456, 673] on td "Dorsal" at bounding box center [437, 685] width 337 height 32
radio input "true"
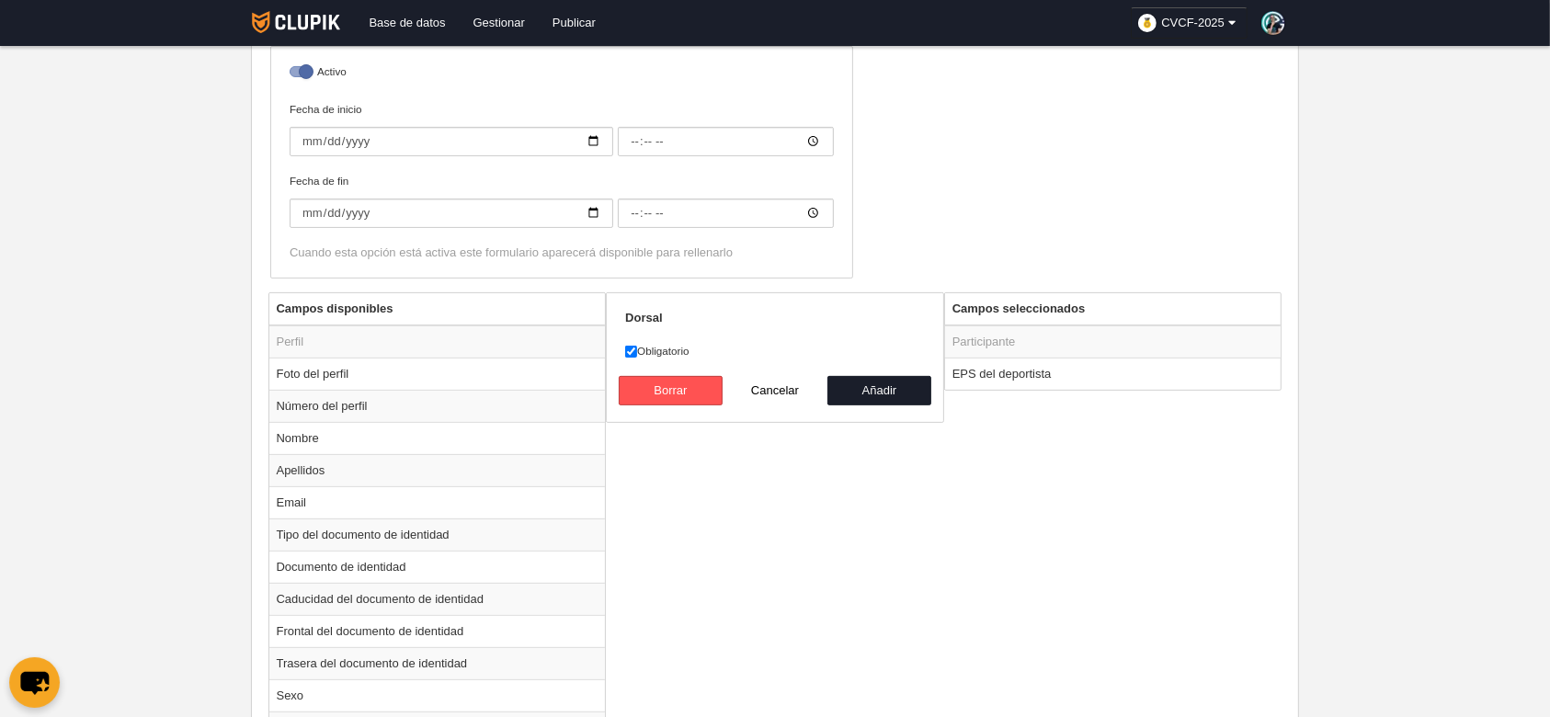
scroll to position [239, 0]
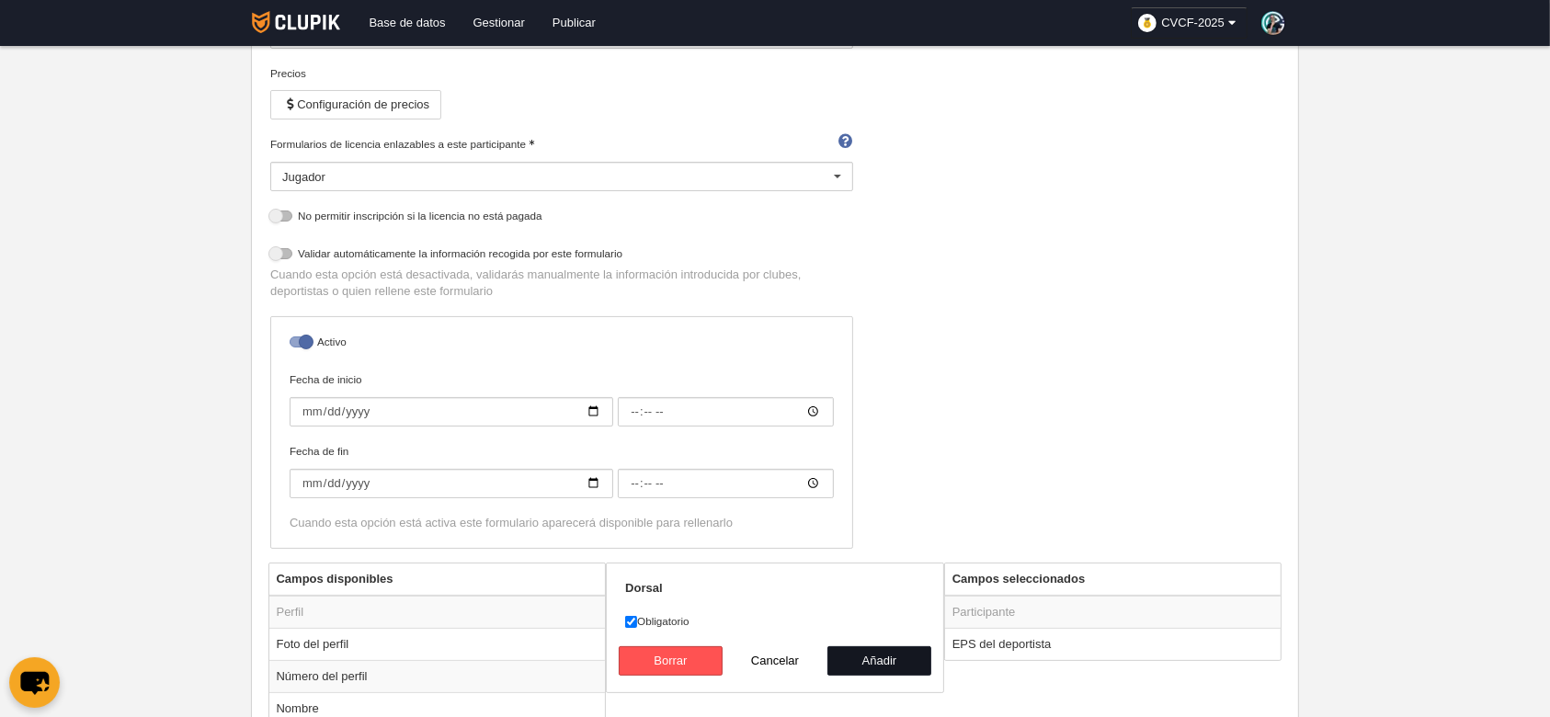
click at [857, 664] on button "Añadir" at bounding box center [880, 660] width 105 height 29
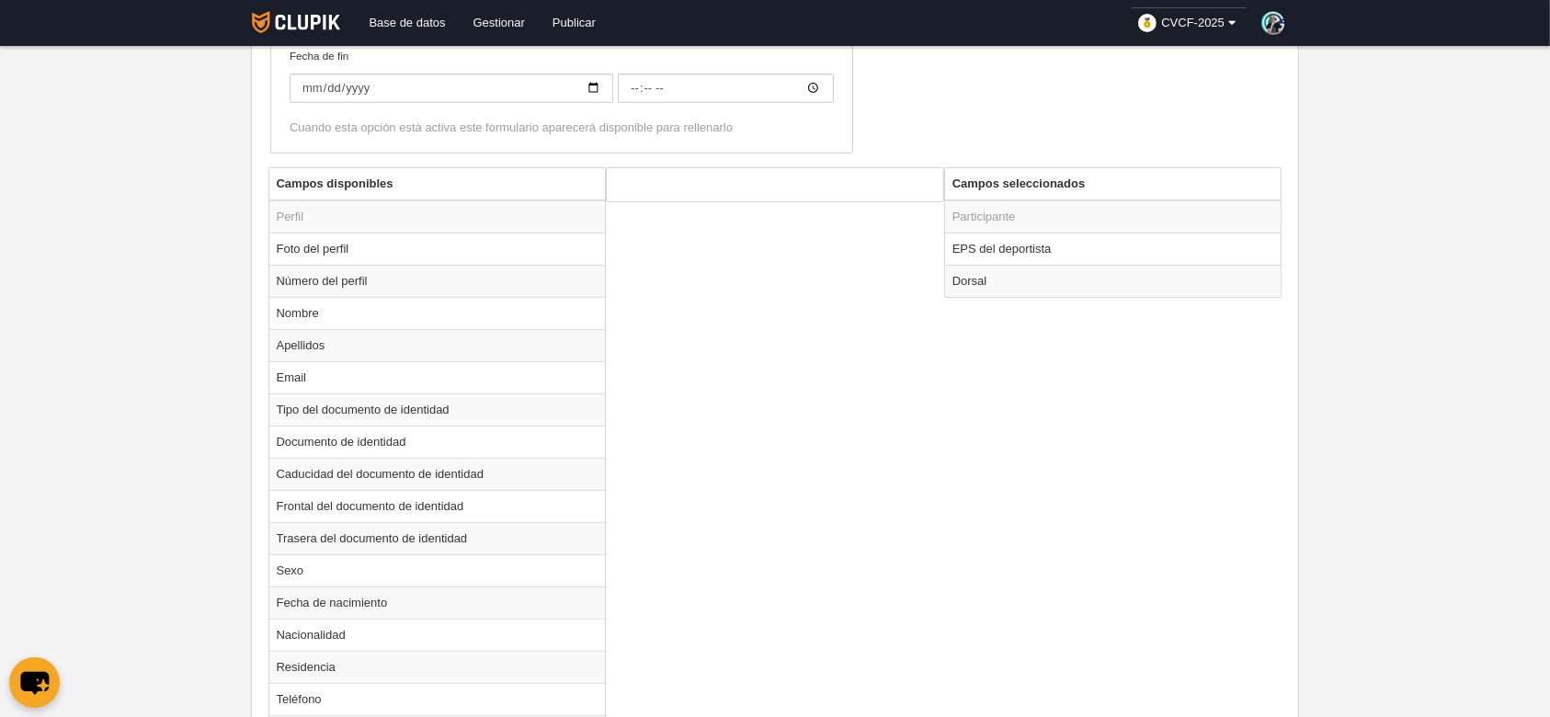
scroll to position [485, 0]
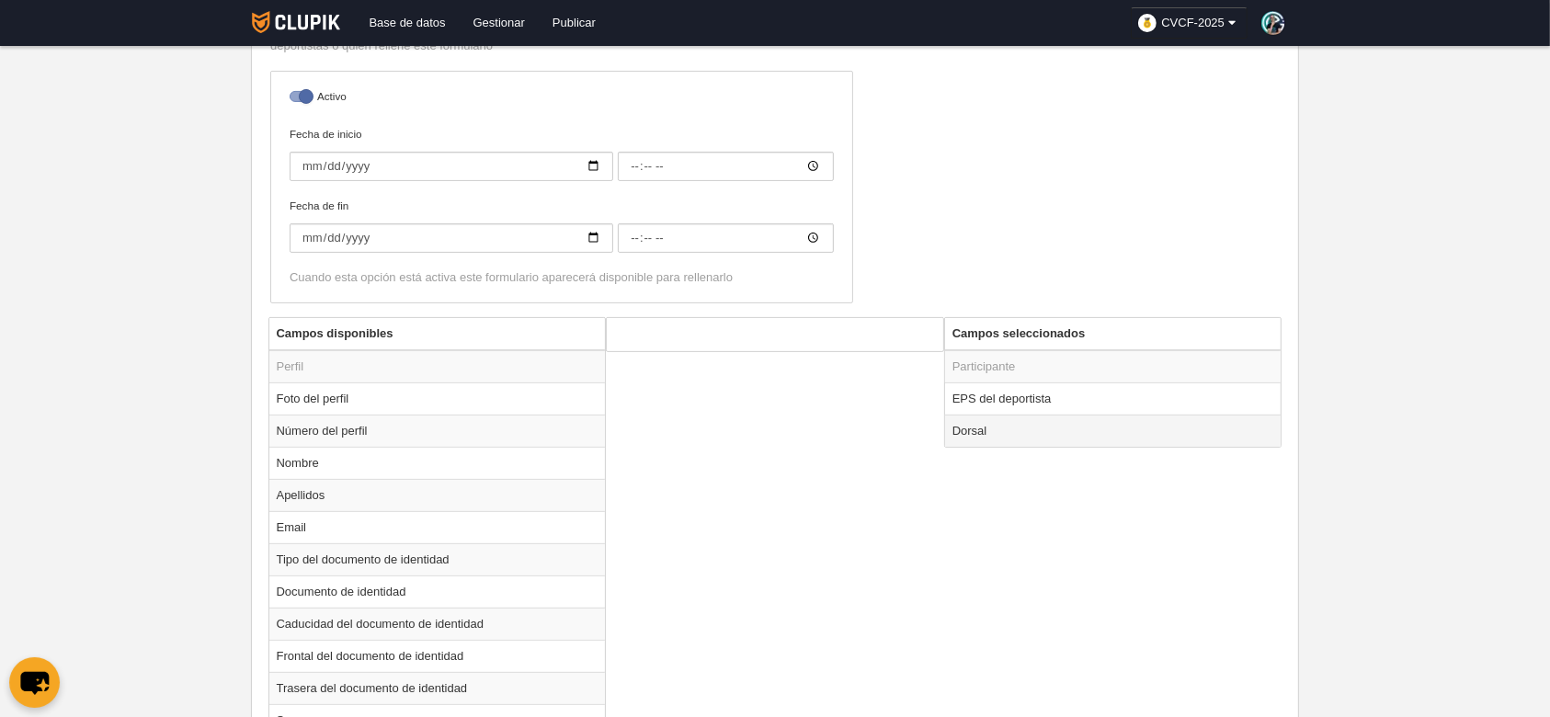
click at [1071, 426] on td "Dorsal" at bounding box center [1113, 431] width 337 height 32
radio input "true"
click at [634, 371] on input "Obligatorio" at bounding box center [631, 377] width 12 height 12
checkbox input "false"
click at [920, 412] on button "Añadir" at bounding box center [880, 415] width 105 height 29
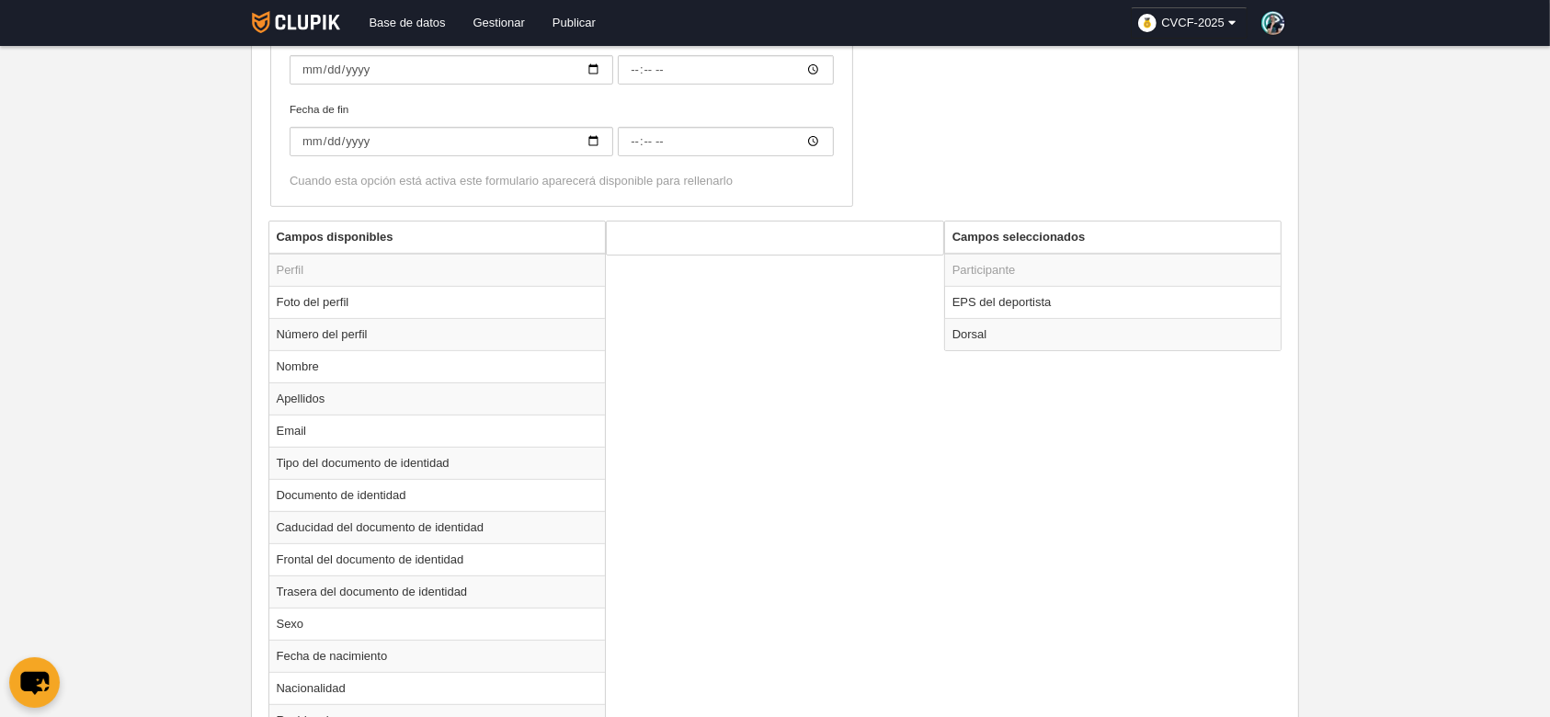
scroll to position [490, 0]
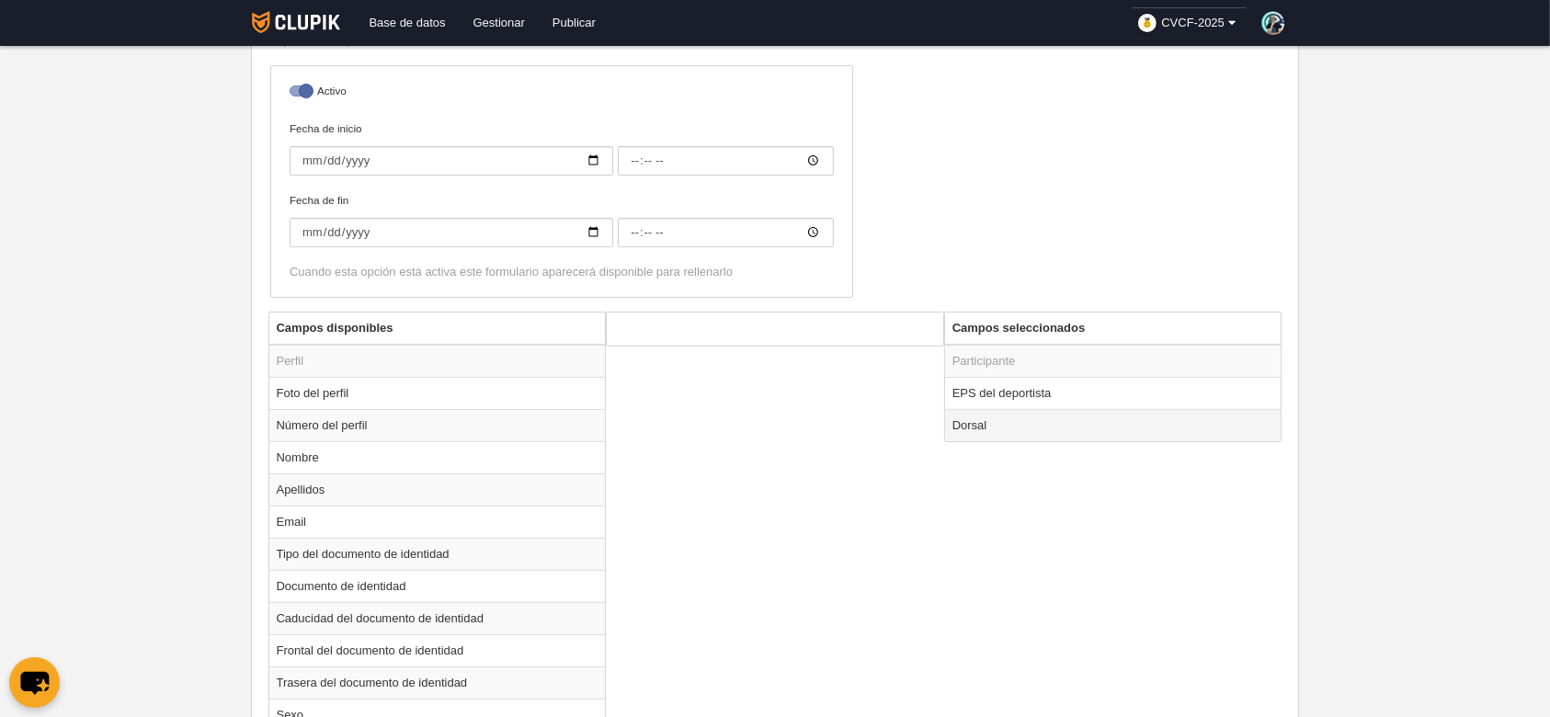
click at [1026, 428] on td "Dorsal" at bounding box center [1113, 425] width 337 height 32
radio input "true"
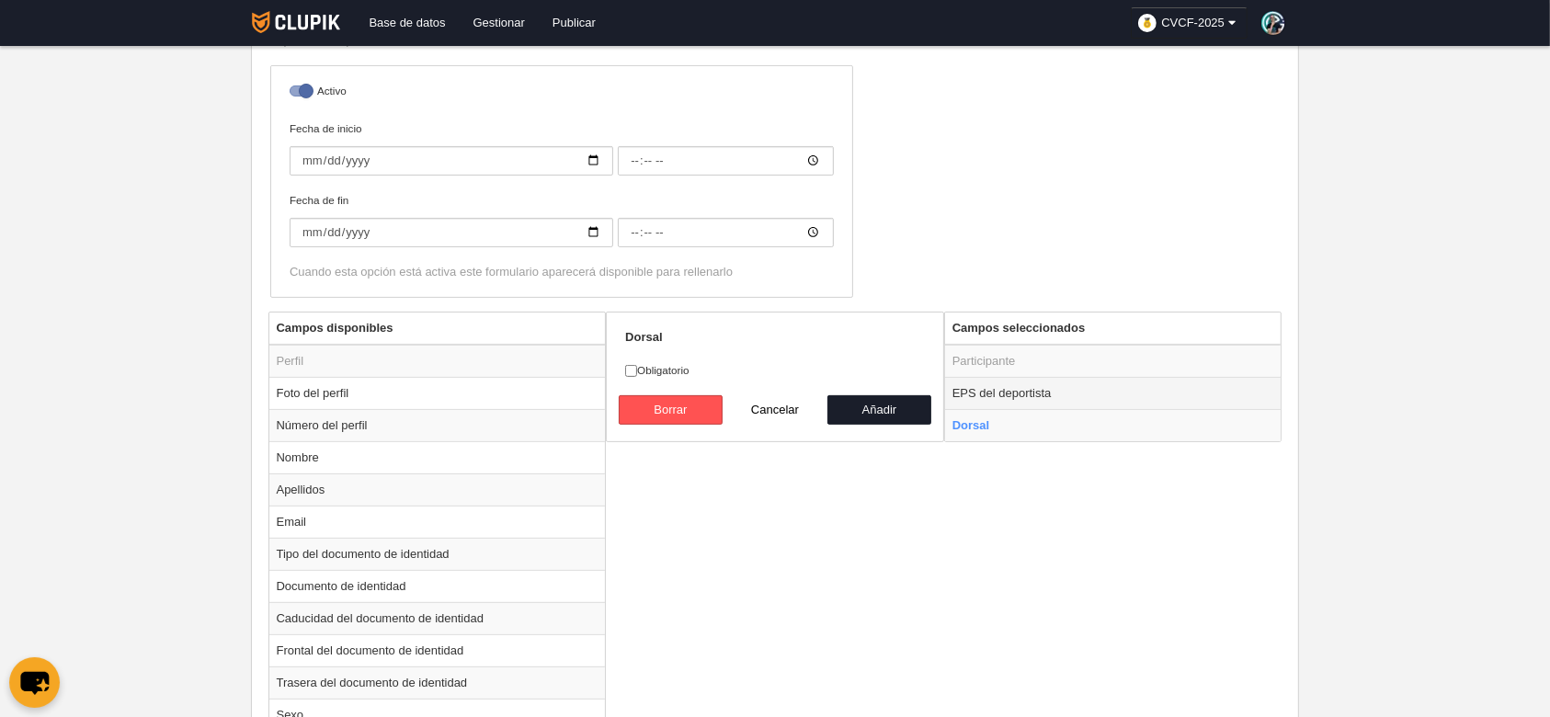
click at [1045, 393] on td "EPS del deportista" at bounding box center [1113, 393] width 337 height 32
radio input "true"
checkbox input "true"
click at [1048, 423] on td "Dorsal" at bounding box center [1113, 425] width 337 height 32
radio input "false"
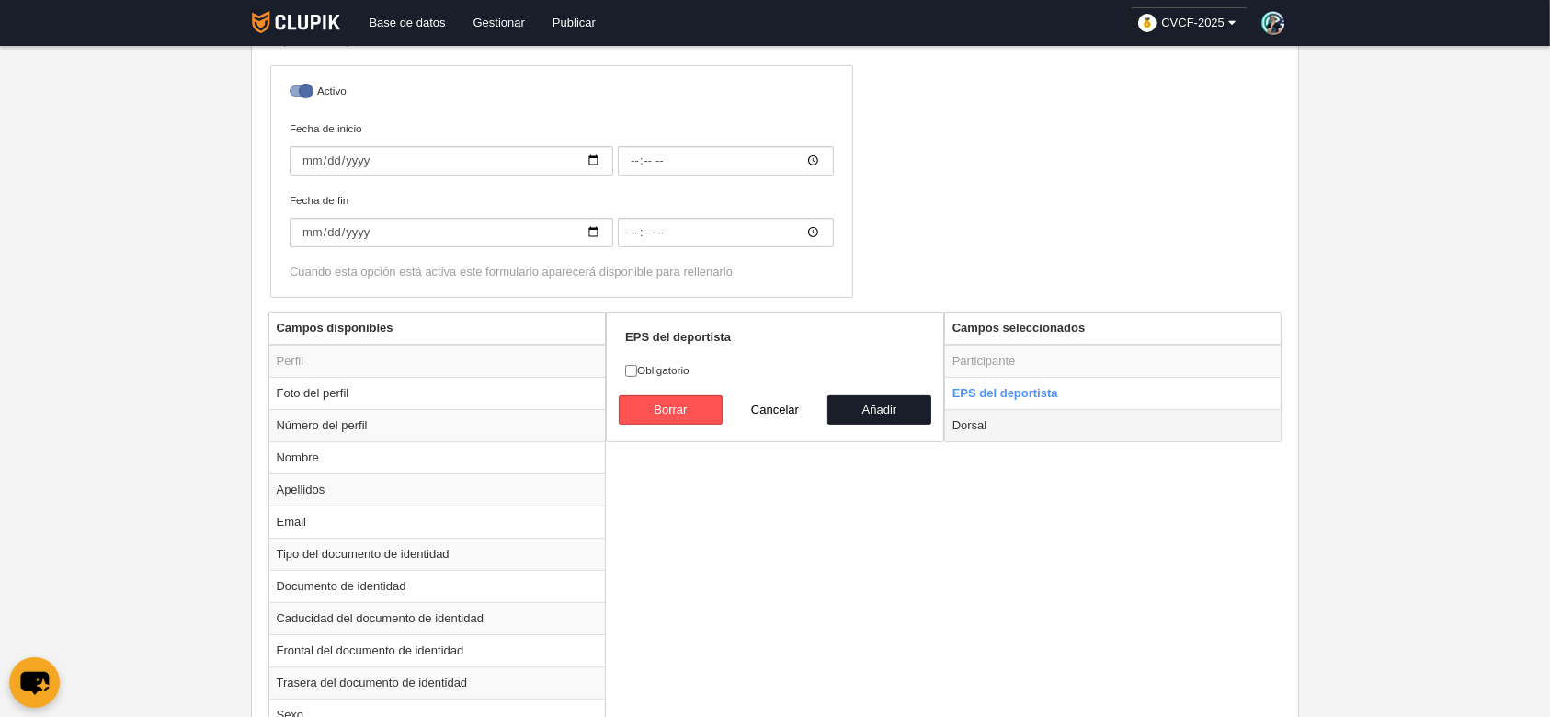
radio input "true"
checkbox input "false"
click at [1075, 397] on td "EPS del deportista" at bounding box center [1113, 393] width 337 height 32
radio input "true"
checkbox input "true"
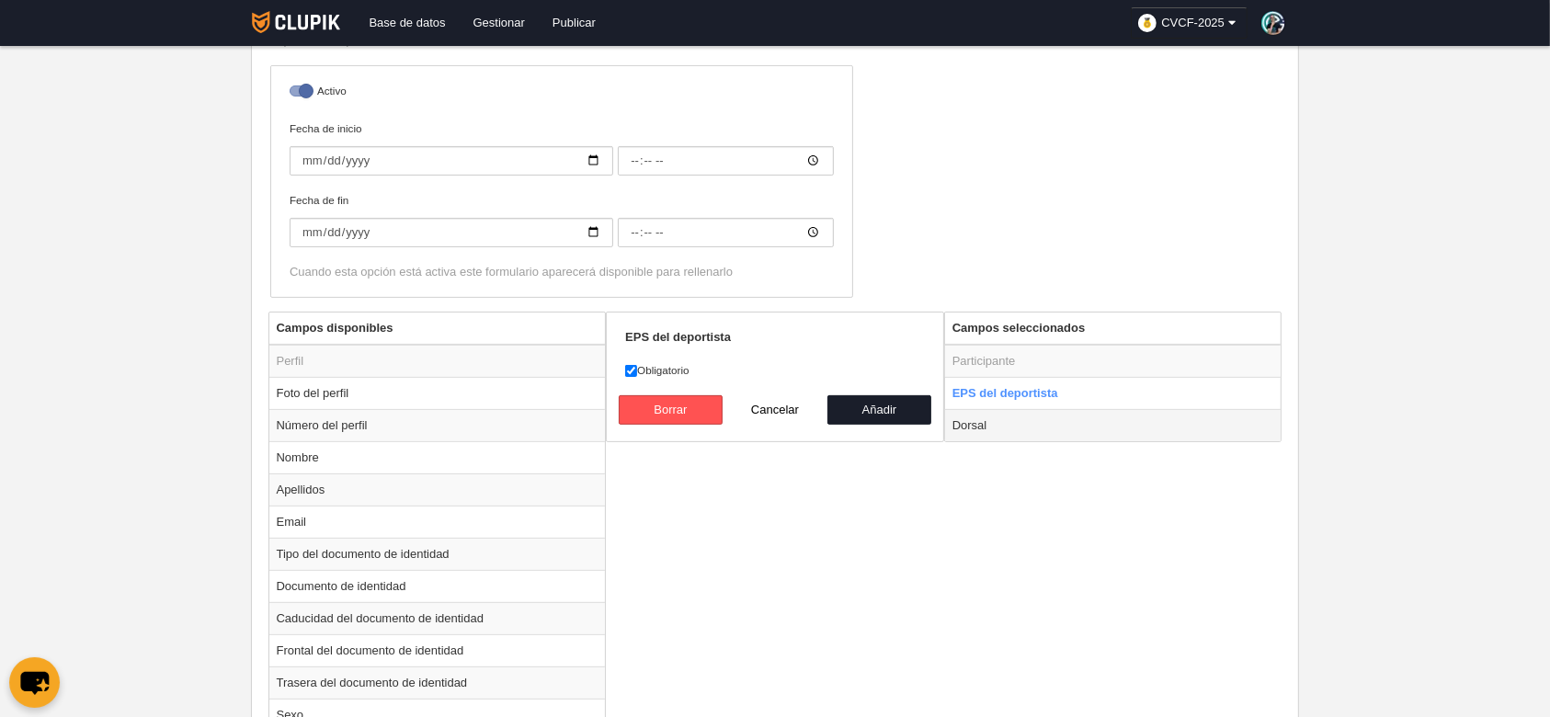
click at [1023, 423] on td "Dorsal" at bounding box center [1113, 425] width 337 height 32
radio input "false"
radio input "true"
checkbox input "false"
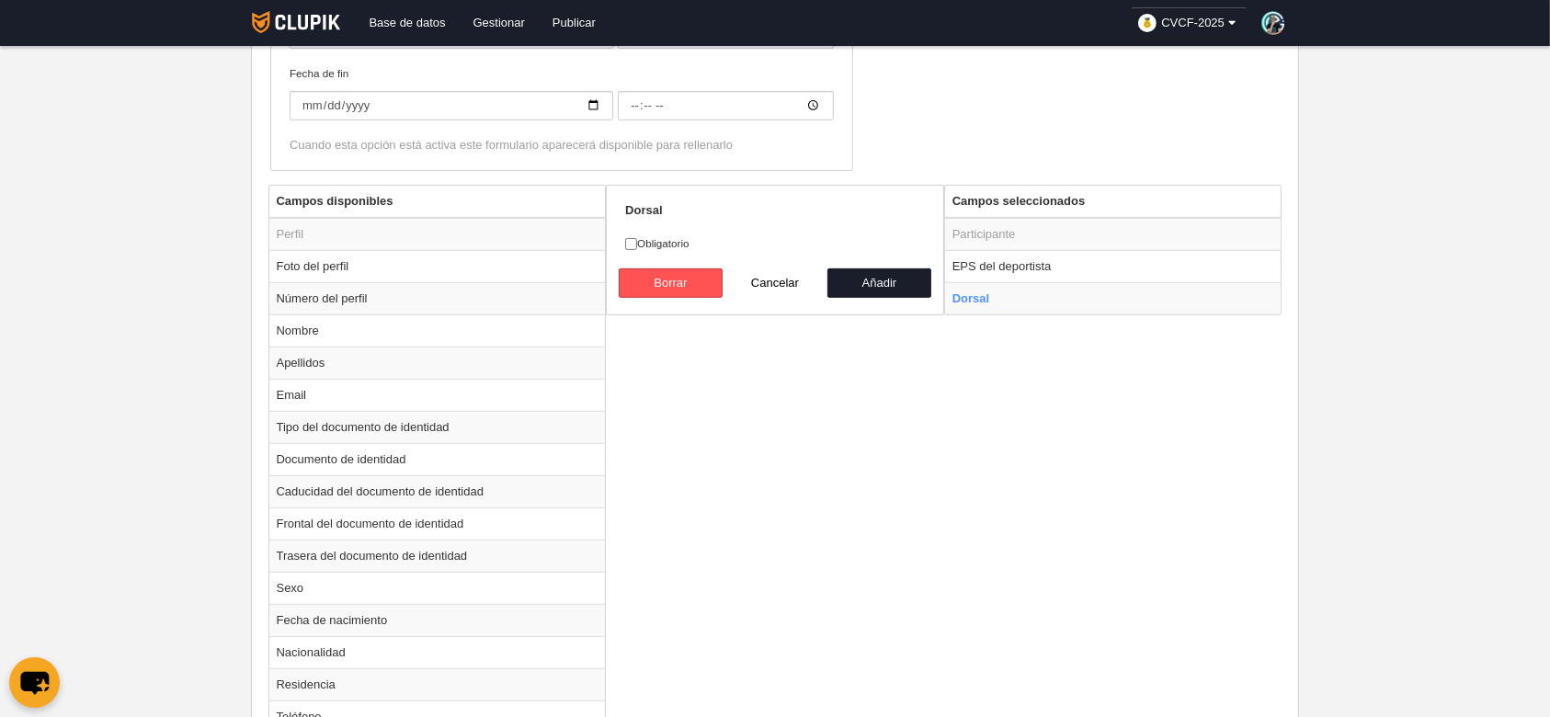
scroll to position [736, 0]
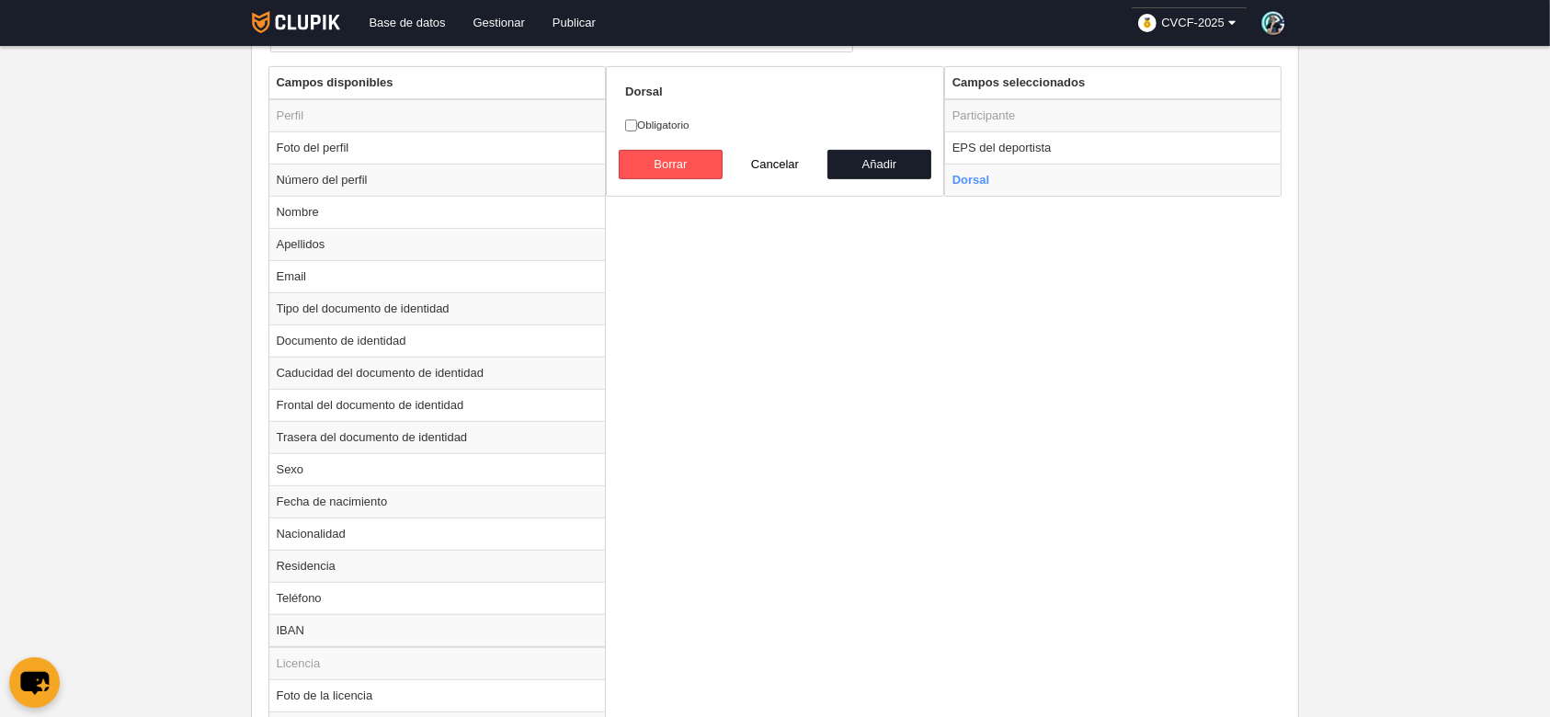
click at [1031, 388] on div "Campos disponibles Perfil Foto del perfil Número del perfil Nombre Apellidos Em…" at bounding box center [775, 557] width 1023 height 982
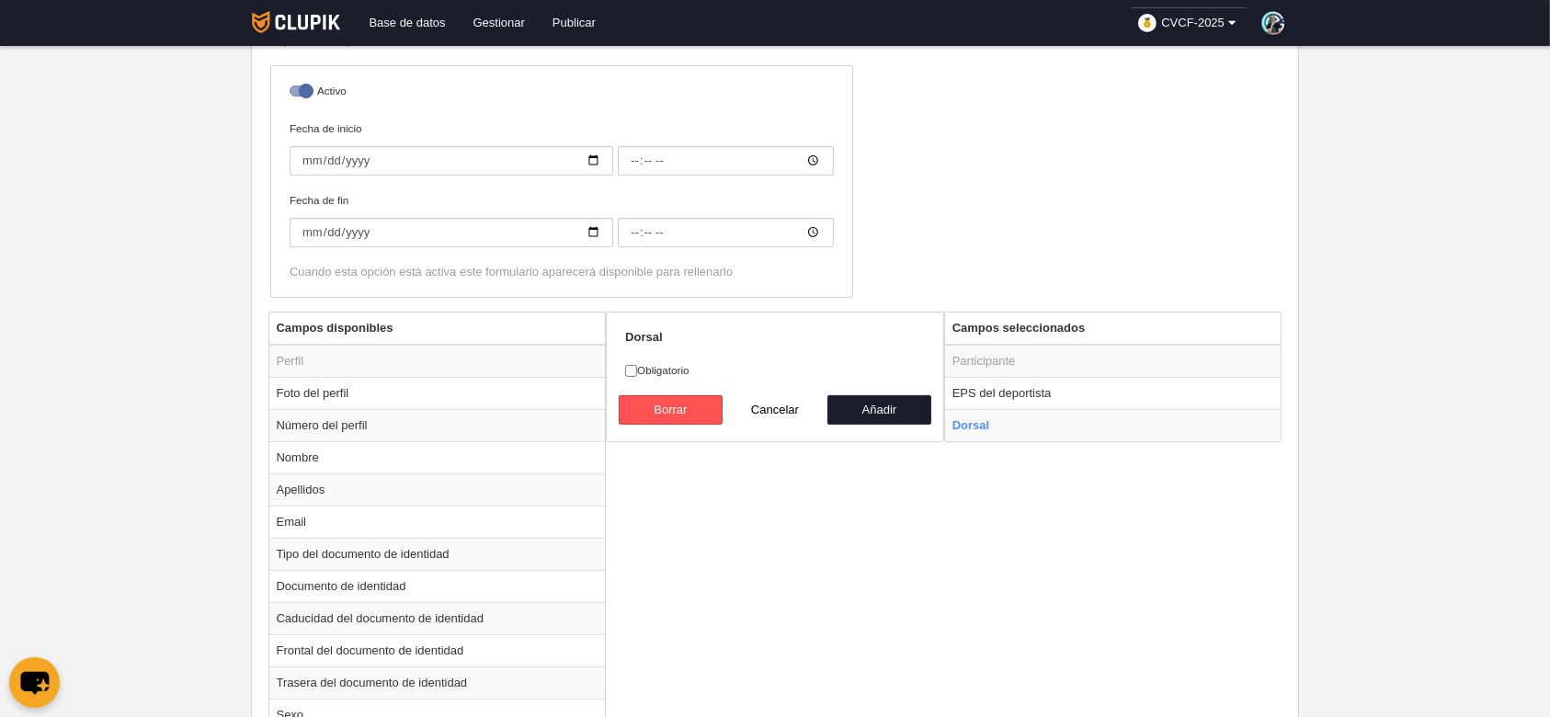
scroll to position [0, 0]
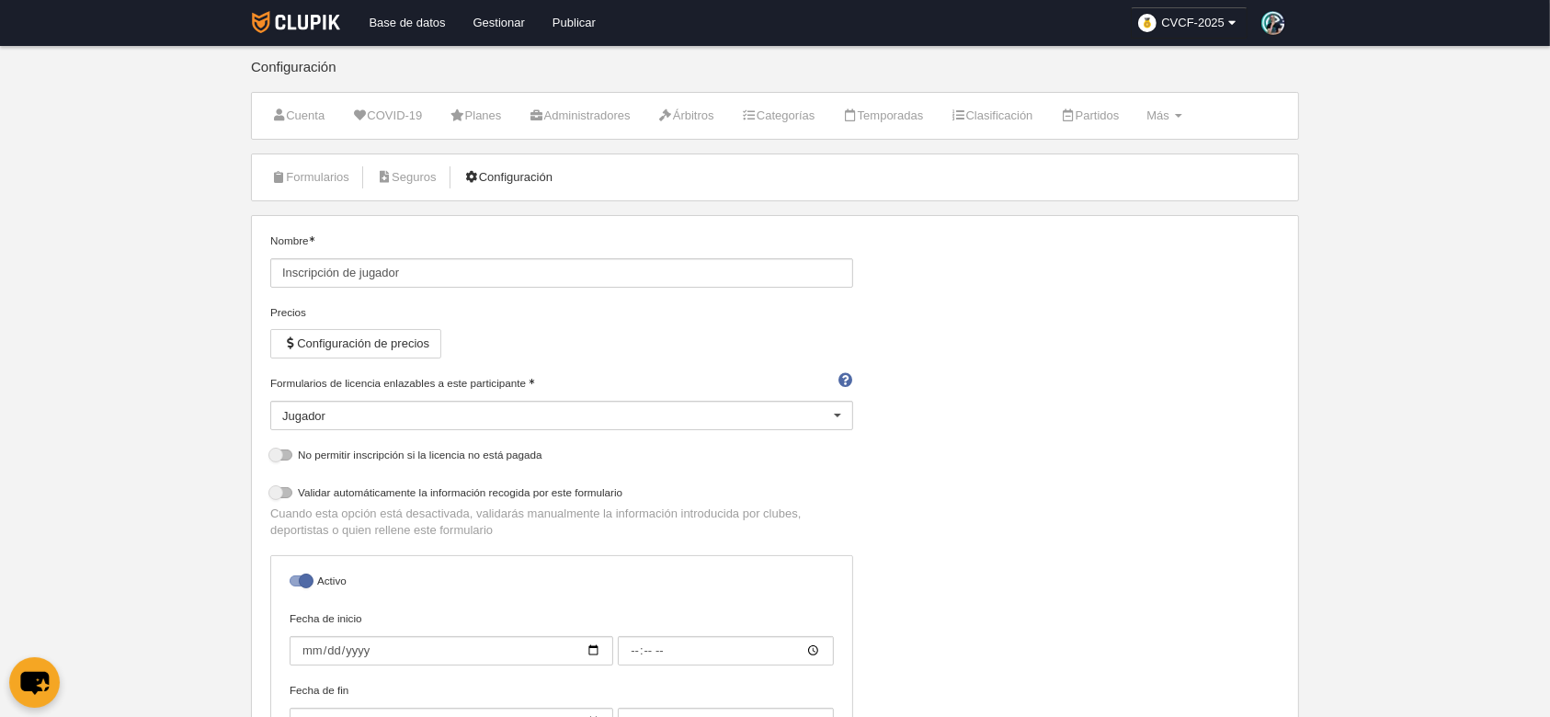
click at [501, 180] on link "Configuración" at bounding box center [508, 178] width 109 height 28
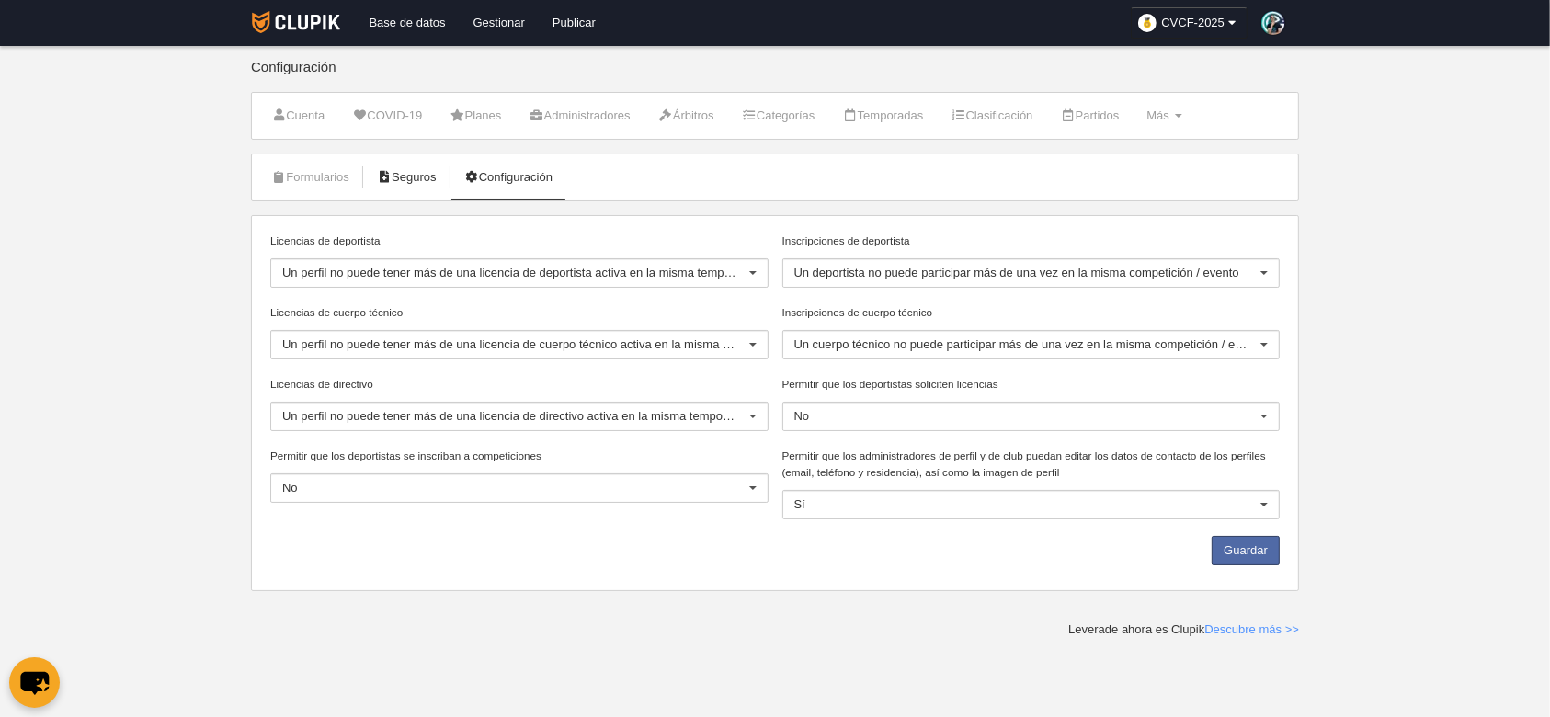
click at [396, 186] on link "Seguros" at bounding box center [407, 178] width 80 height 28
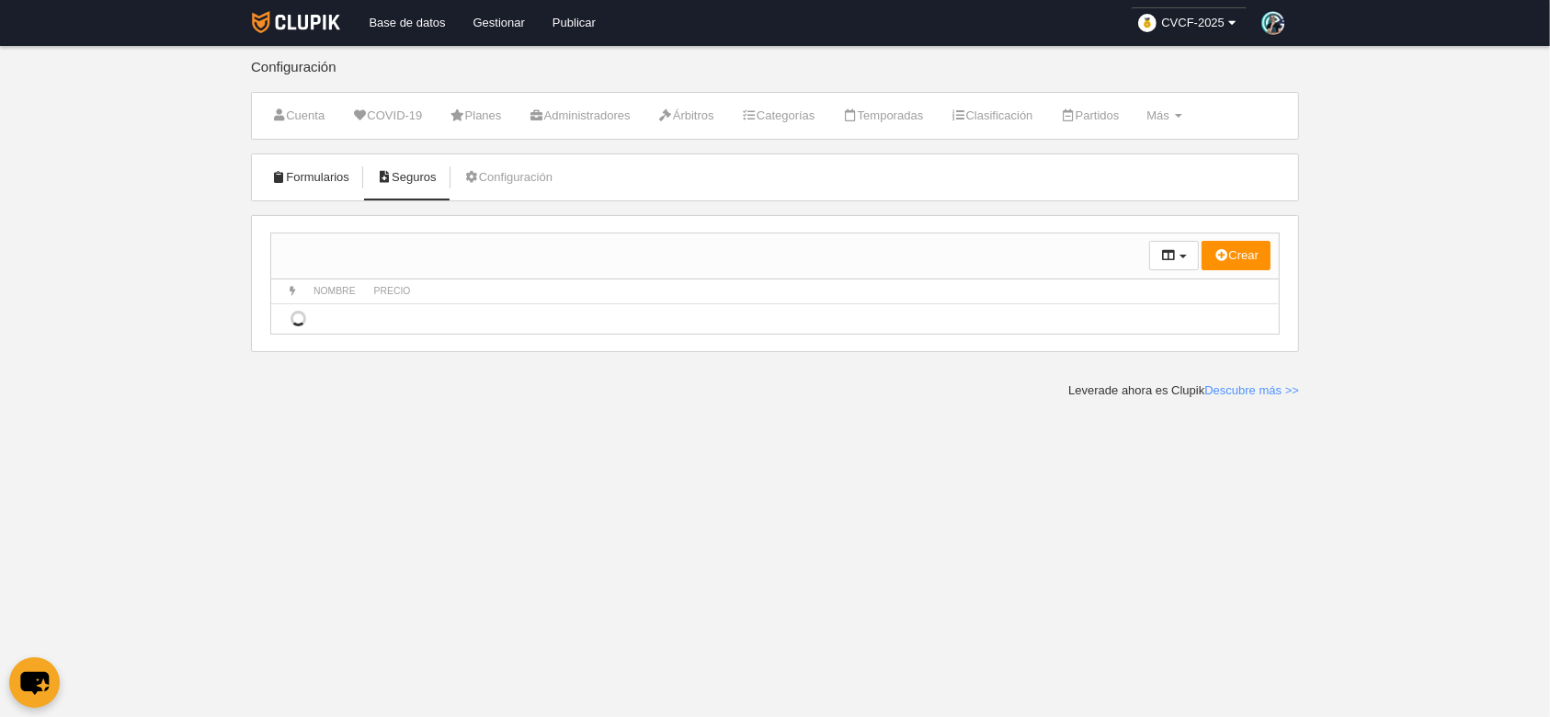
click at [338, 181] on link "Formularios" at bounding box center [310, 178] width 98 height 28
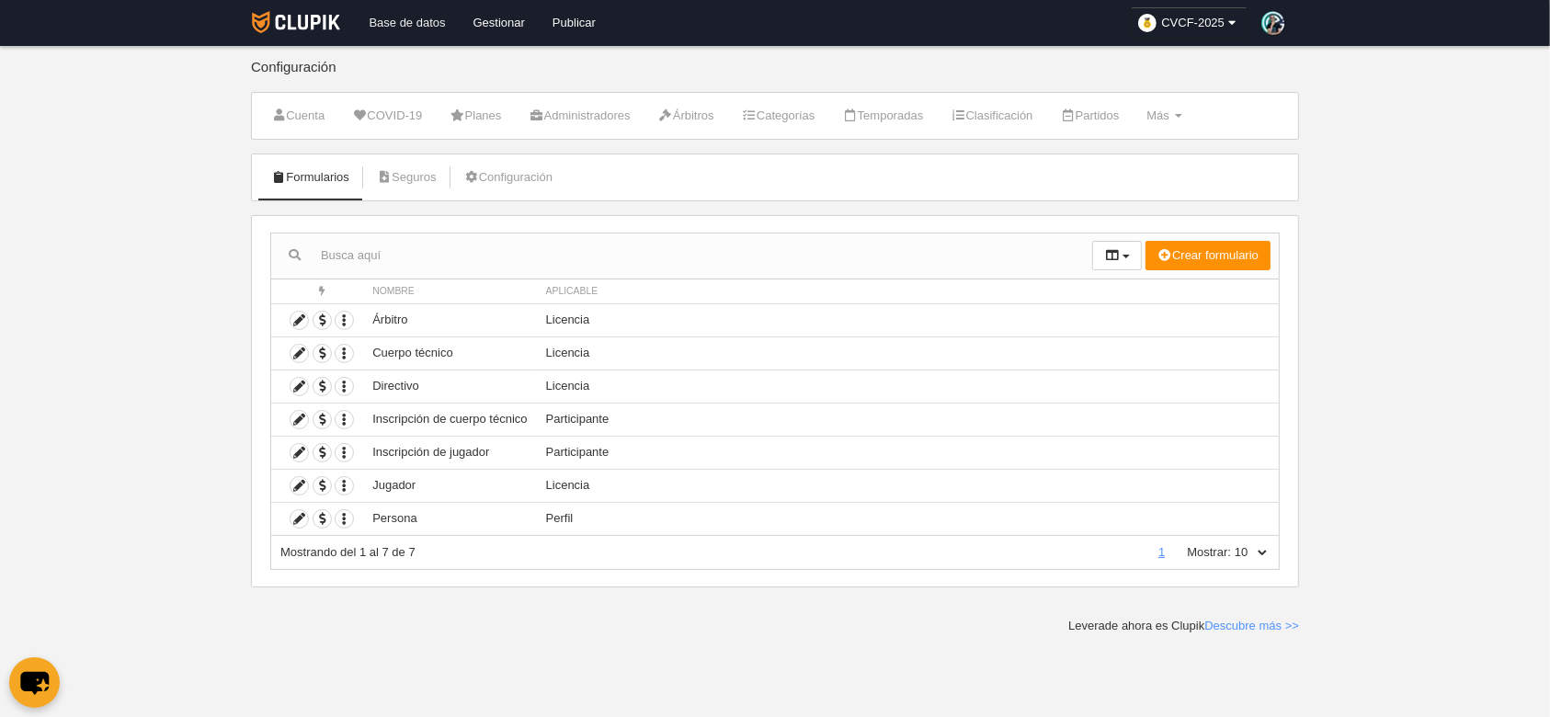
click at [383, 13] on link "Base de datos" at bounding box center [407, 23] width 104 height 46
